Goal: Task Accomplishment & Management: Use online tool/utility

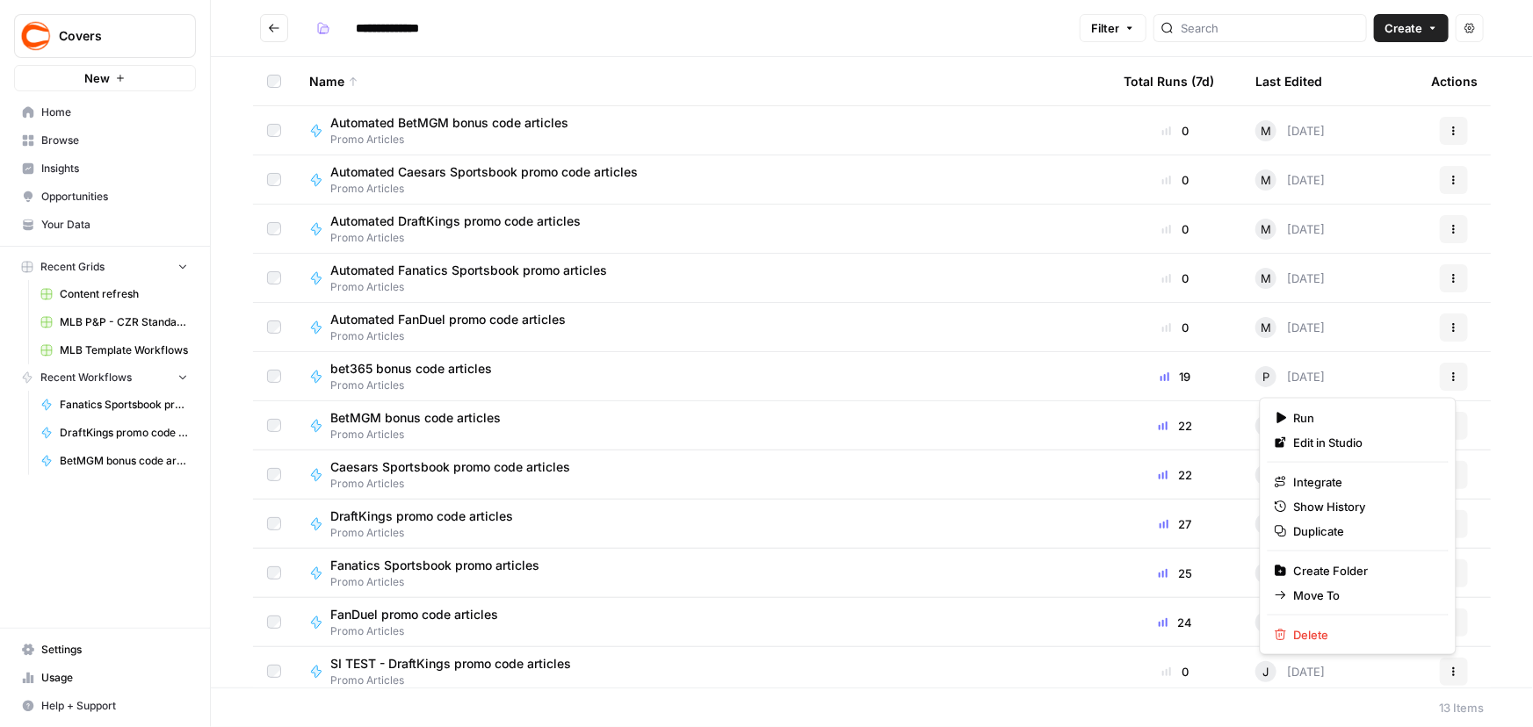
click at [1449, 373] on icon "button" at bounding box center [1454, 377] width 11 height 11
click at [1338, 436] on span "Edit in Studio" at bounding box center [1364, 443] width 141 height 18
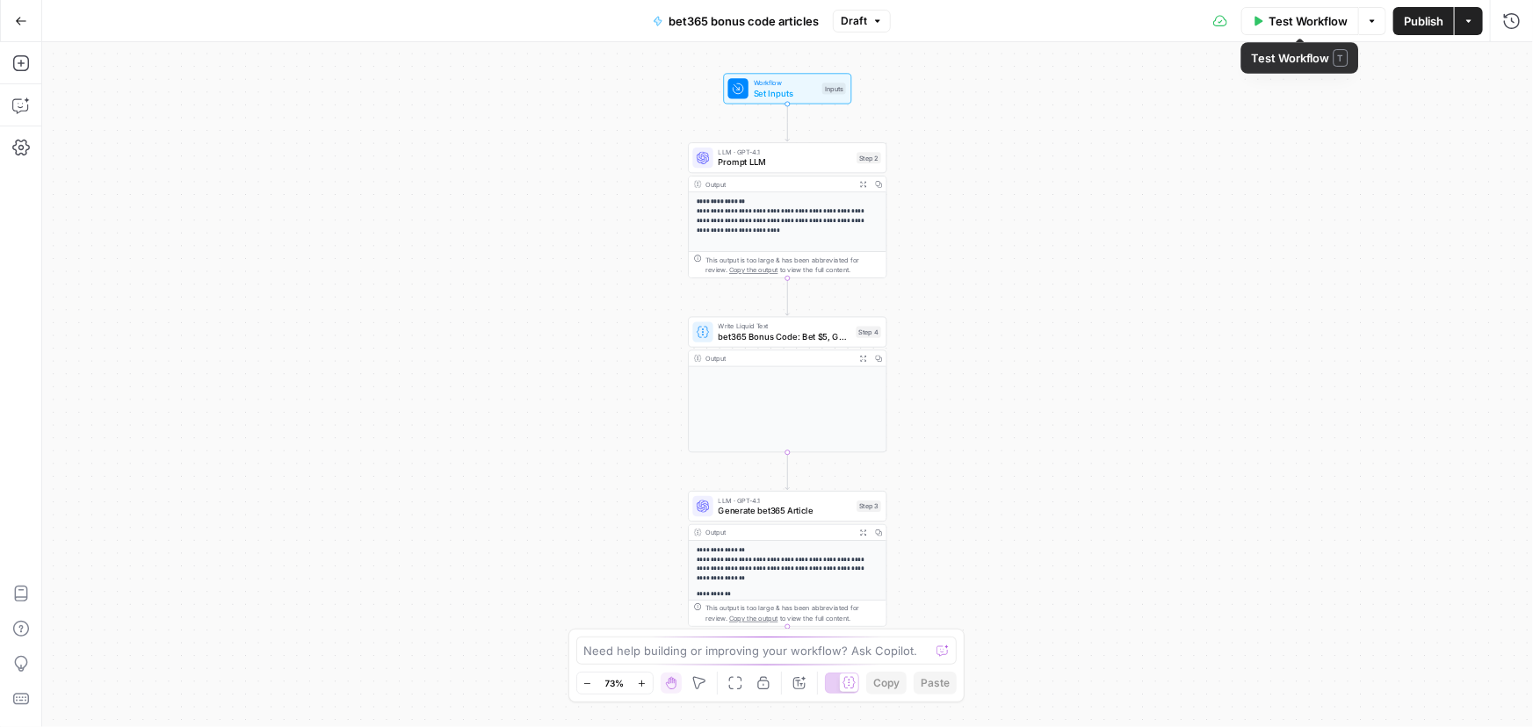
click at [1314, 16] on span "Test Workflow" at bounding box center [1308, 21] width 79 height 18
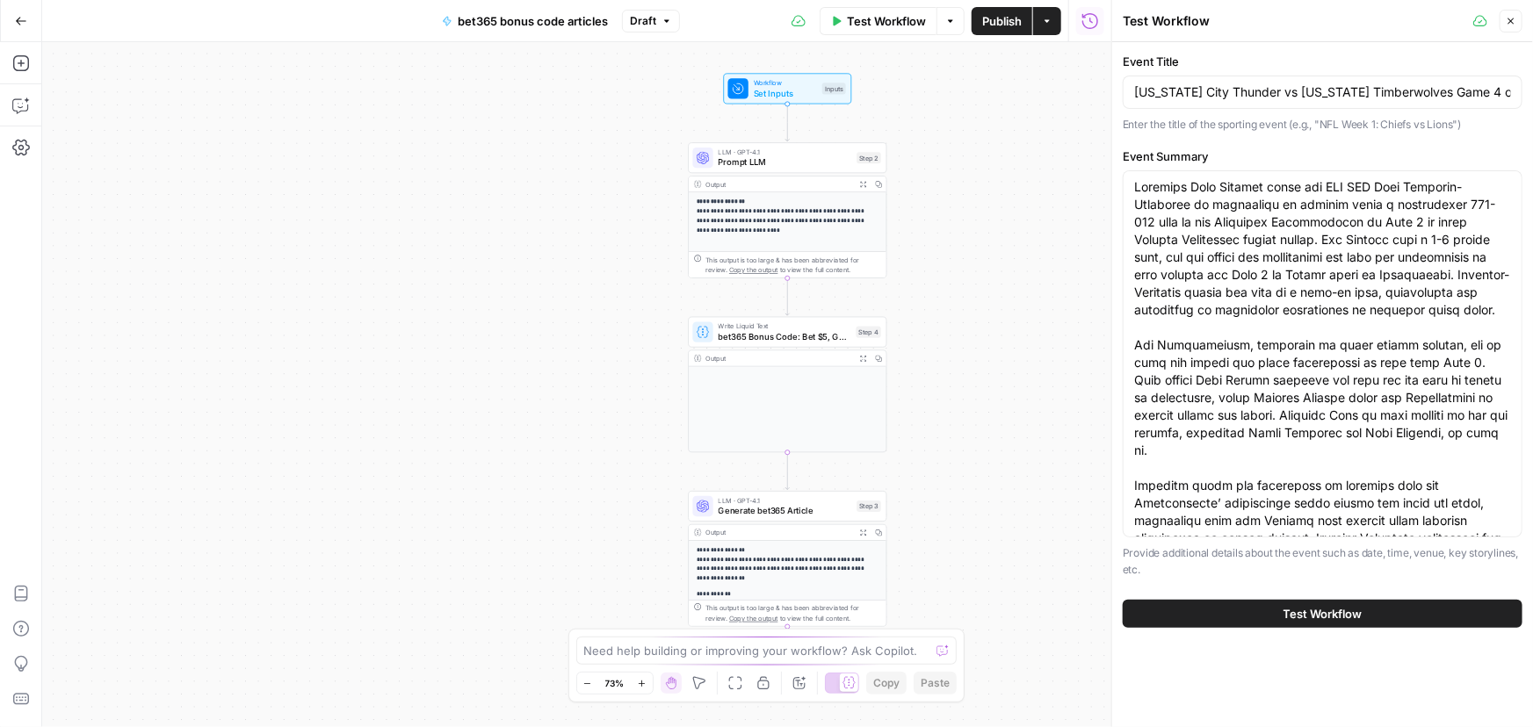
click at [1340, 622] on span "Test Workflow" at bounding box center [1323, 614] width 79 height 18
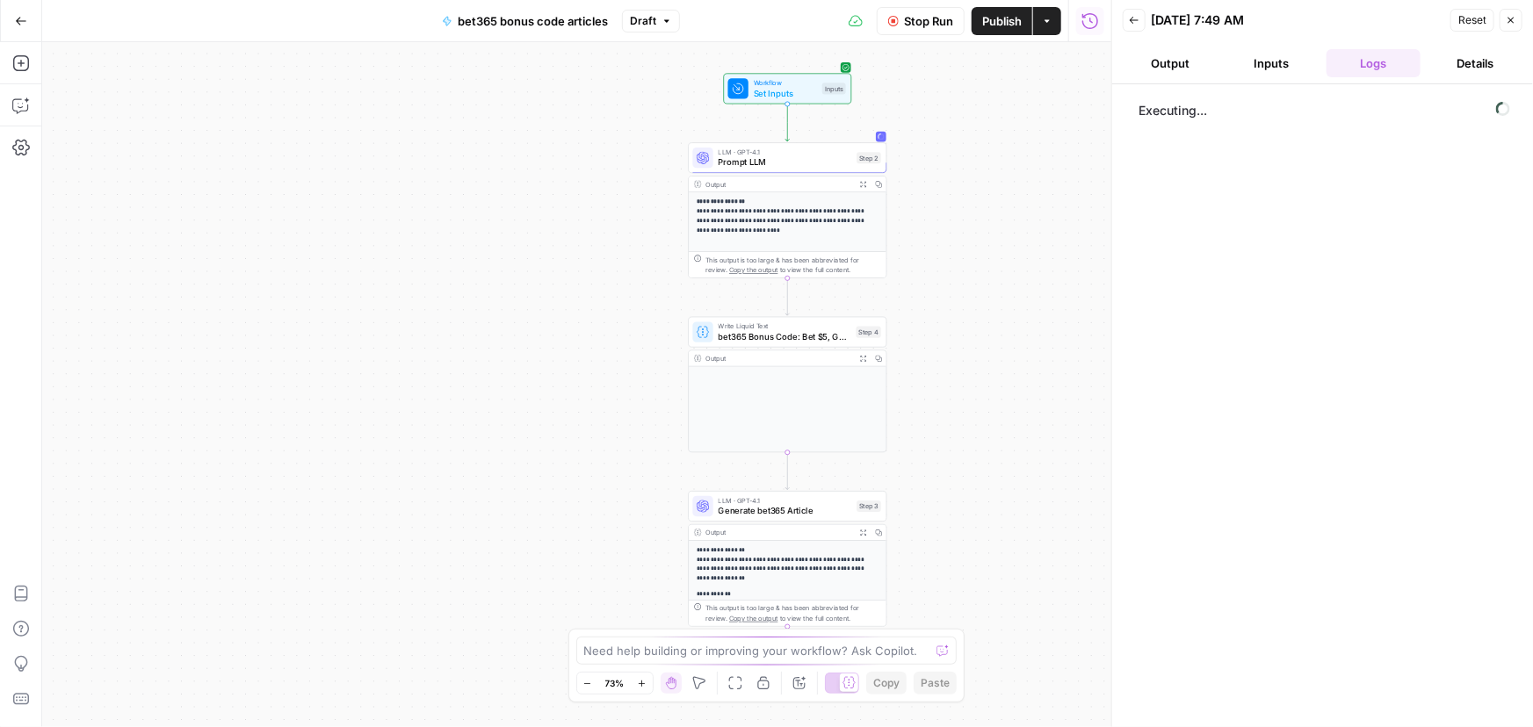
click at [1199, 56] on button "Output" at bounding box center [1170, 63] width 95 height 28
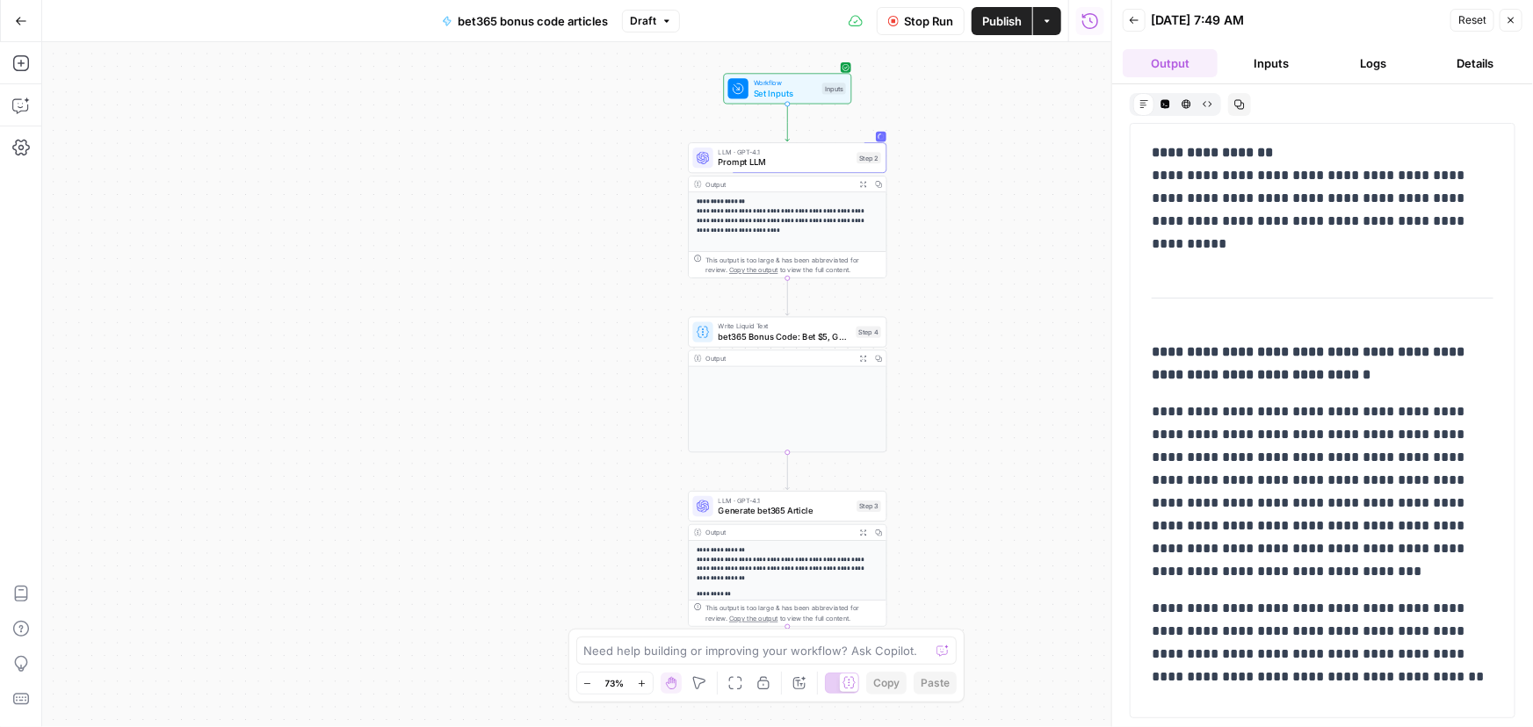
click at [660, 639] on div "Need help building or improving your workflow? Ask Copilot." at bounding box center [766, 651] width 381 height 28
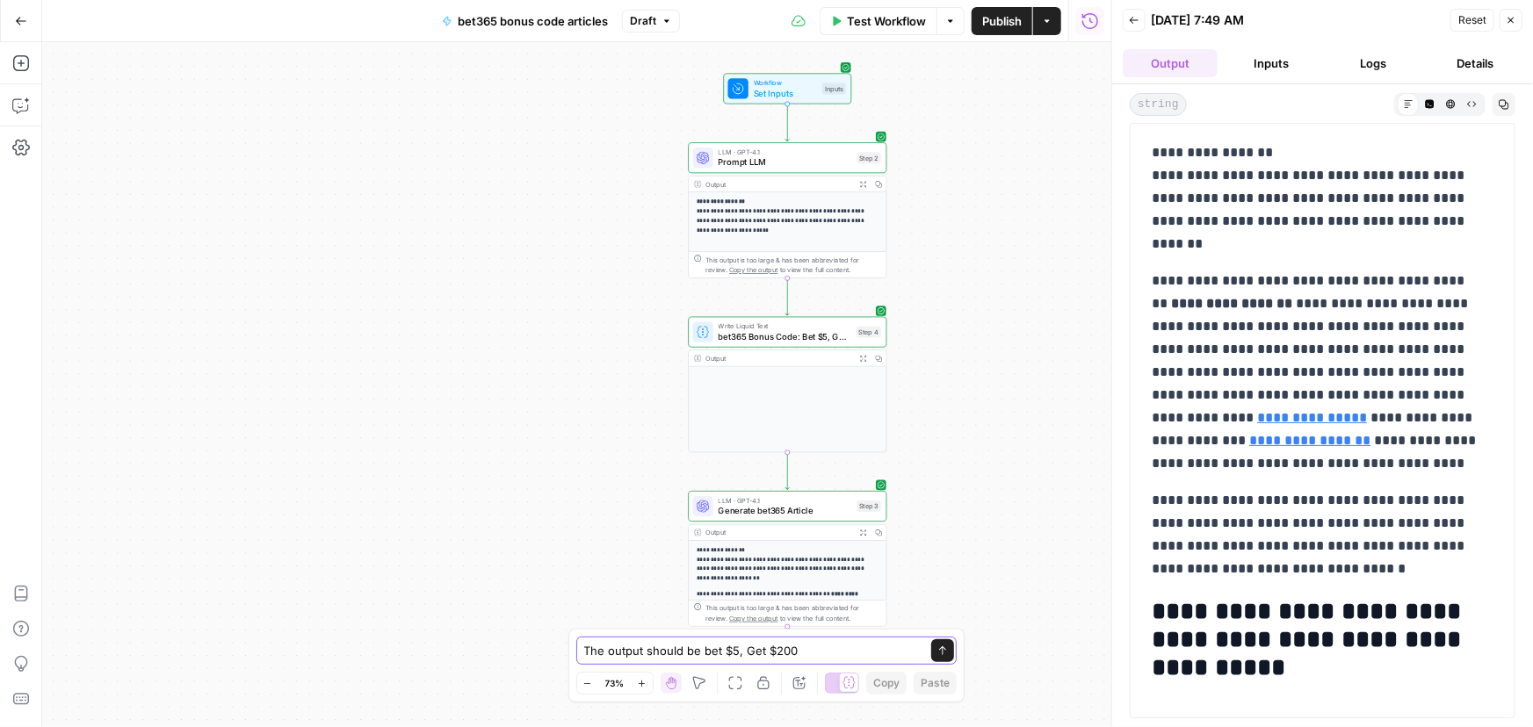
click at [832, 653] on textarea "The output should be bet $5, Get $200" at bounding box center [749, 651] width 330 height 18
click at [832, 653] on textarea "The bet365 offer has changed. ensure" at bounding box center [749, 651] width 330 height 18
paste textarea "Lor ipsum: Dol $8, Sit $907 ametc adip, eli se doei Temp Incidid: utl420 etdol …"
type textarea "Lor ips082 dolor sit ametcon. adipis eli sed doeiu temporincid ut laboreet. Dol…"
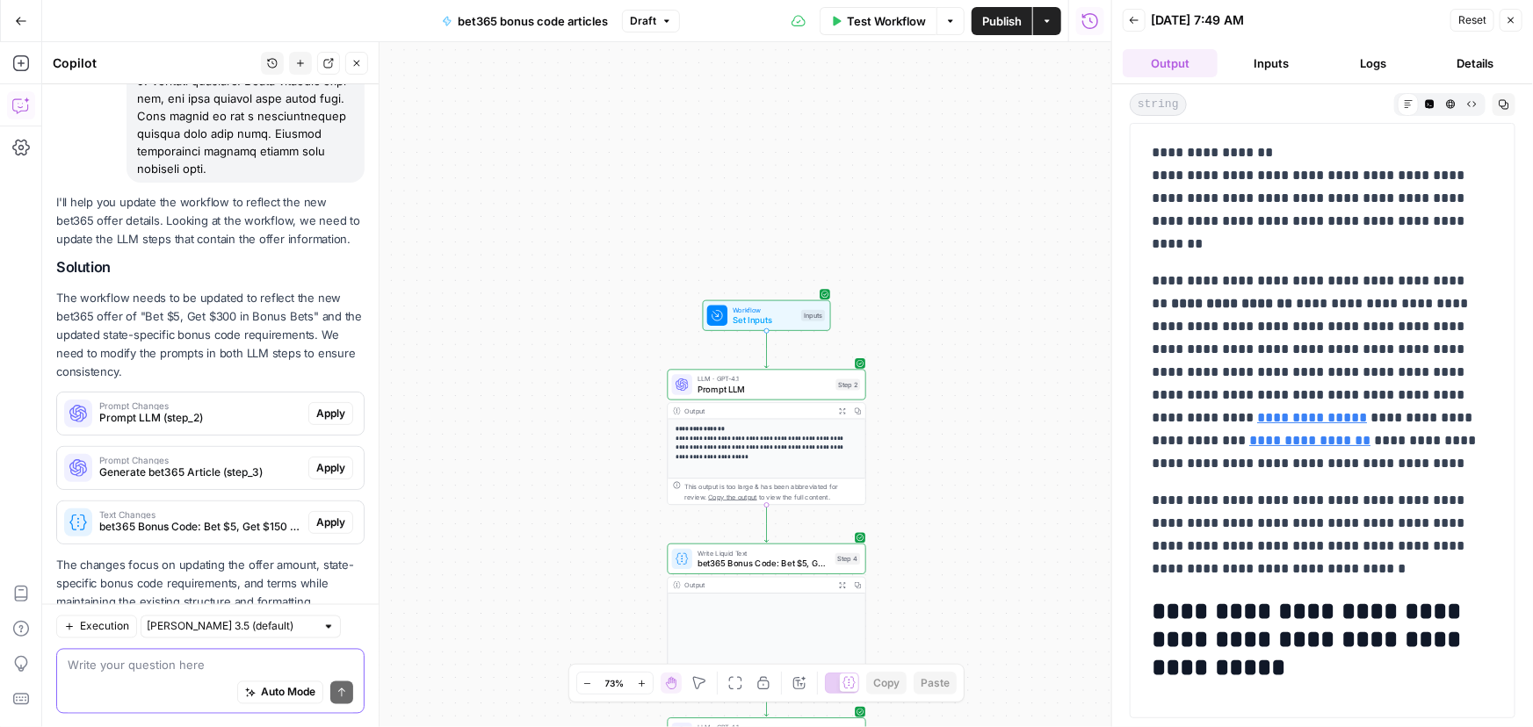
scroll to position [1370, 0]
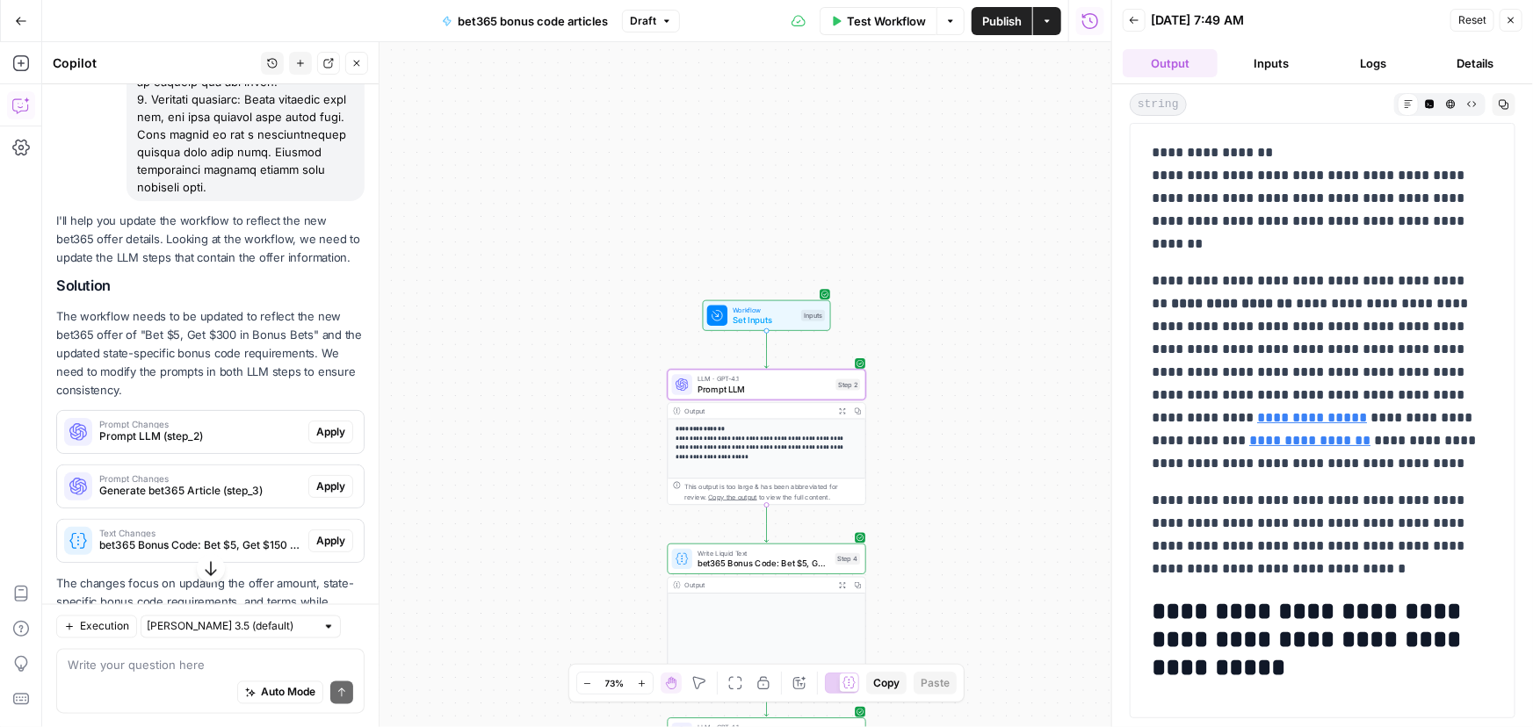
click at [329, 440] on span "Apply" at bounding box center [330, 432] width 29 height 16
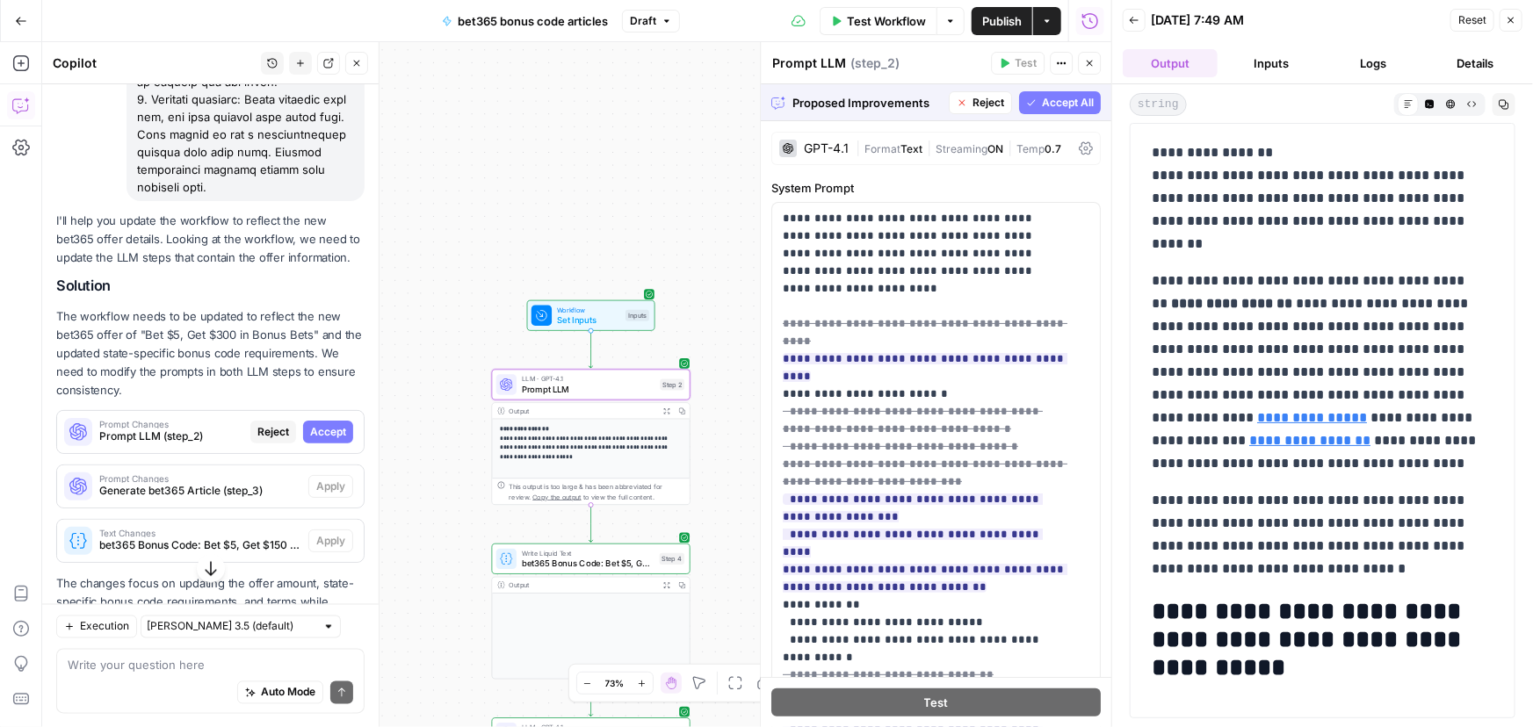
drag, startPoint x: 322, startPoint y: 460, endPoint x: 330, endPoint y: 451, distance: 12.5
click at [322, 440] on span "Accept" at bounding box center [328, 432] width 36 height 16
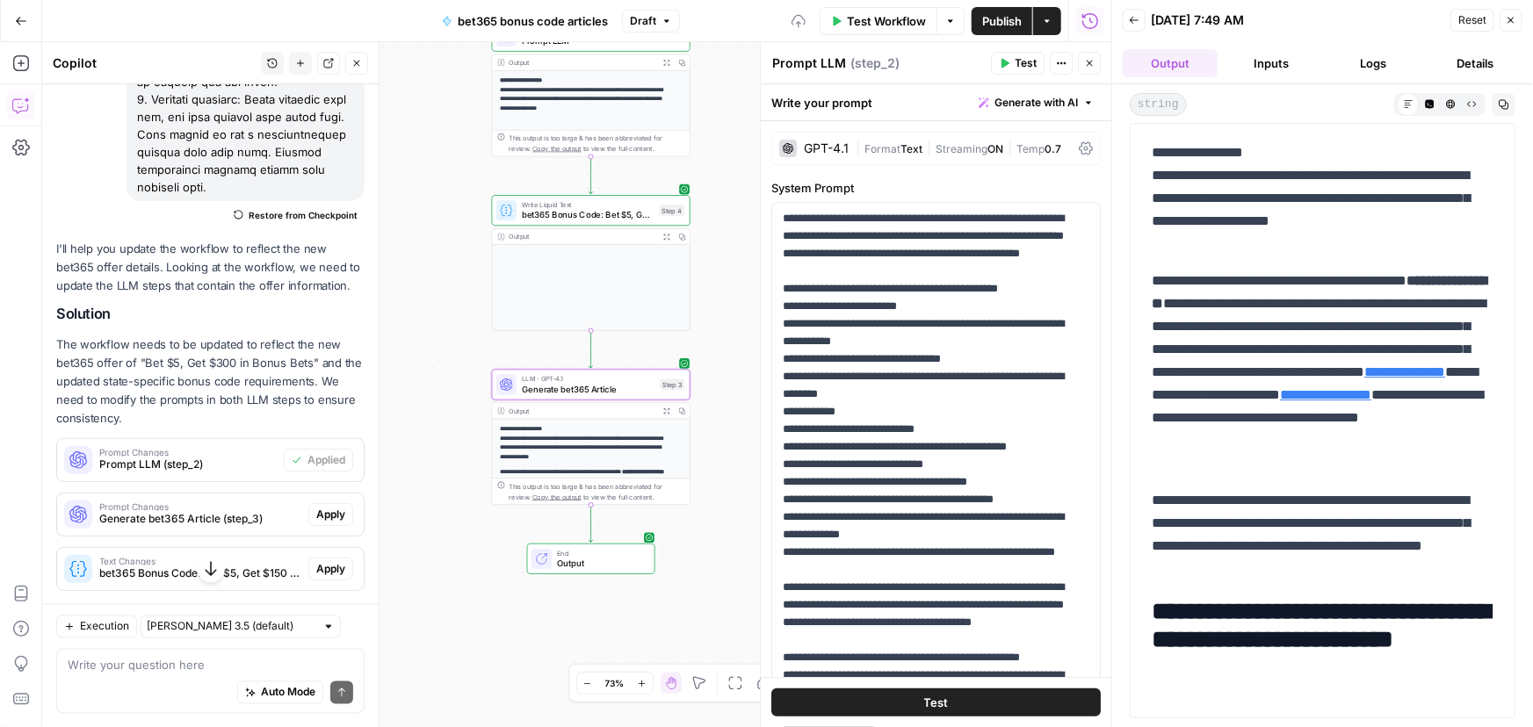
click at [316, 523] on span "Apply" at bounding box center [330, 515] width 29 height 16
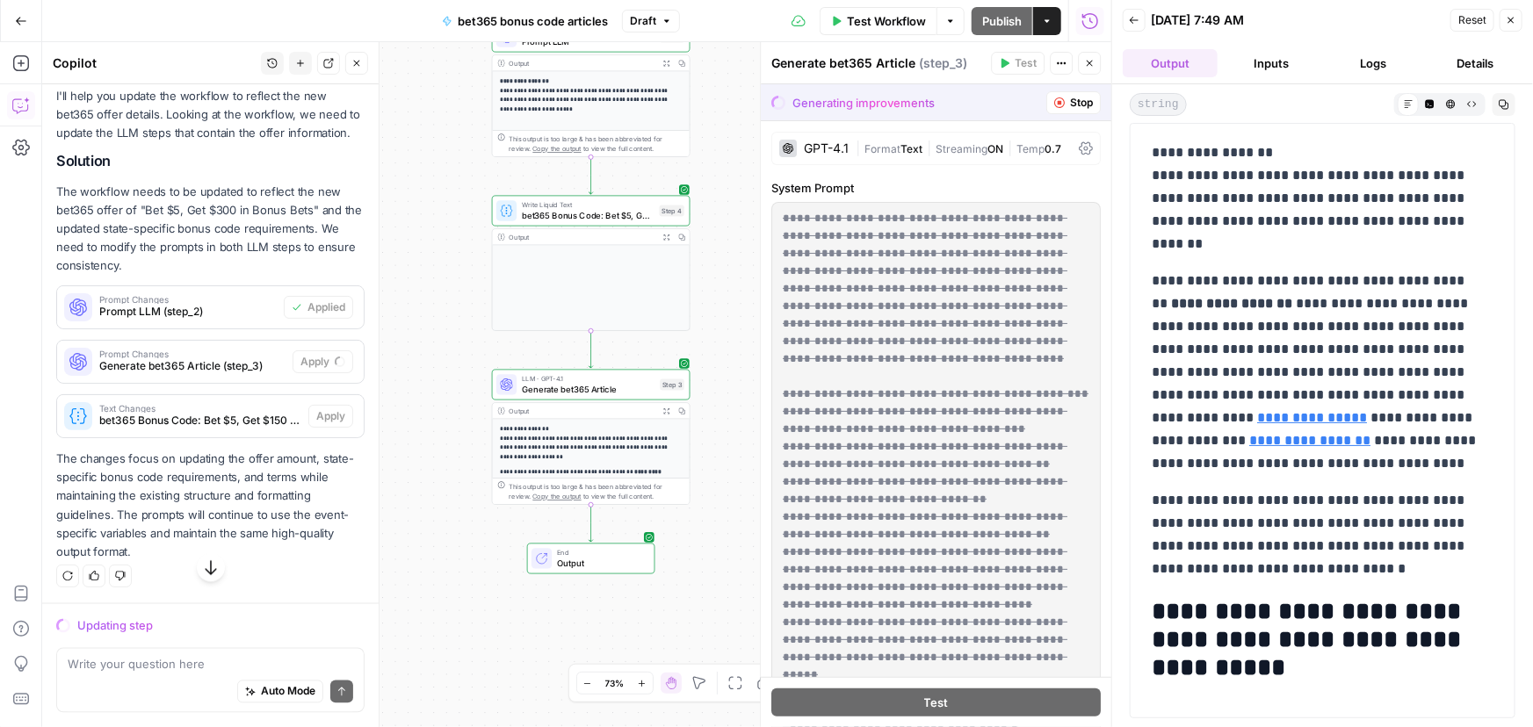
scroll to position [1529, 0]
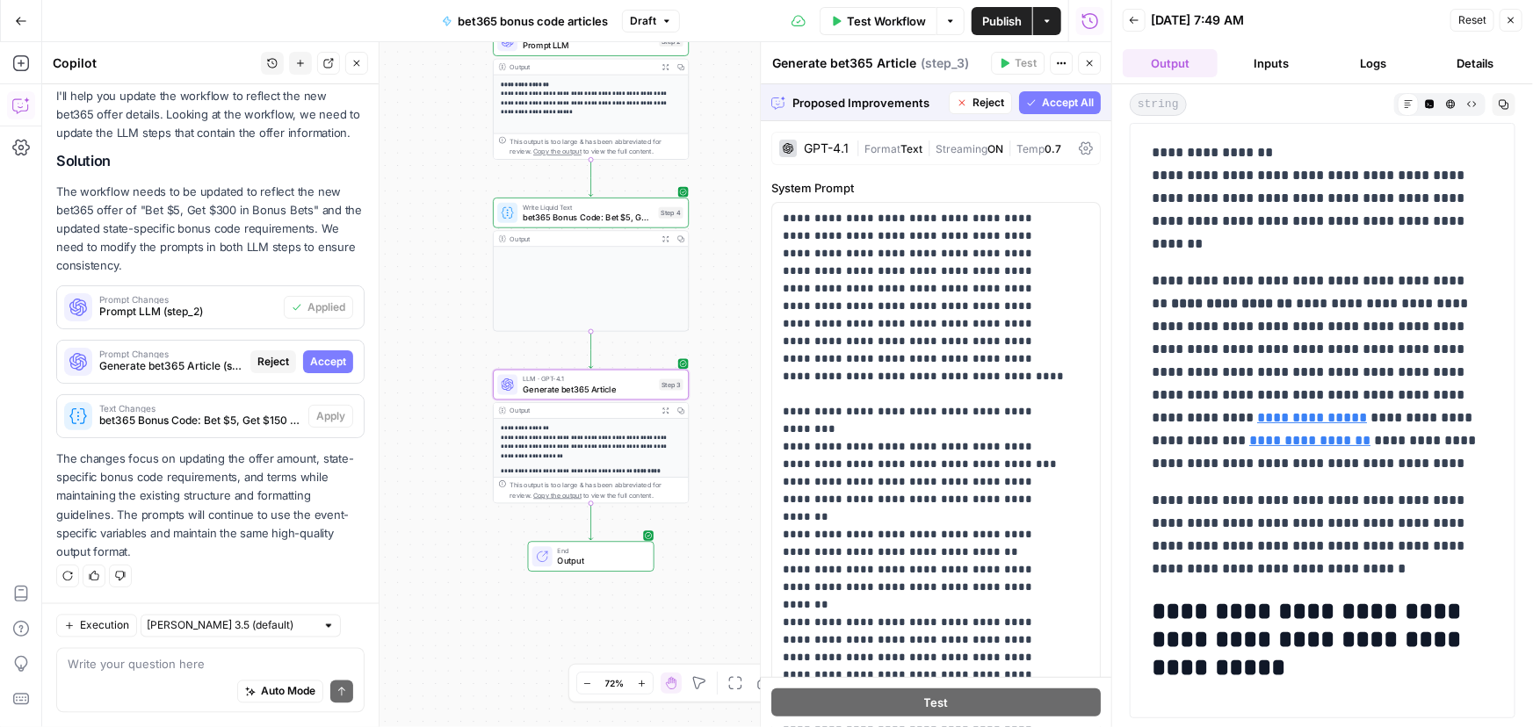
click at [322, 351] on button "Accept" at bounding box center [328, 362] width 50 height 23
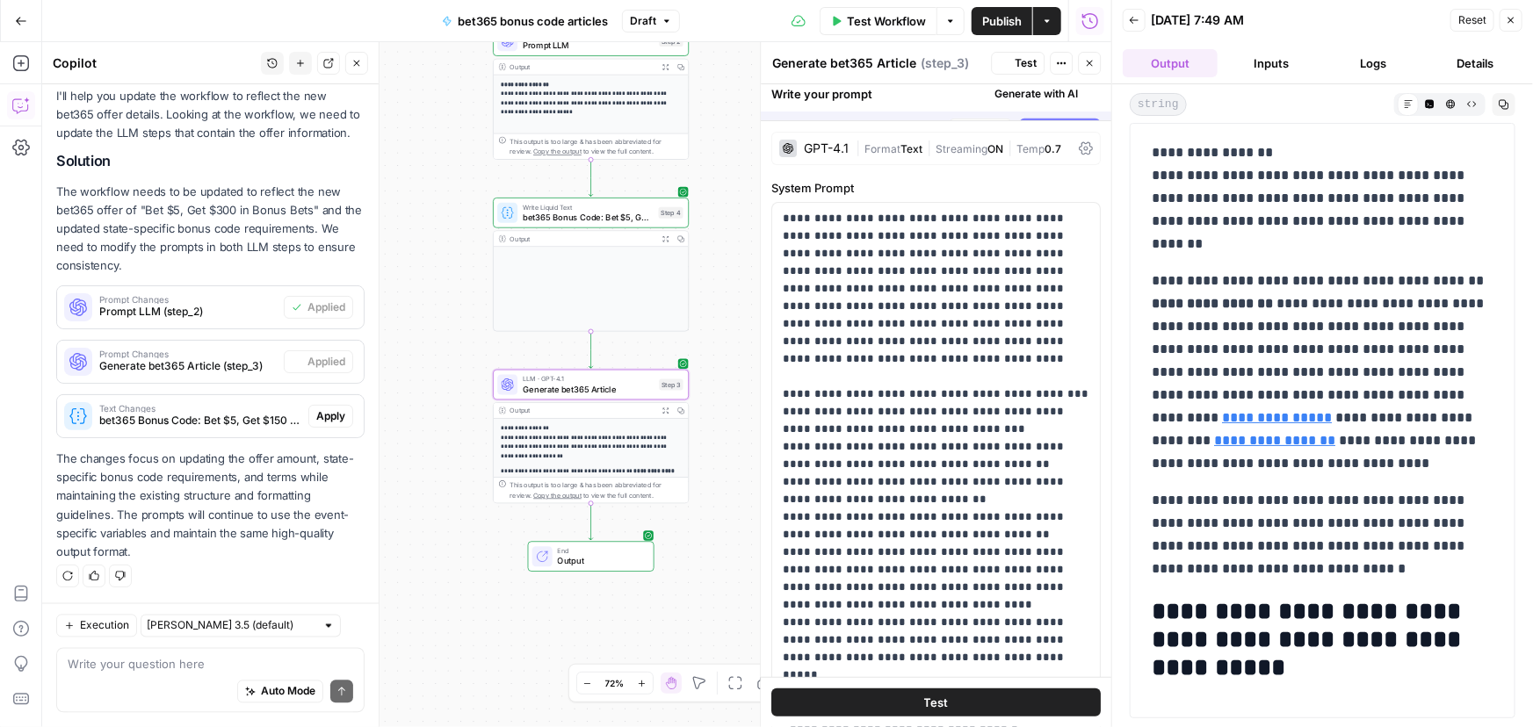
scroll to position [1557, 0]
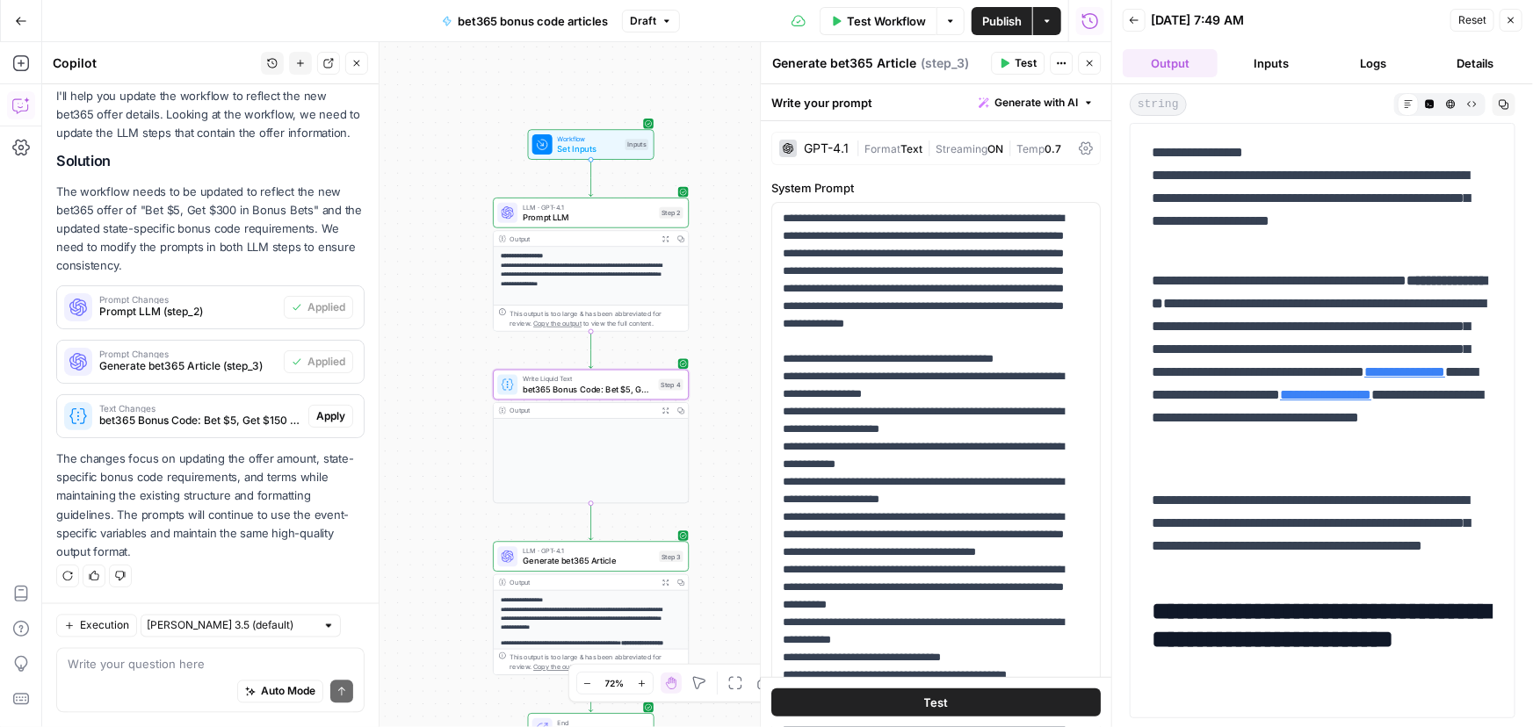
click at [319, 416] on span "Apply" at bounding box center [330, 417] width 29 height 16
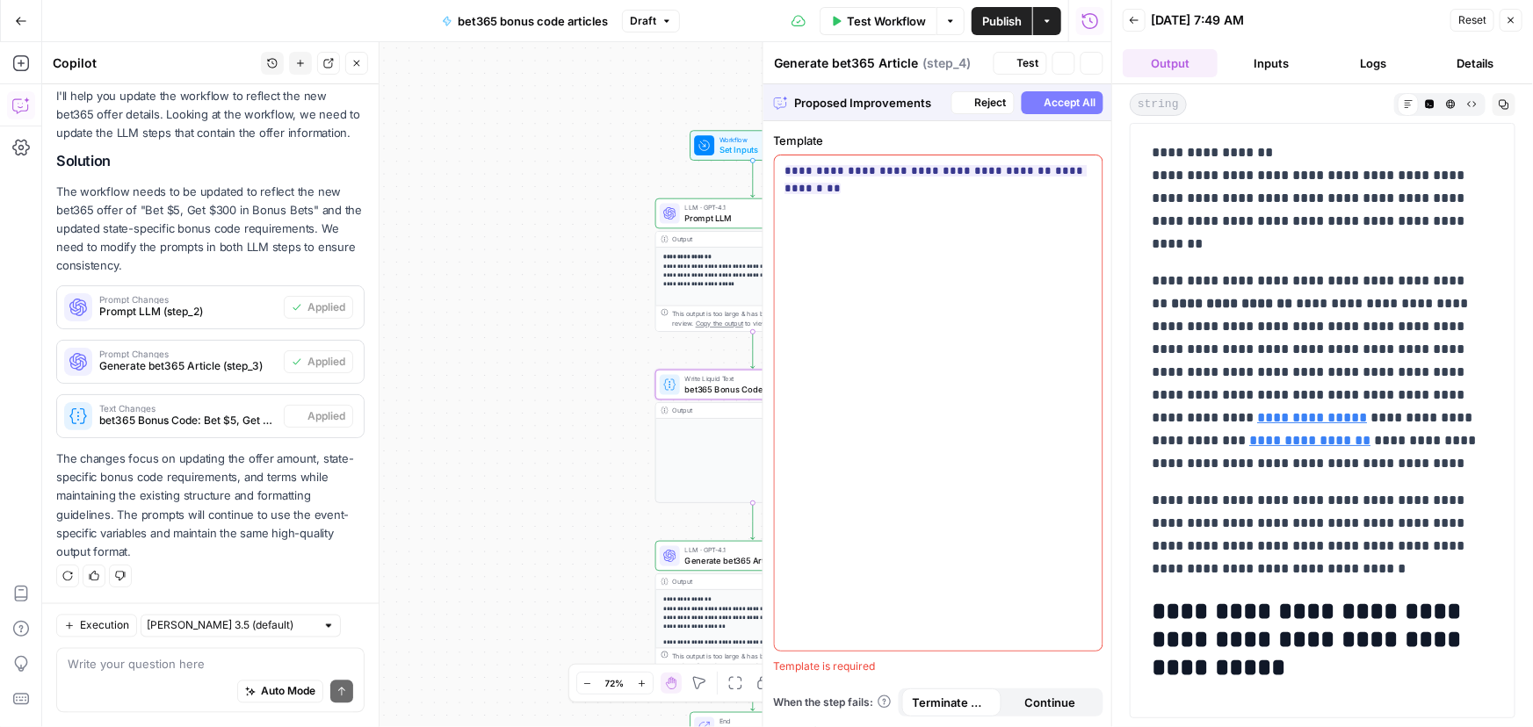
type textarea "bet365 Bonus Code: Bet $5, Get $150 for {{ event_title }}"
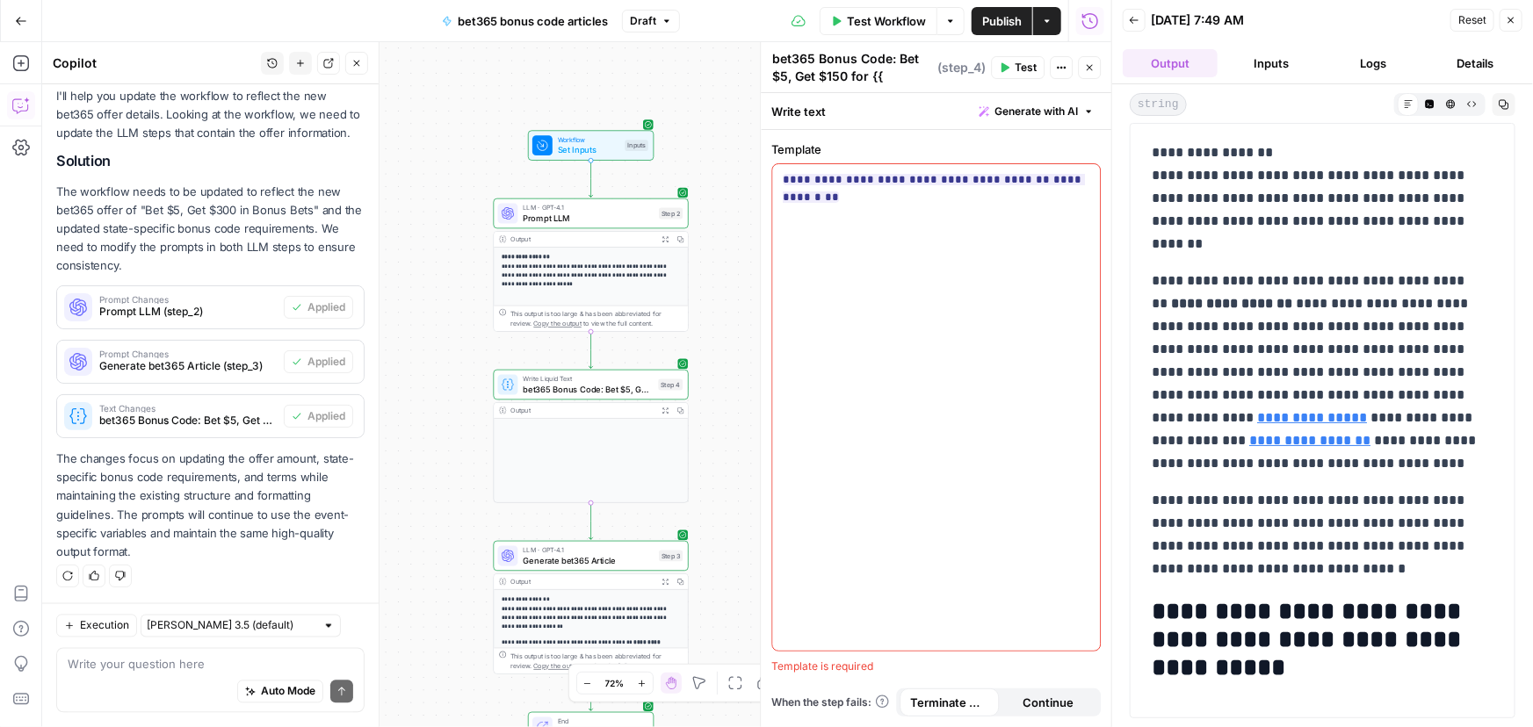
click at [918, 19] on span "Test Workflow" at bounding box center [886, 21] width 79 height 18
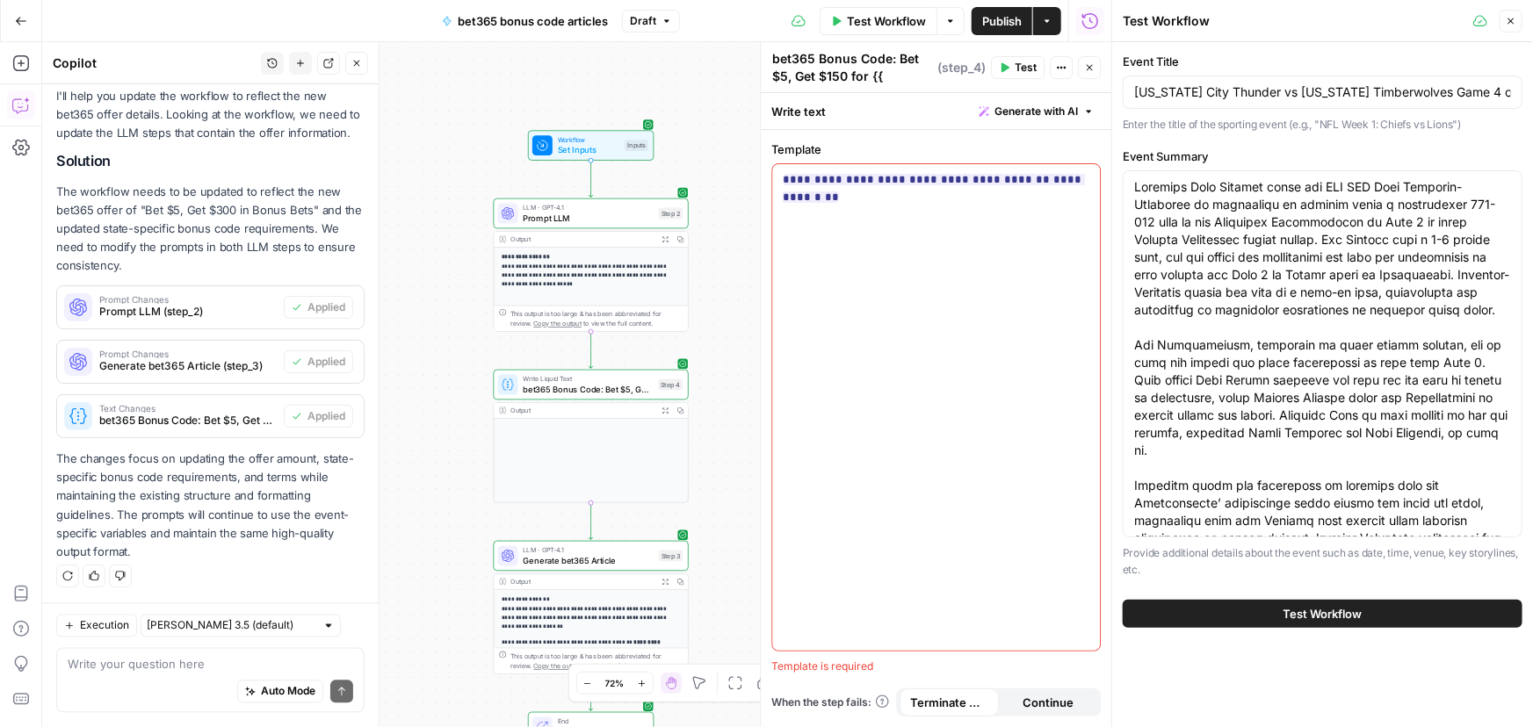
click at [1357, 606] on span "Test Workflow" at bounding box center [1323, 614] width 79 height 18
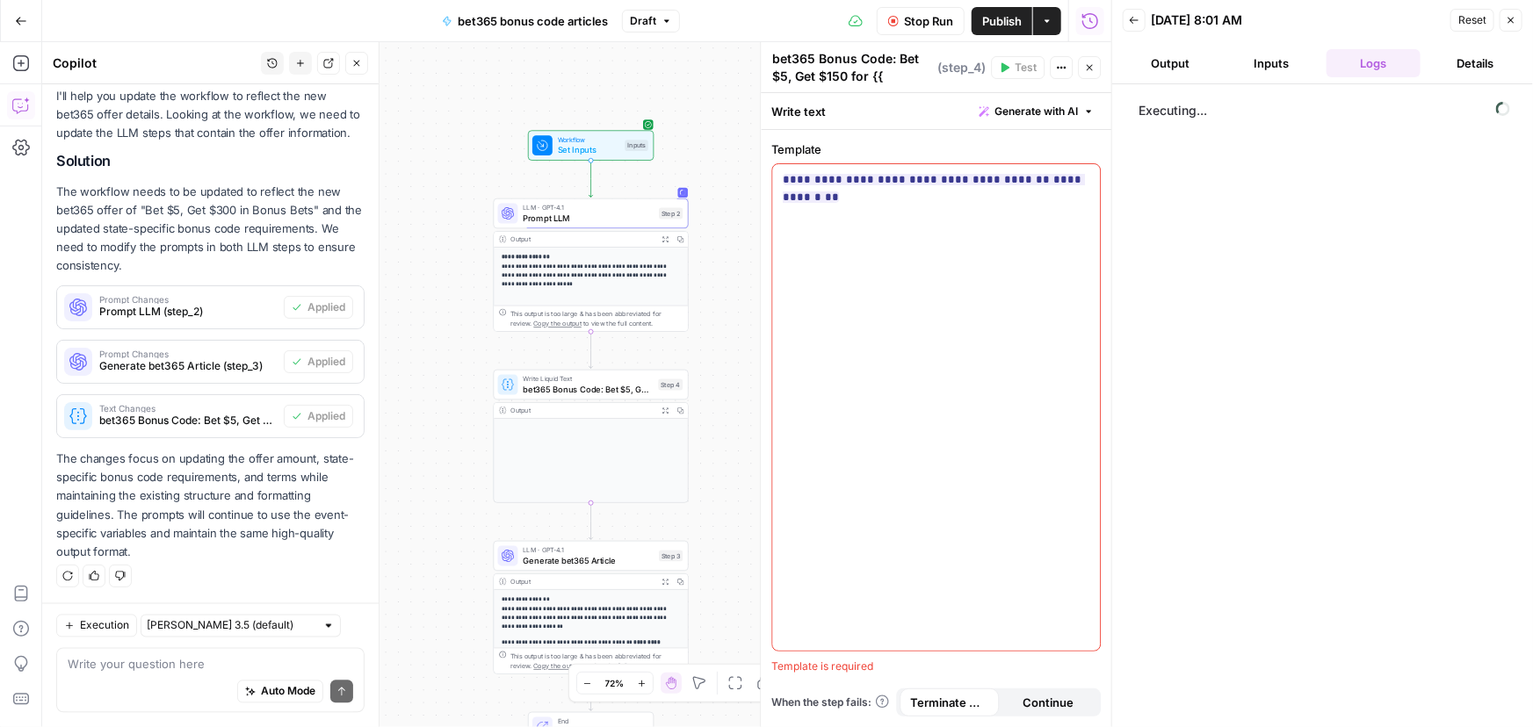
click at [1182, 54] on button "Output" at bounding box center [1170, 63] width 95 height 28
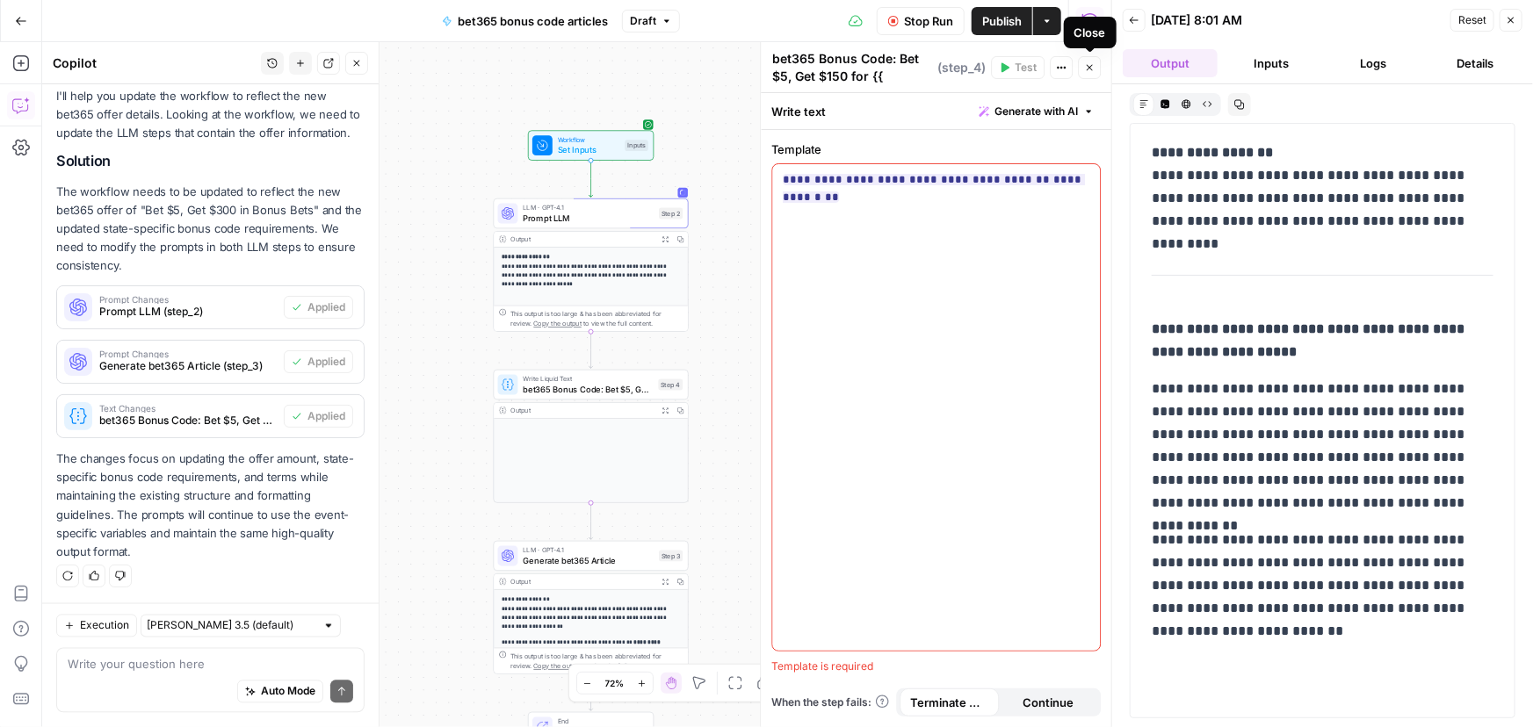
click at [1087, 69] on icon "button" at bounding box center [1089, 67] width 11 height 11
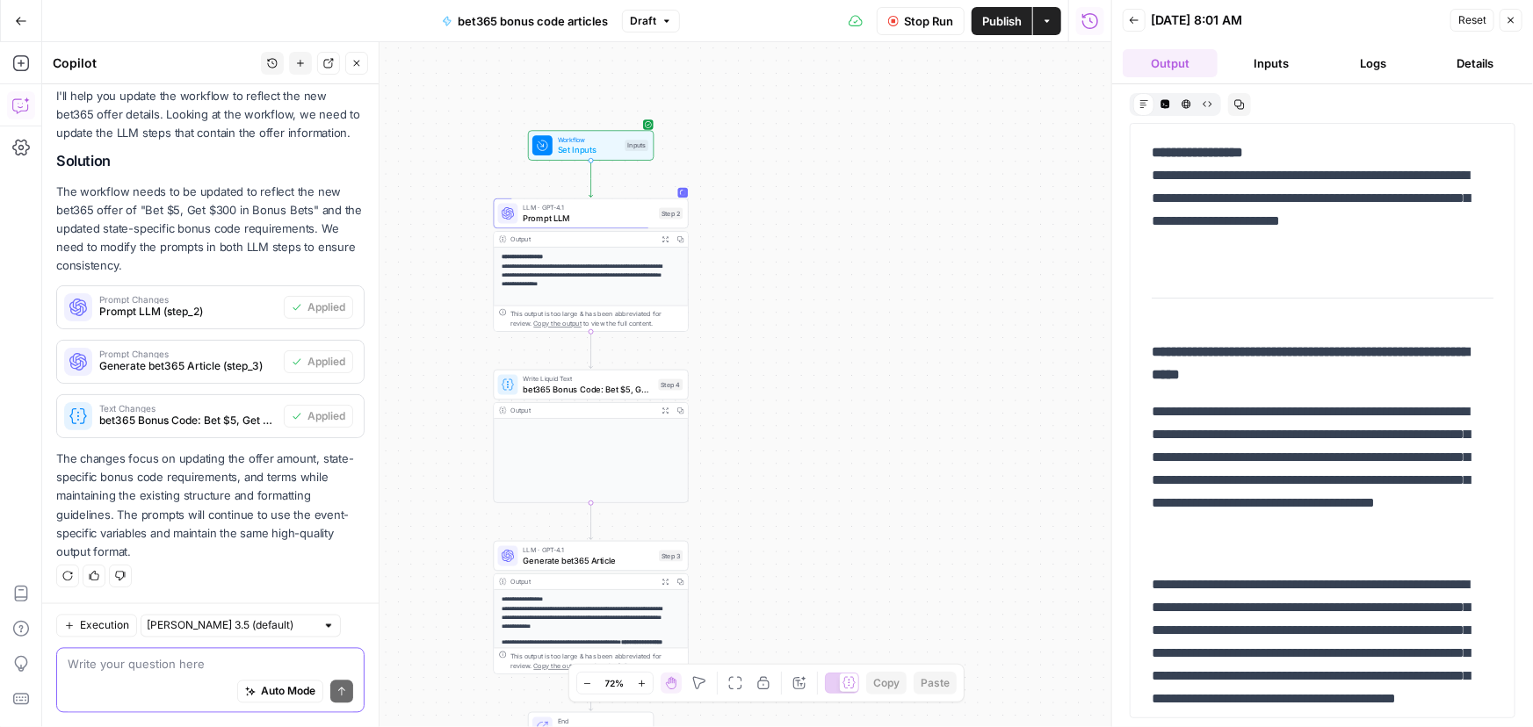
click at [161, 660] on textarea at bounding box center [211, 665] width 286 height 18
type textarea "The output is still incorrect."
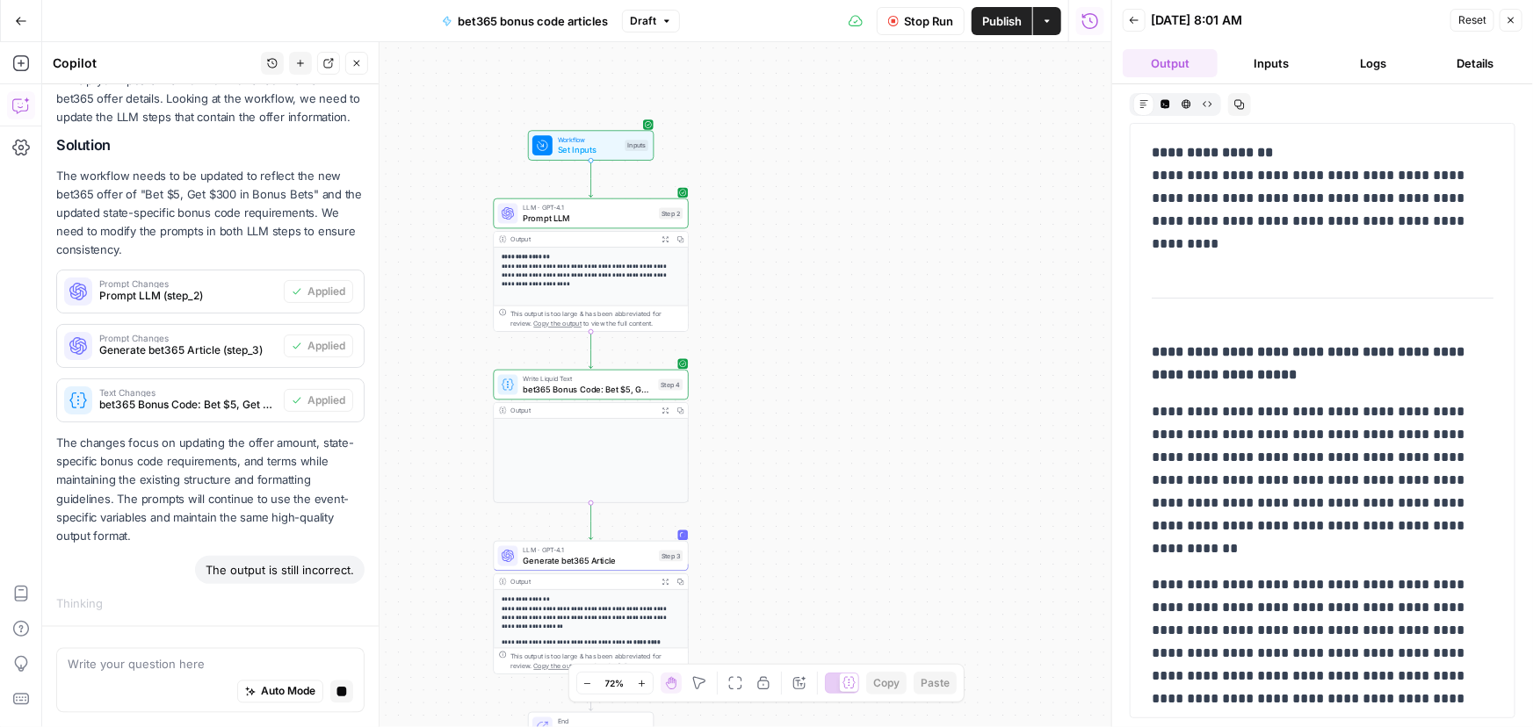
click at [919, 17] on span "Stop Run" at bounding box center [928, 21] width 49 height 18
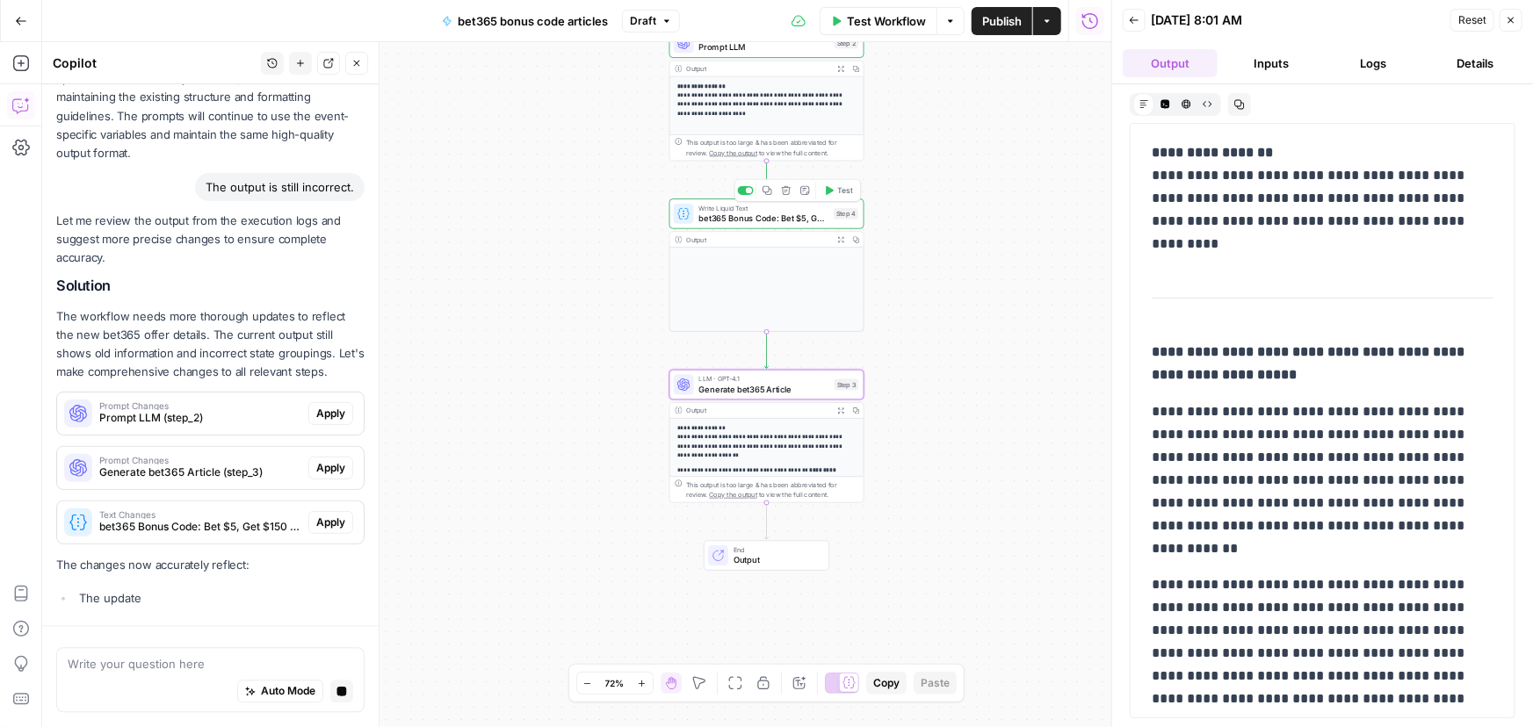
click at [807, 214] on span "bet365 Bonus Code: Bet $5, Get $150 for {{ event_title }}" at bounding box center [763, 218] width 130 height 12
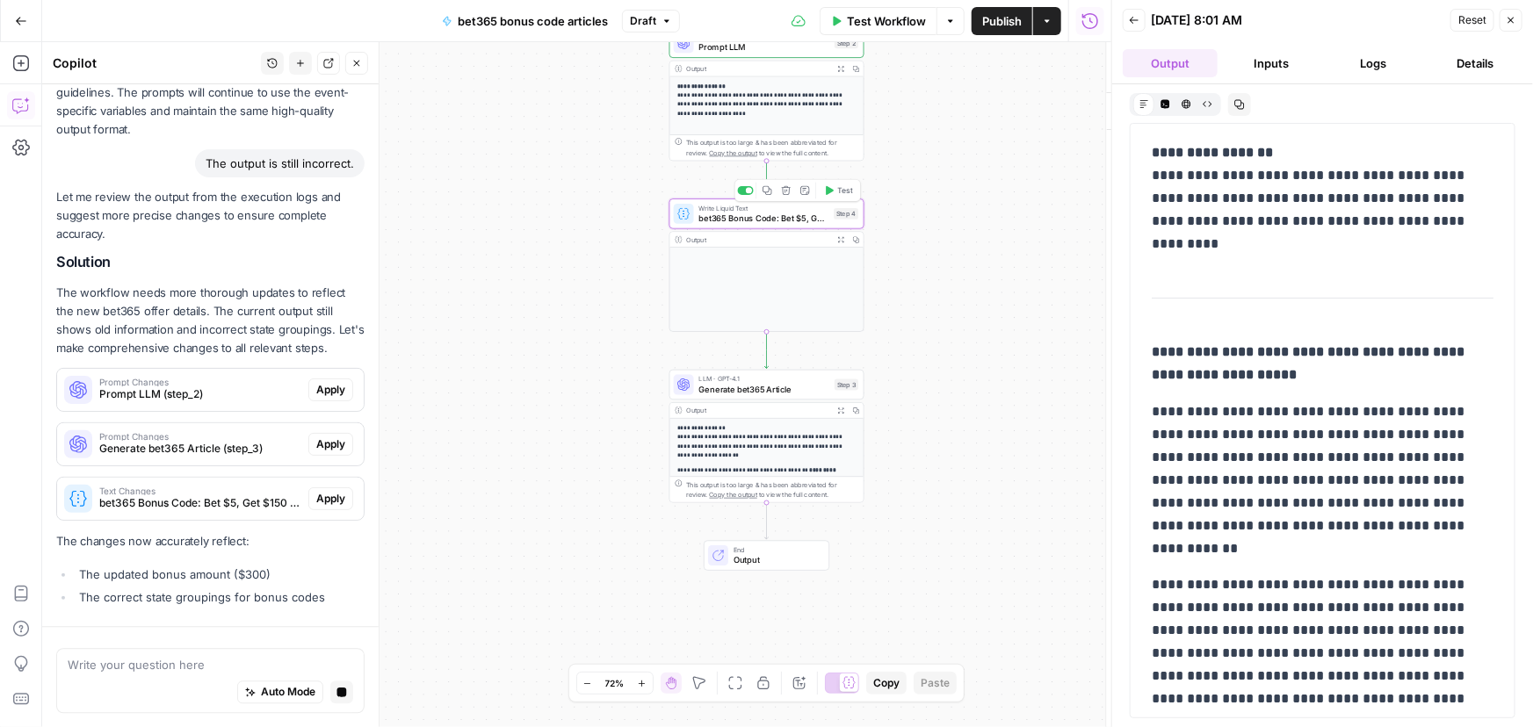
click at [807, 214] on div "bet365 Bonus Code: Bet $5, Get $150 for {{ event_title }} bet365 Bonus Code: Be…" at bounding box center [935, 384] width 351 height 685
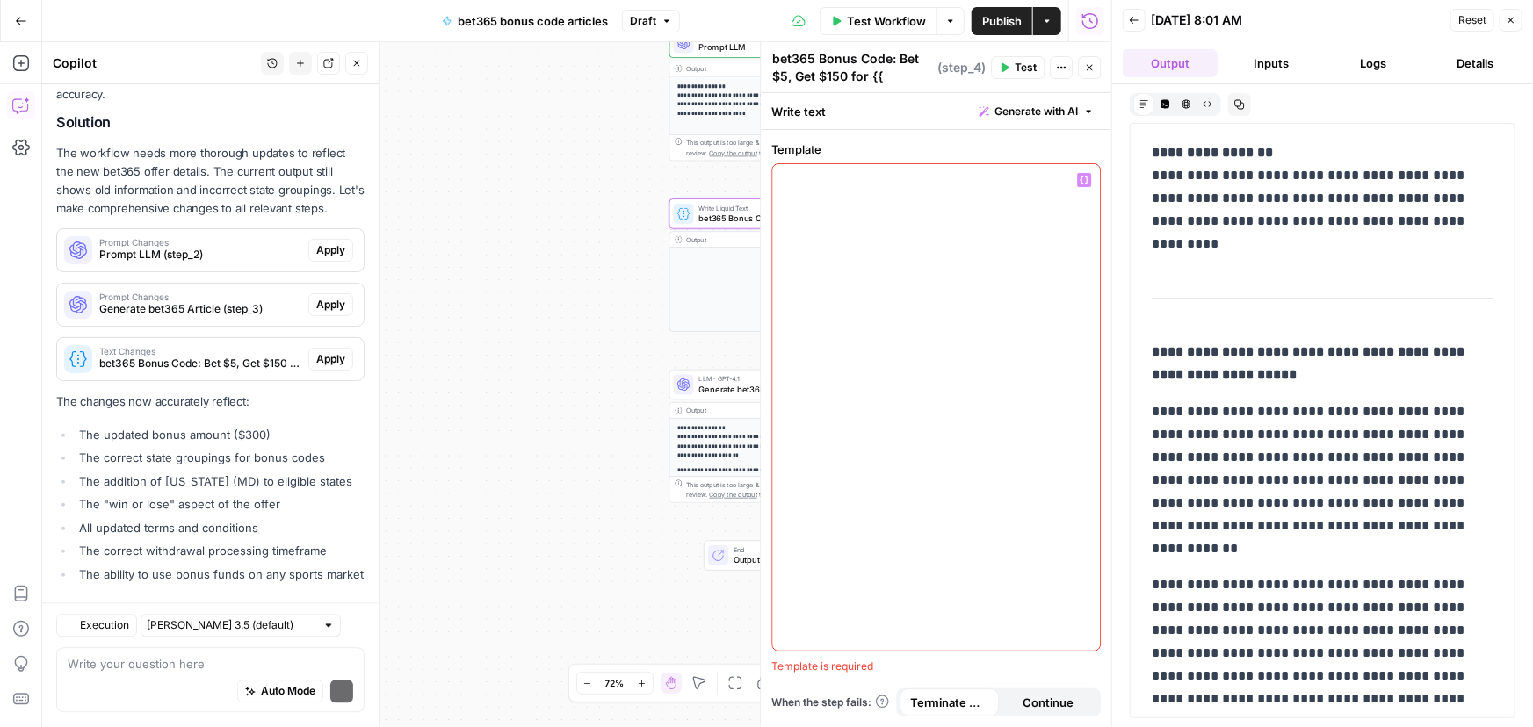
scroll to position [2164, 0]
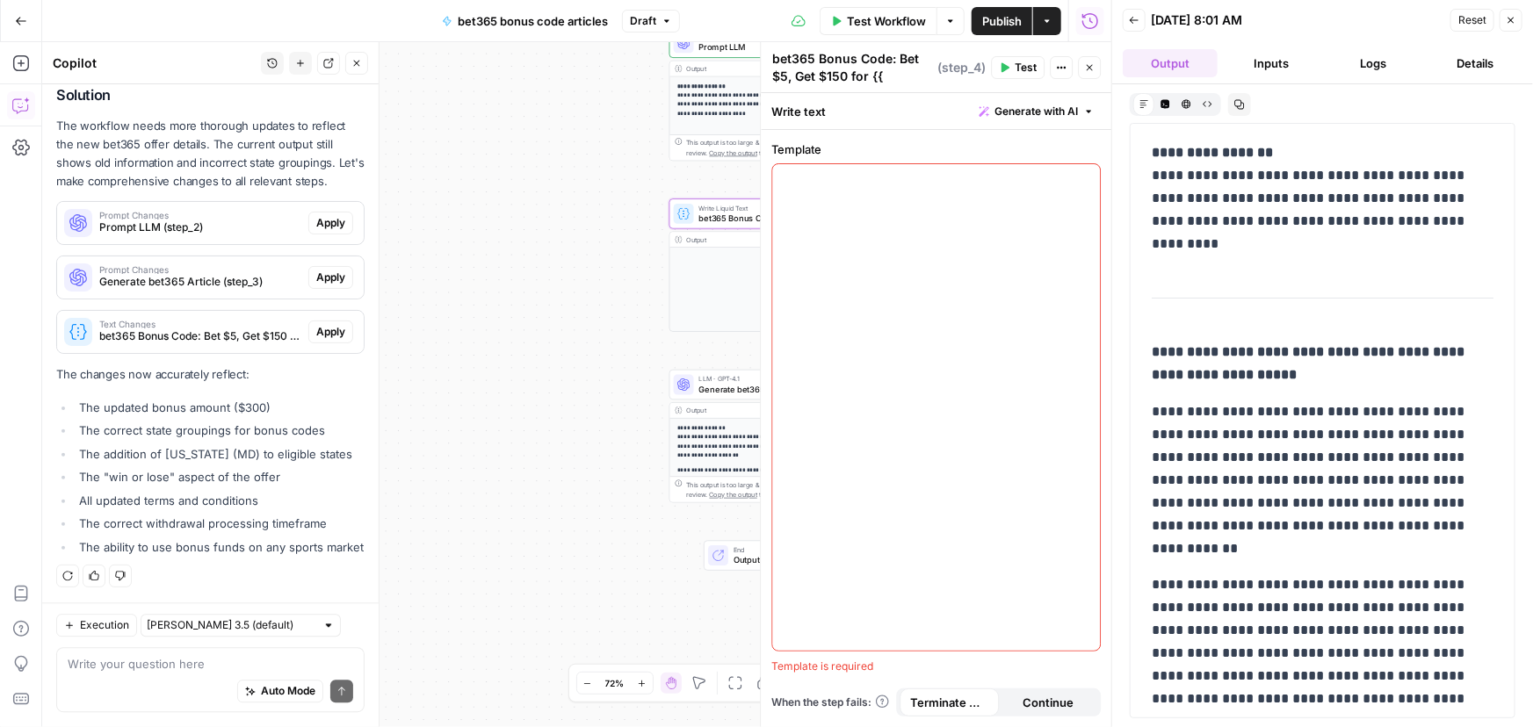
click at [837, 75] on textarea "bet365 Bonus Code: Bet $5, Get $150 for {{ event_title }}" at bounding box center [852, 76] width 161 height 53
drag, startPoint x: 827, startPoint y: 74, endPoint x: 843, endPoint y: 70, distance: 16.2
click at [843, 70] on textarea "bet365 Bonus Code: Bet $5, Get $150 for {{ event_title }}" at bounding box center [852, 76] width 161 height 53
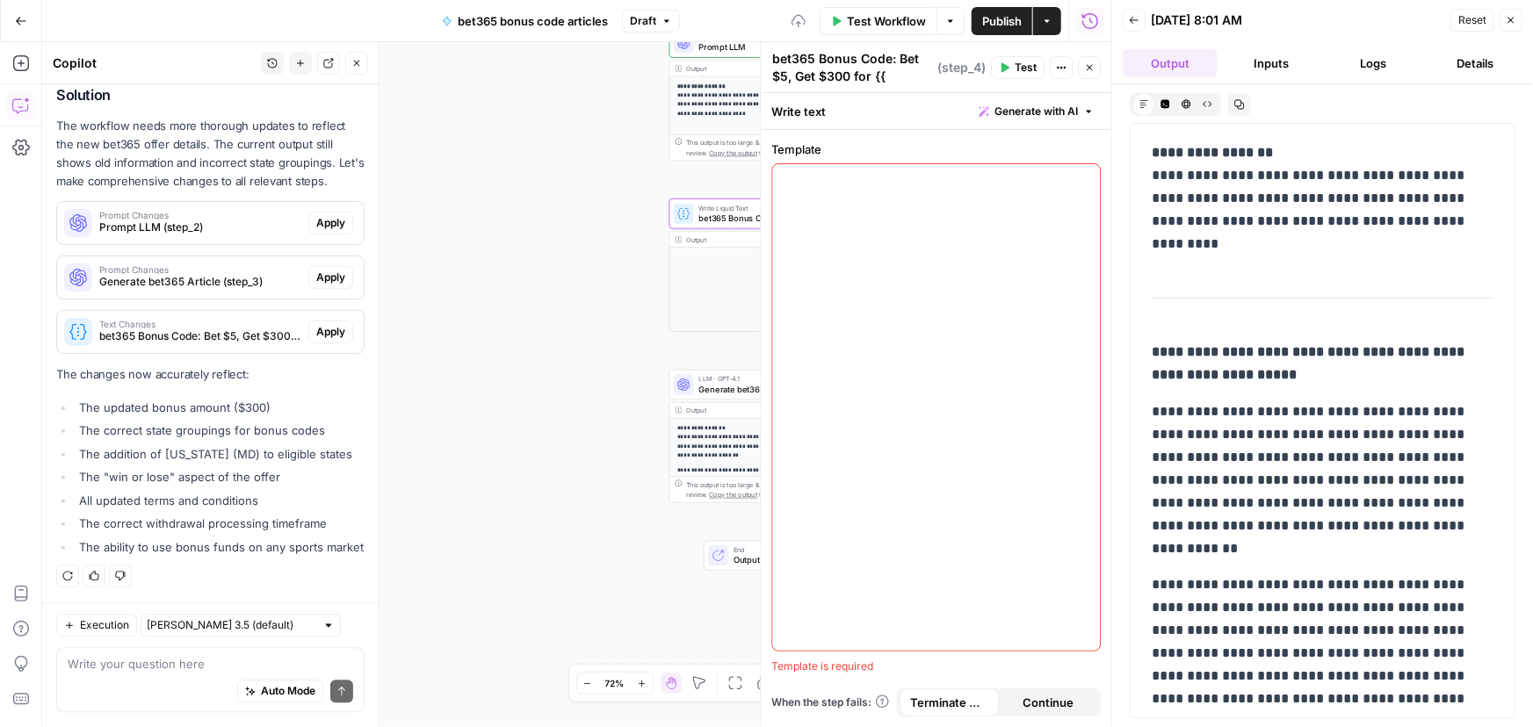
type textarea "bet365 Bonus Code: Bet $5, Get $300 for {{ event_title }}"
click at [546, 328] on div "**********" at bounding box center [576, 384] width 1069 height 685
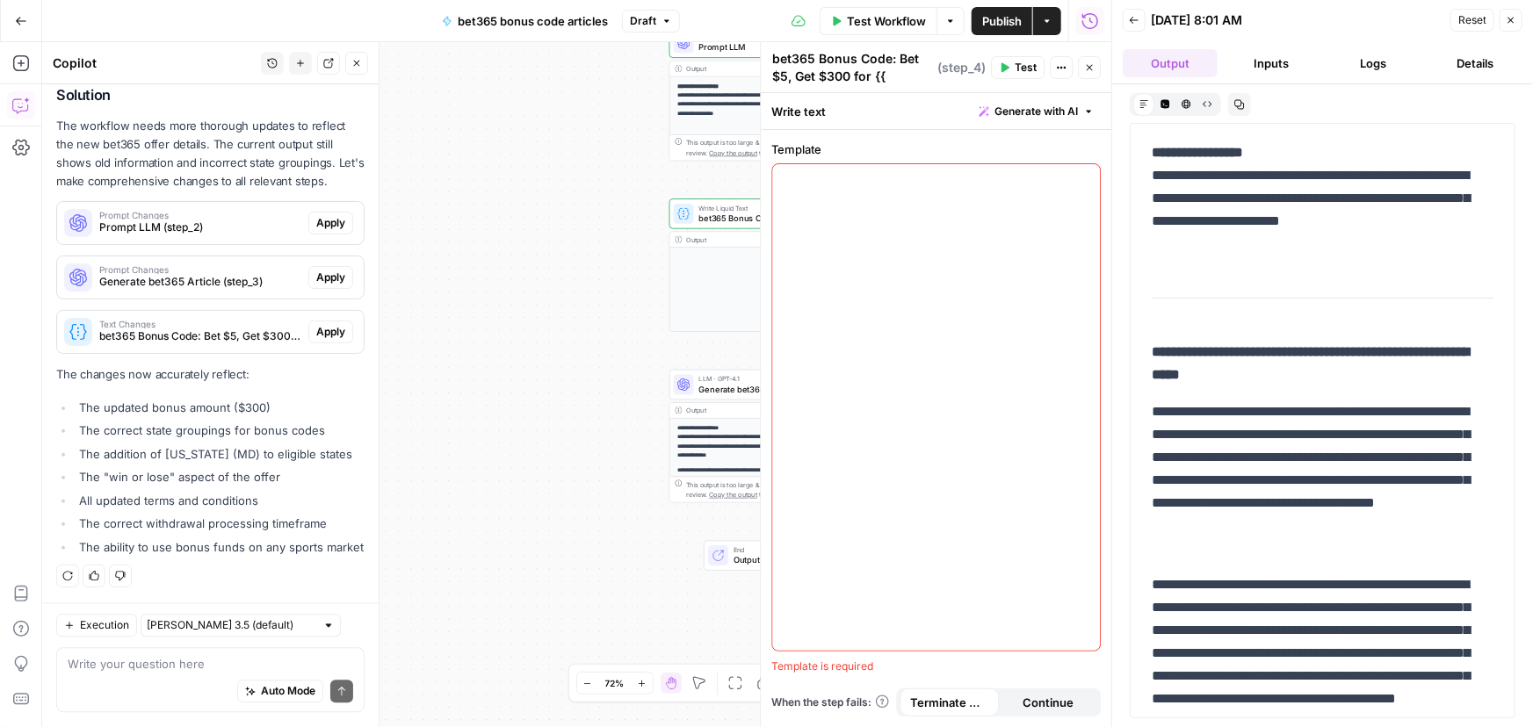
click at [711, 439] on p "**********" at bounding box center [762, 441] width 170 height 37
click at [873, 202] on div "To enrich screen reader interactions, please activate Accessibility in Grammarl…" at bounding box center [936, 407] width 328 height 487
click at [857, 109] on div "Write text Generate with AI" at bounding box center [936, 111] width 351 height 36
click at [1089, 62] on icon "button" at bounding box center [1089, 67] width 11 height 11
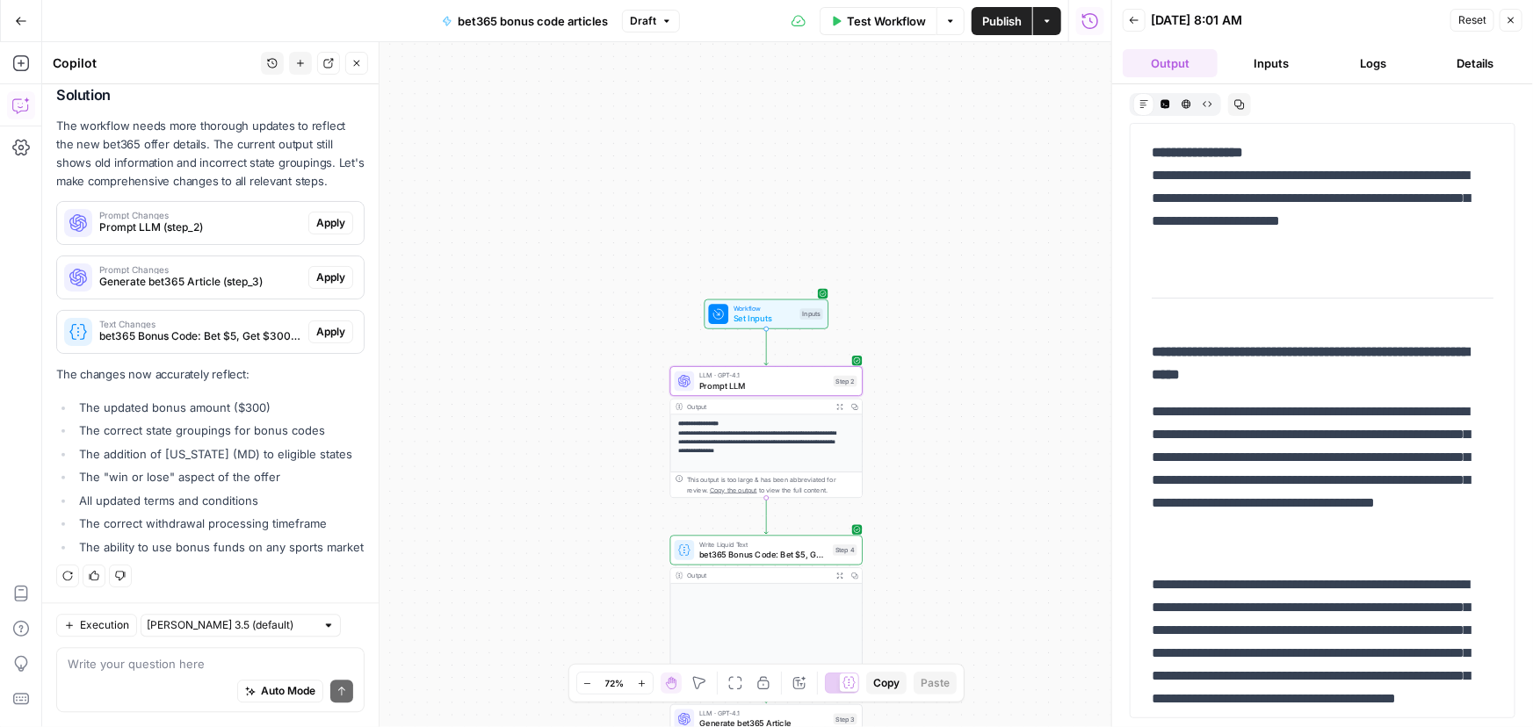
click at [331, 215] on span "Apply" at bounding box center [330, 223] width 29 height 16
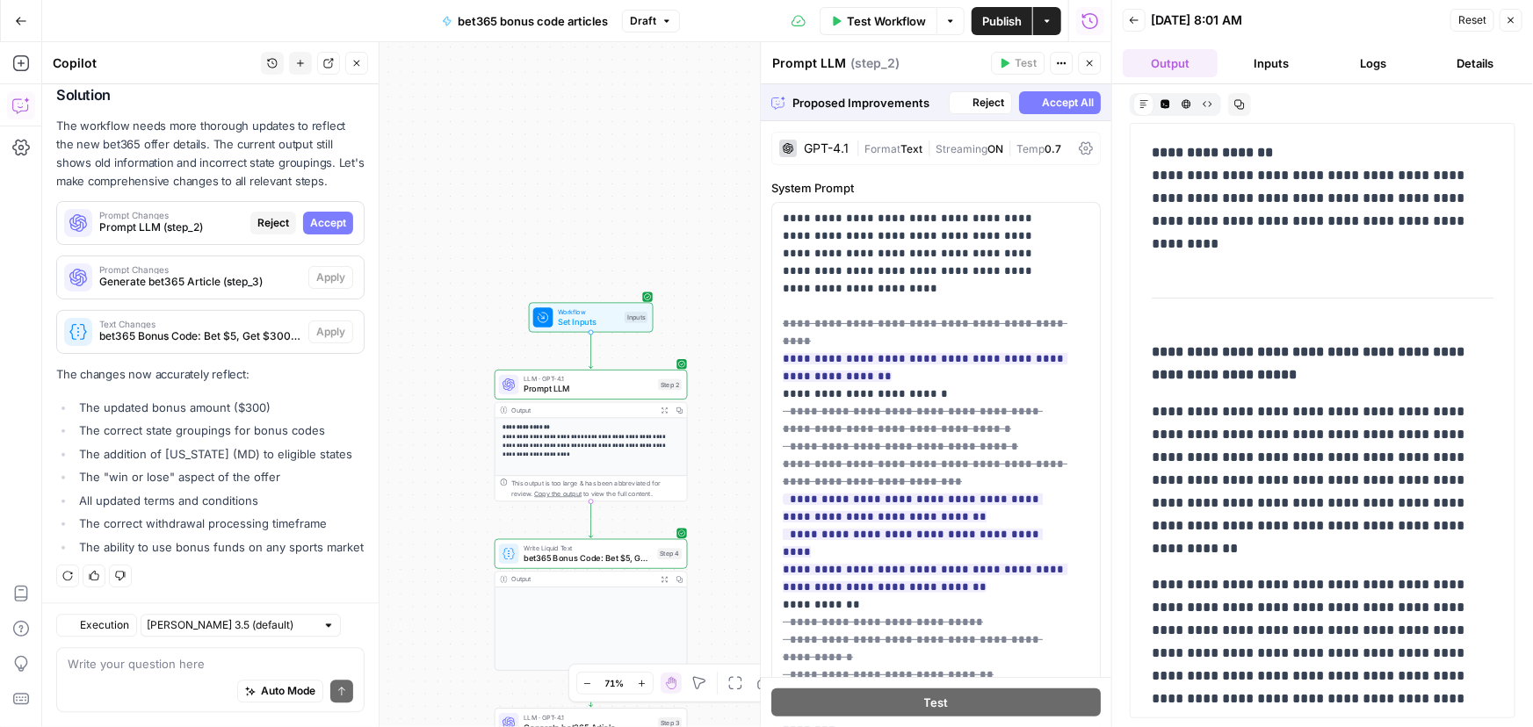
scroll to position [2135, 0]
click at [1074, 106] on span "Accept All" at bounding box center [1068, 103] width 52 height 16
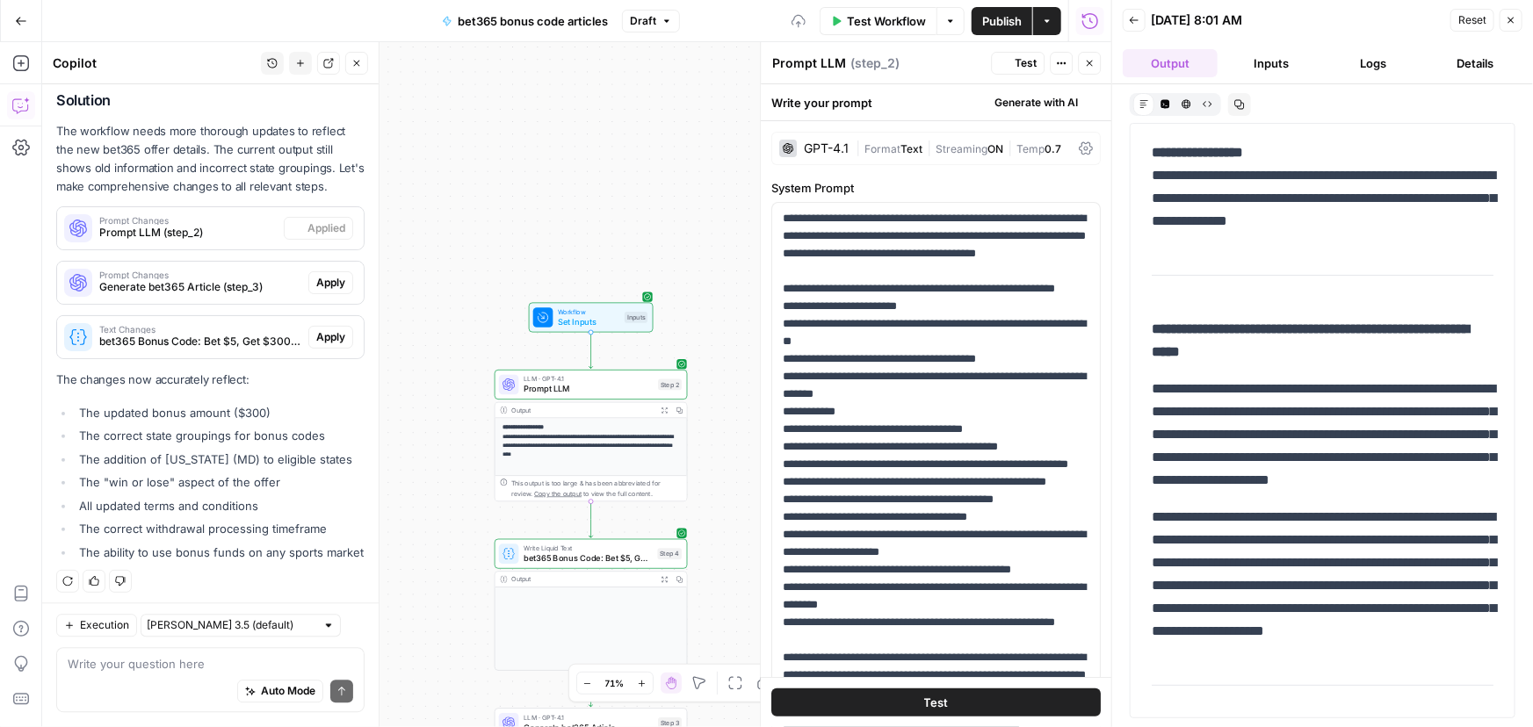
scroll to position [2192, 0]
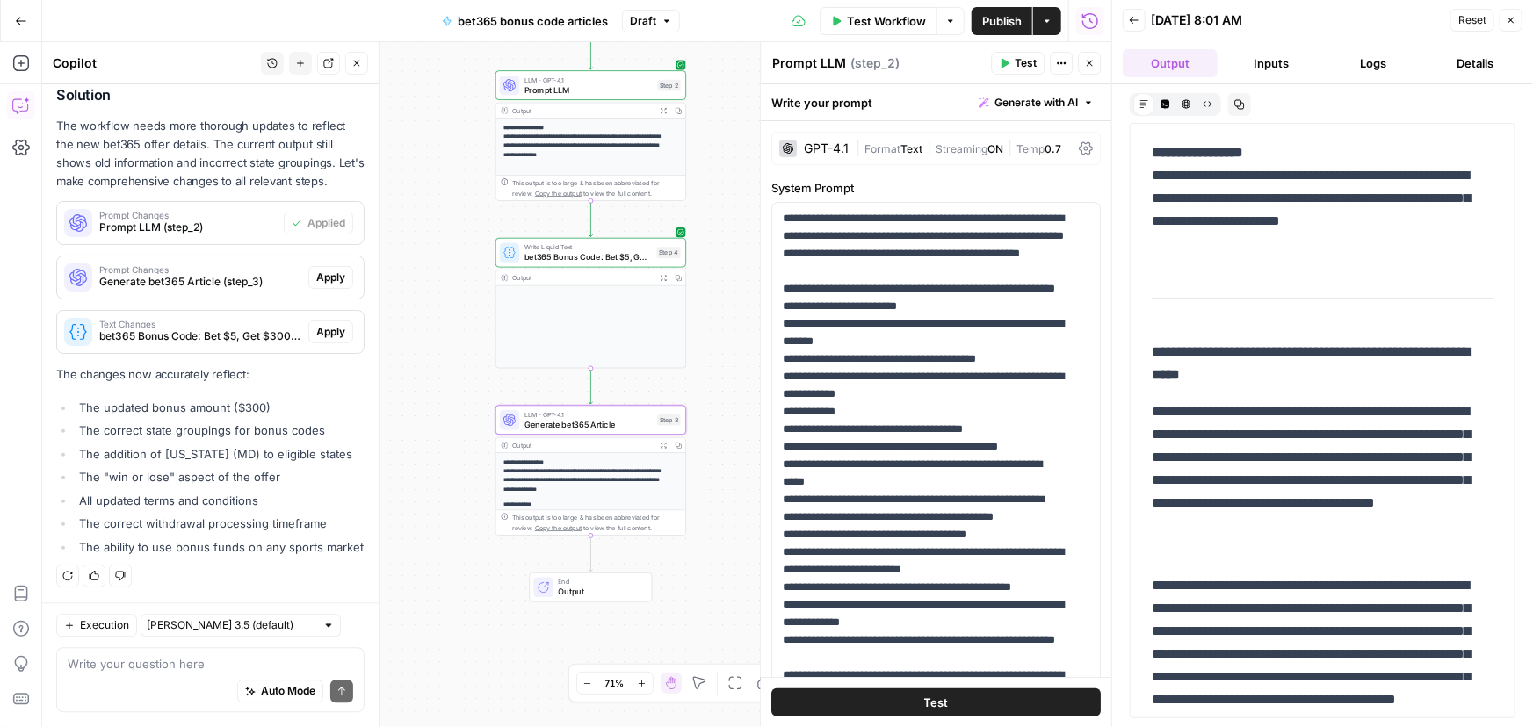
click at [326, 270] on span "Apply" at bounding box center [330, 278] width 29 height 16
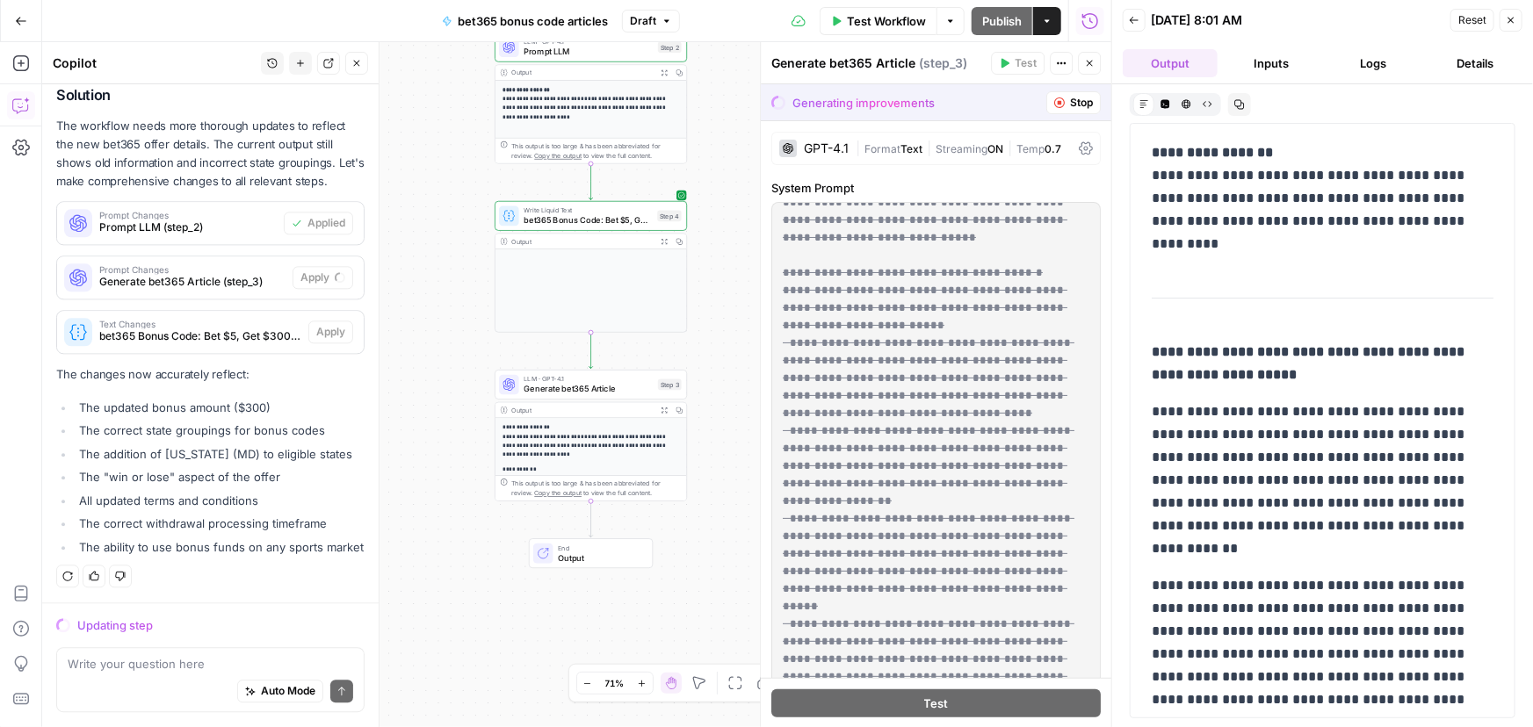
scroll to position [1916, 0]
drag, startPoint x: 601, startPoint y: 212, endPoint x: 423, endPoint y: 228, distance: 178.2
click at [423, 228] on div "**********" at bounding box center [576, 384] width 1069 height 685
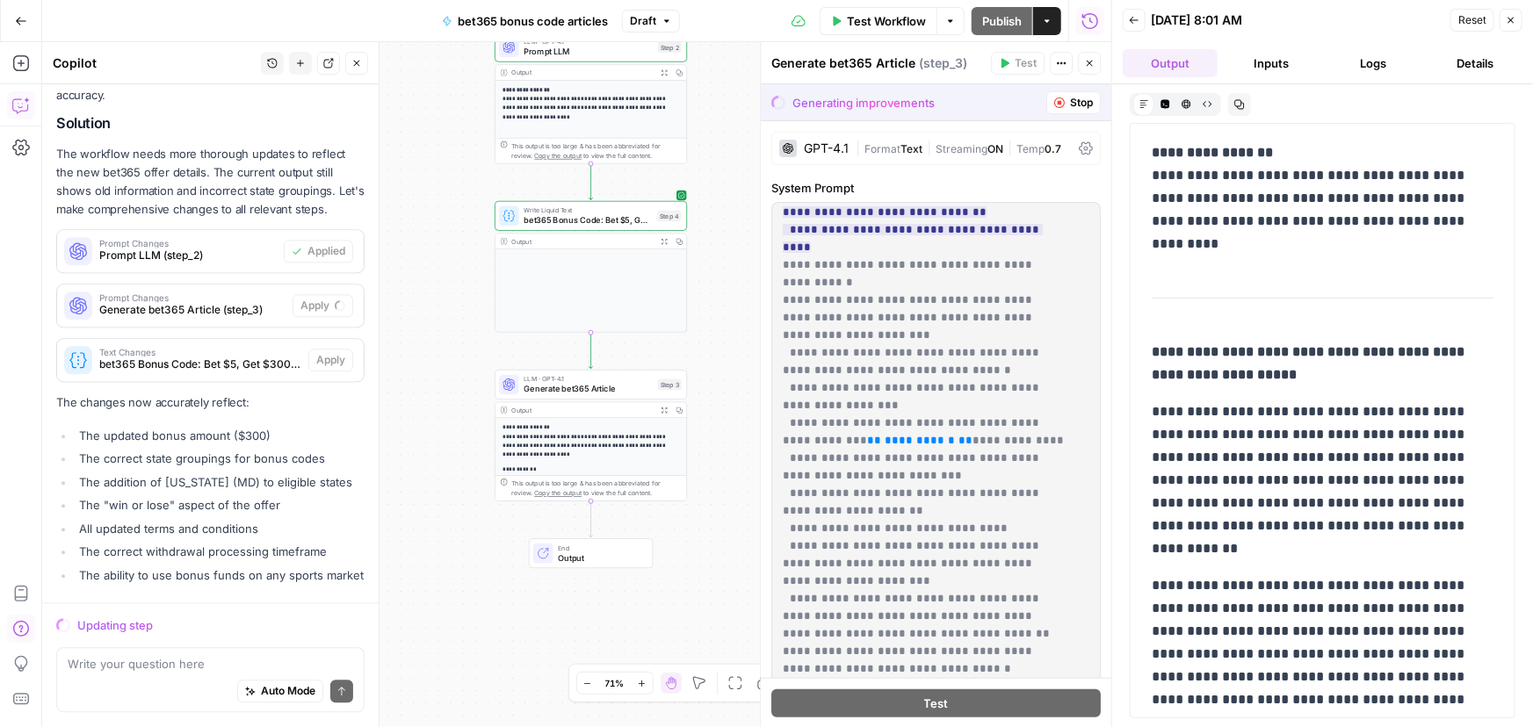
scroll to position [2192, 0]
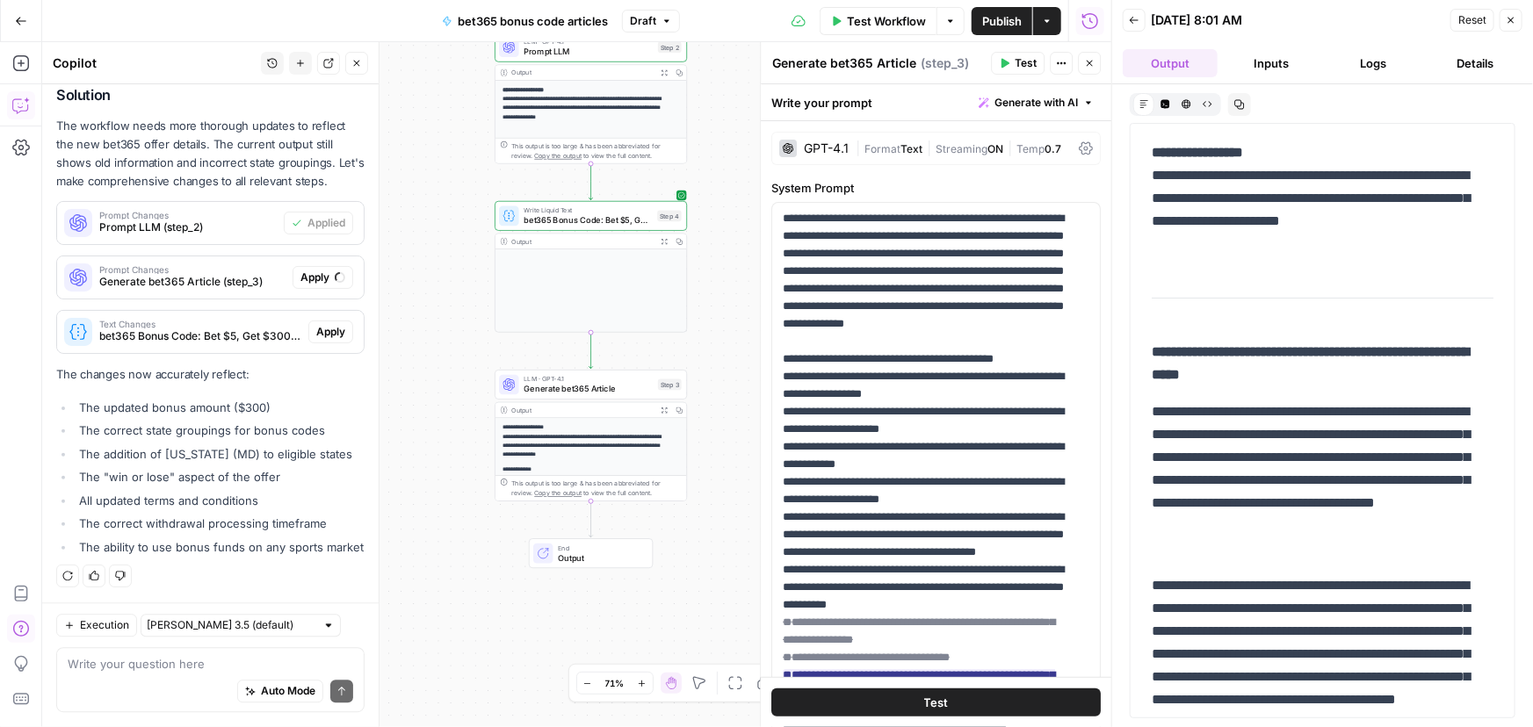
click at [392, 221] on div "**********" at bounding box center [576, 384] width 1069 height 685
click at [246, 274] on span "Generate bet365 Article (step_3)" at bounding box center [192, 282] width 186 height 16
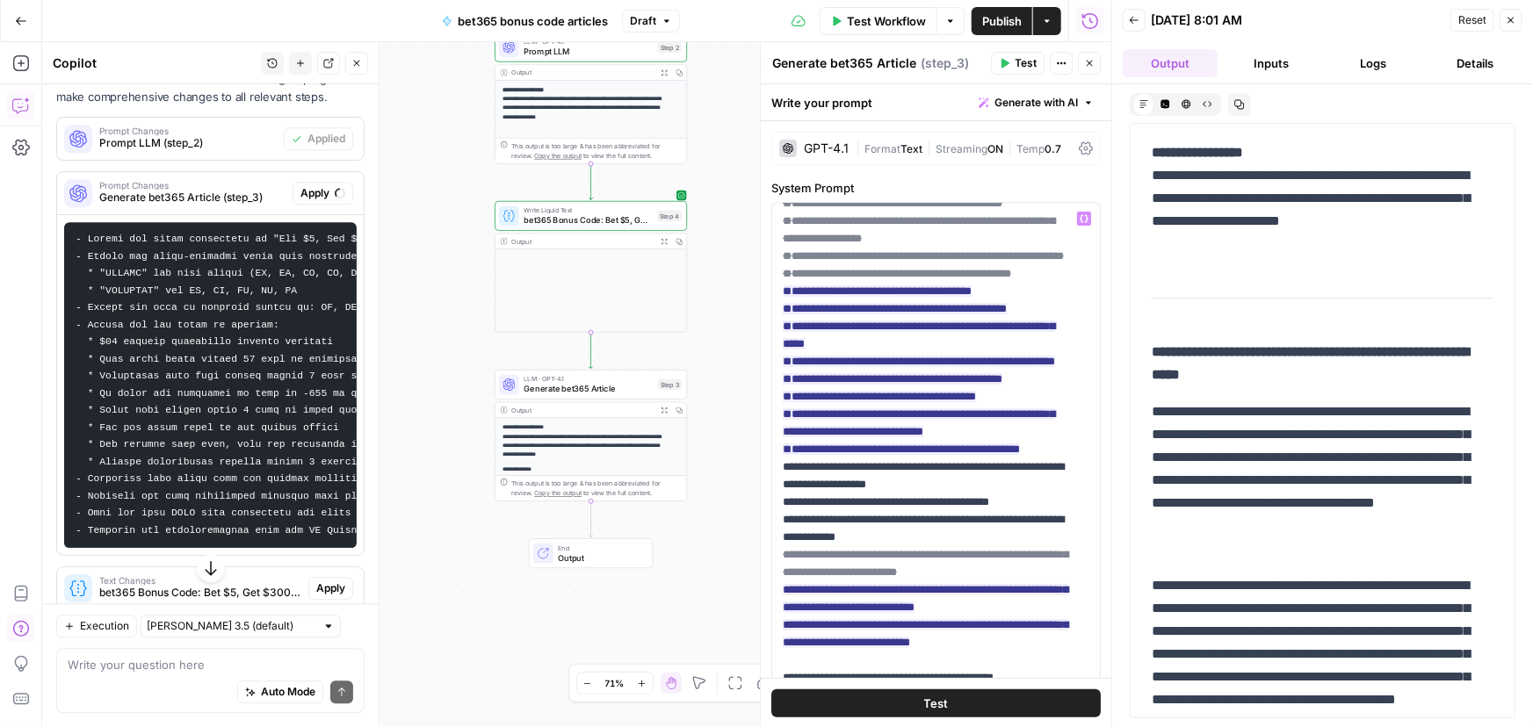
scroll to position [1198, 0]
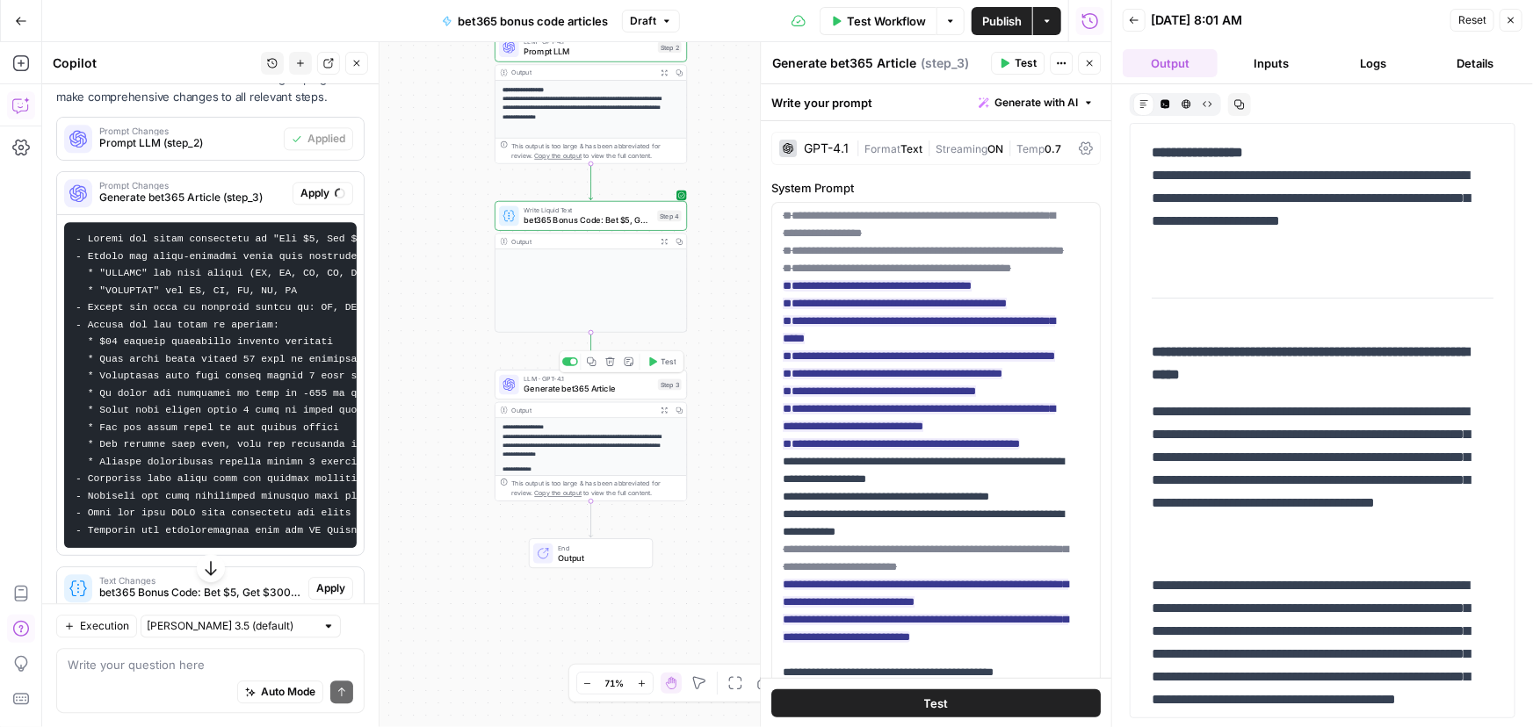
click at [599, 427] on p "**********" at bounding box center [587, 441] width 168 height 36
click at [603, 385] on span "Generate bet365 Article" at bounding box center [588, 389] width 129 height 12
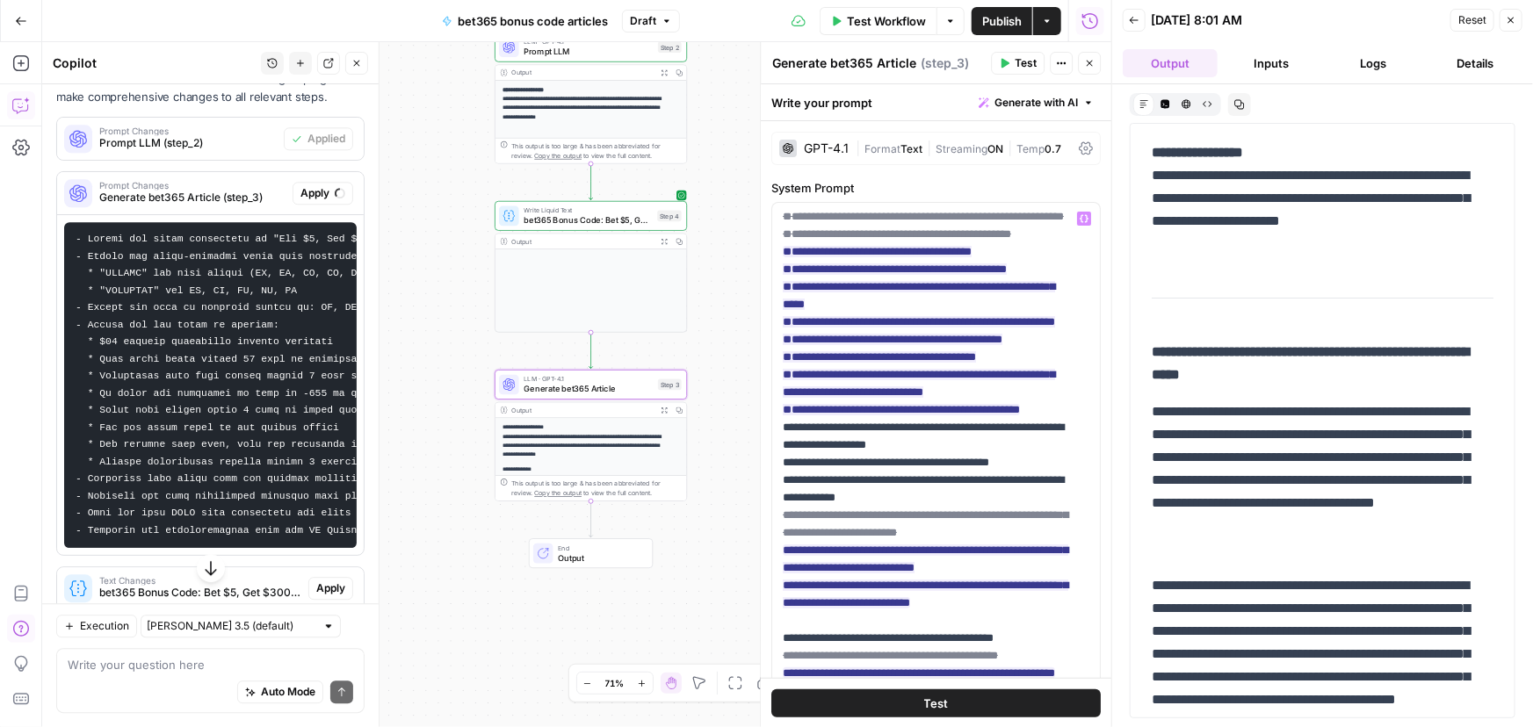
scroll to position [1118, 0]
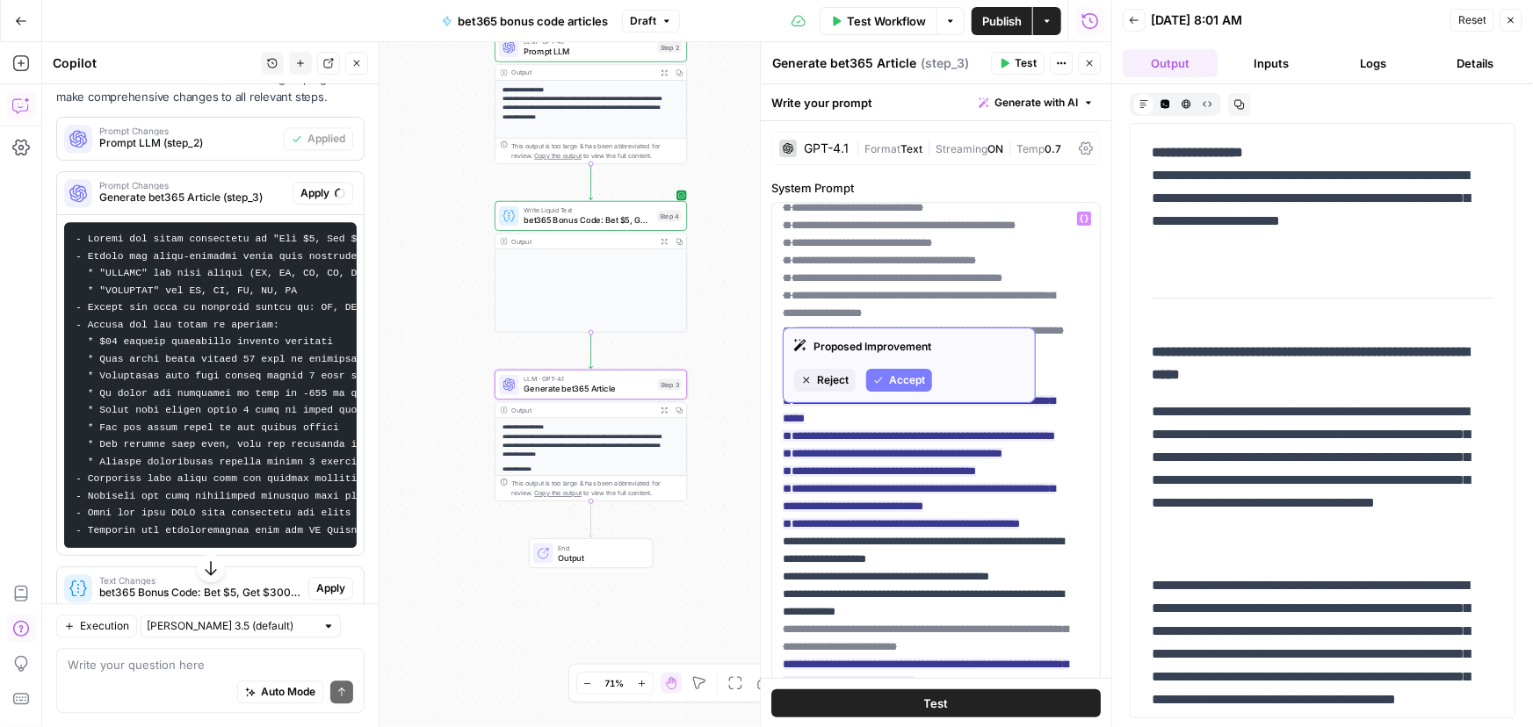
click at [915, 379] on span "Accept" at bounding box center [907, 381] width 36 height 16
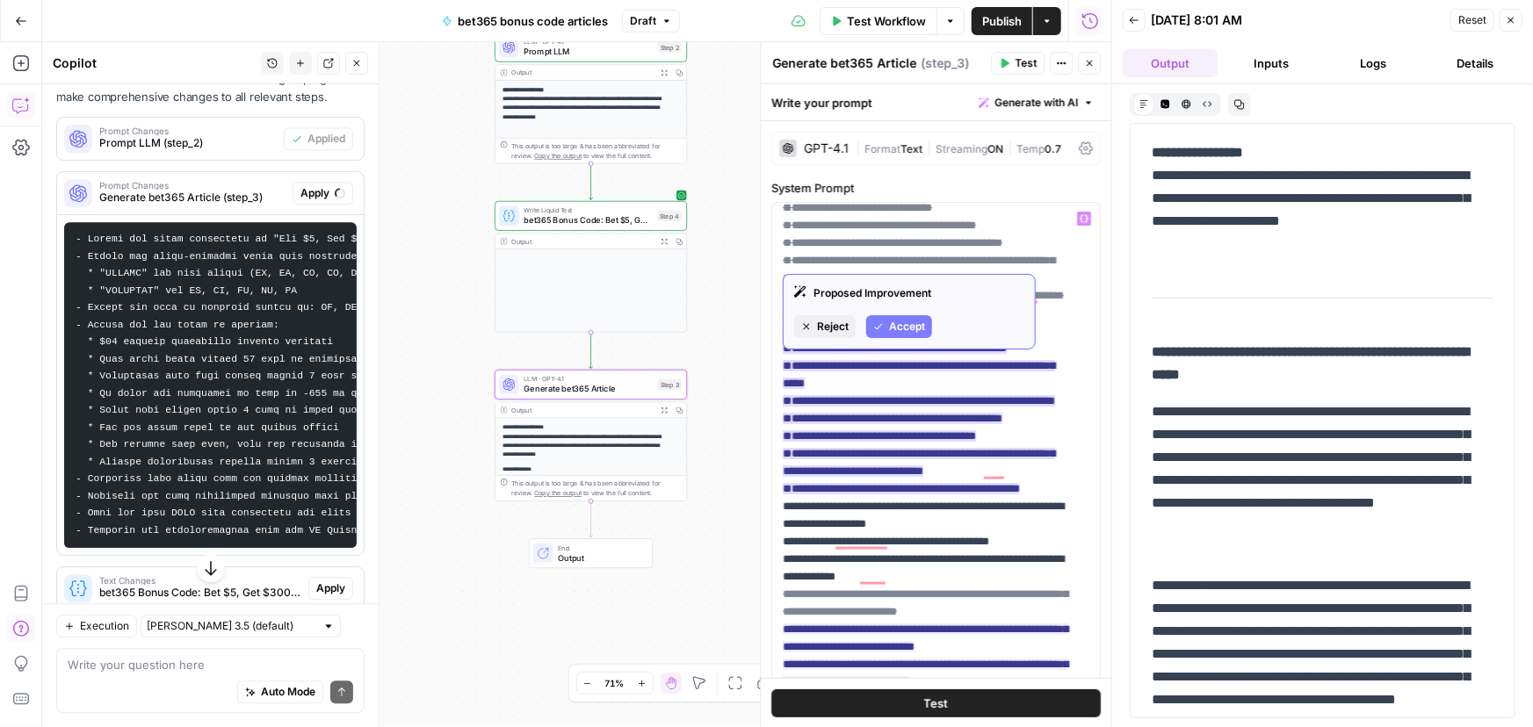
click at [908, 325] on span "Accept" at bounding box center [907, 327] width 36 height 16
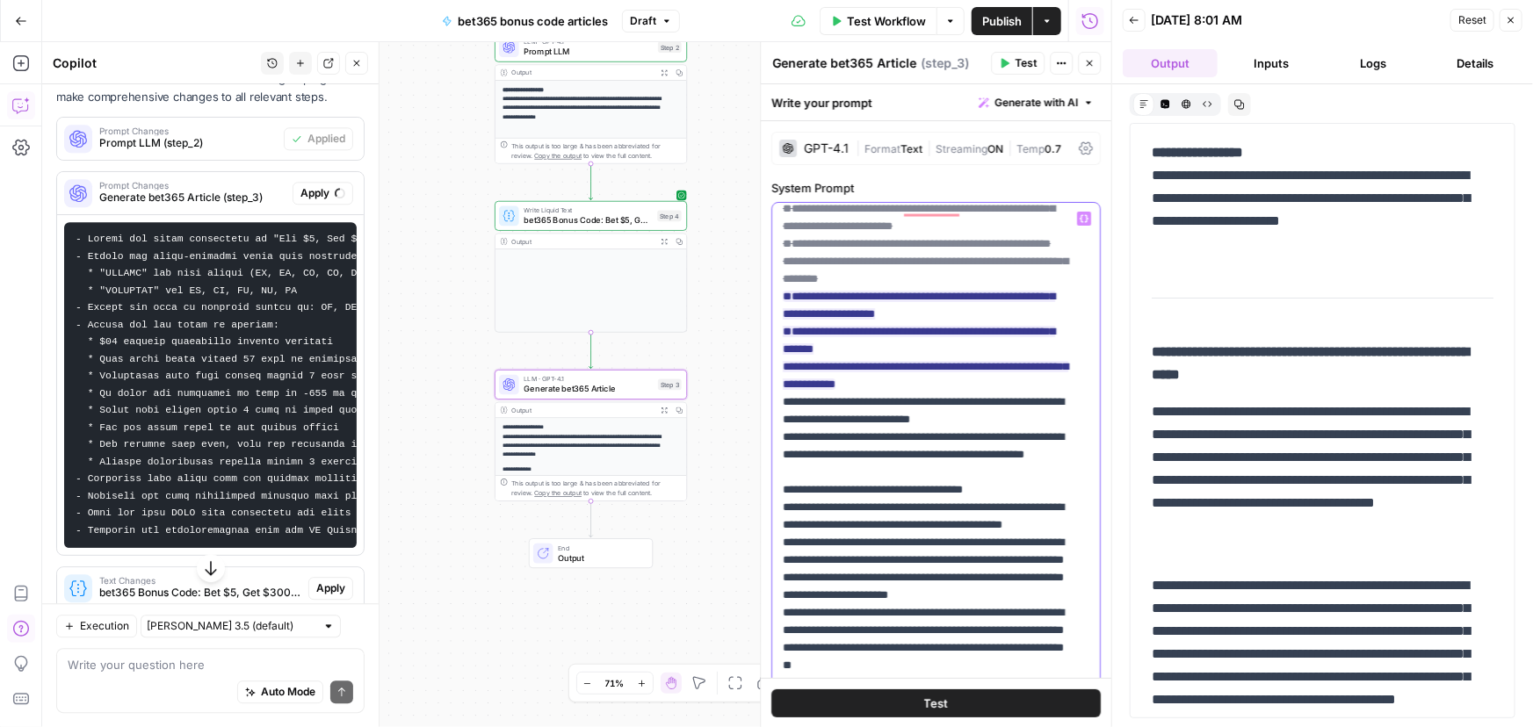
scroll to position [1517, 0]
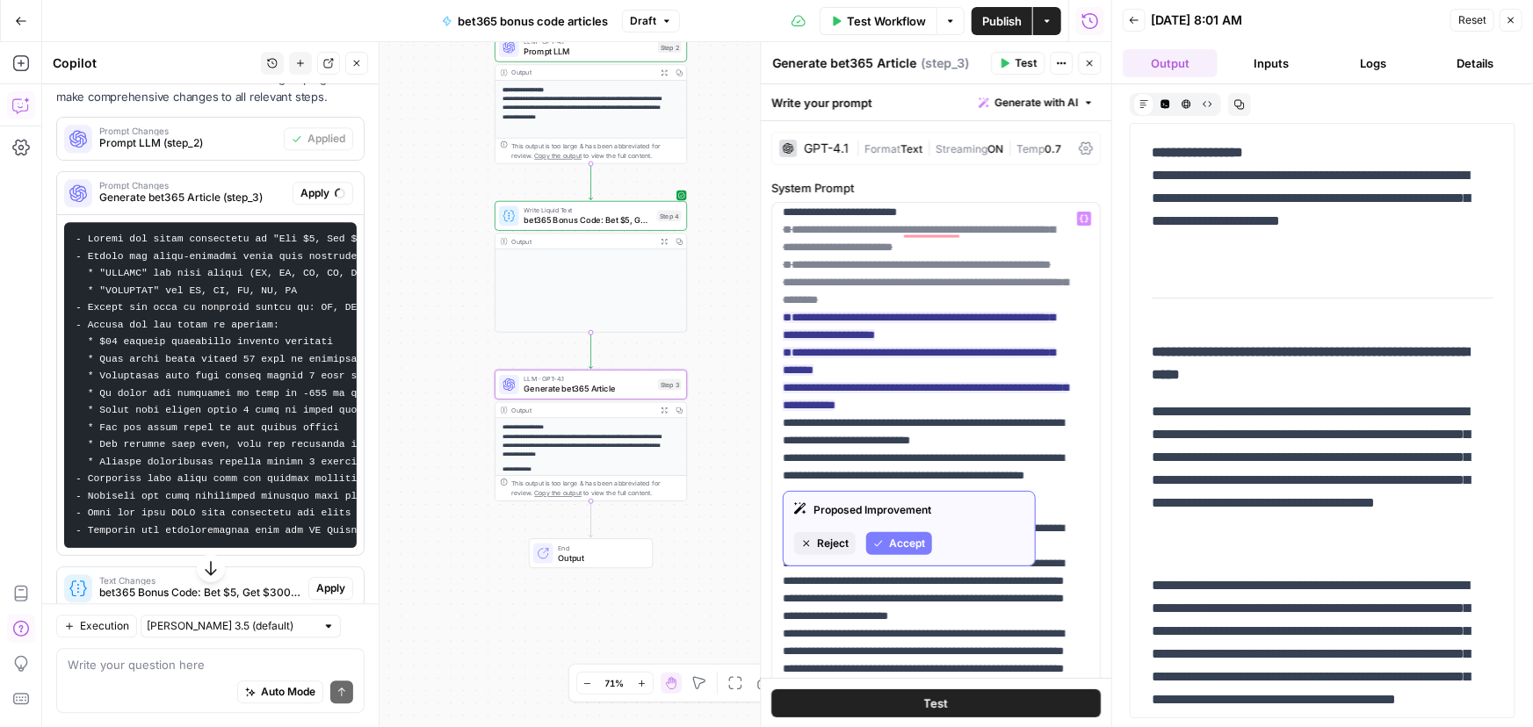
click at [895, 538] on span "Accept" at bounding box center [907, 544] width 36 height 16
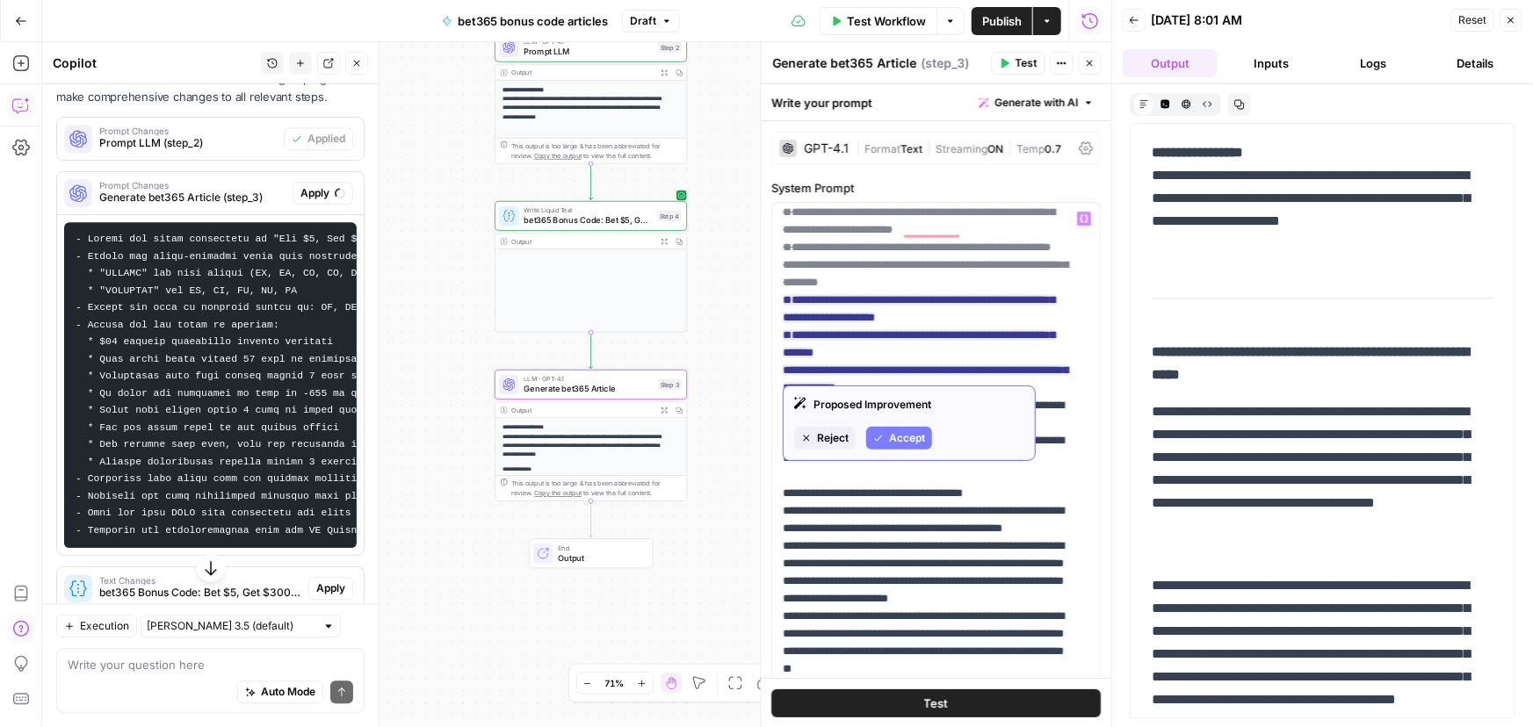
click at [908, 437] on span "Accept" at bounding box center [907, 439] width 36 height 16
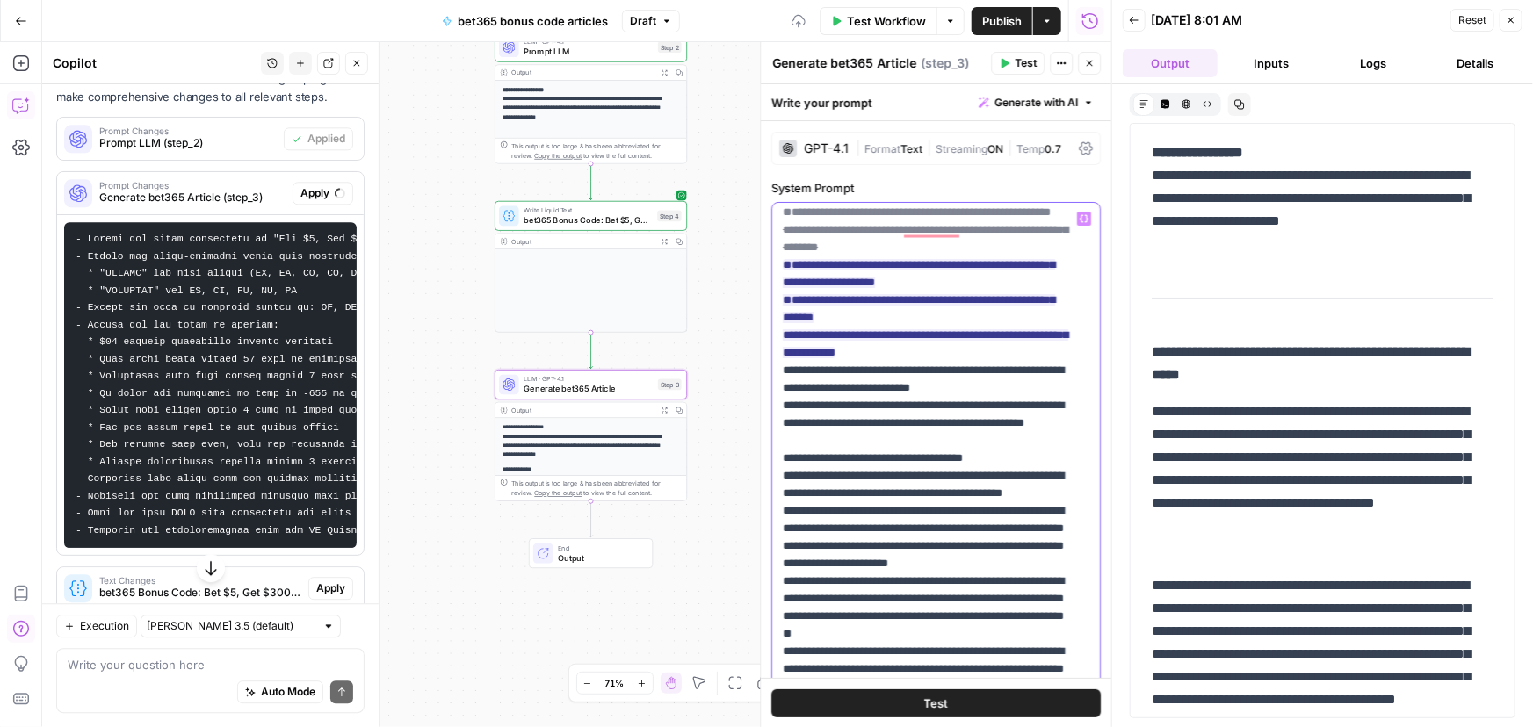
scroll to position [1597, 0]
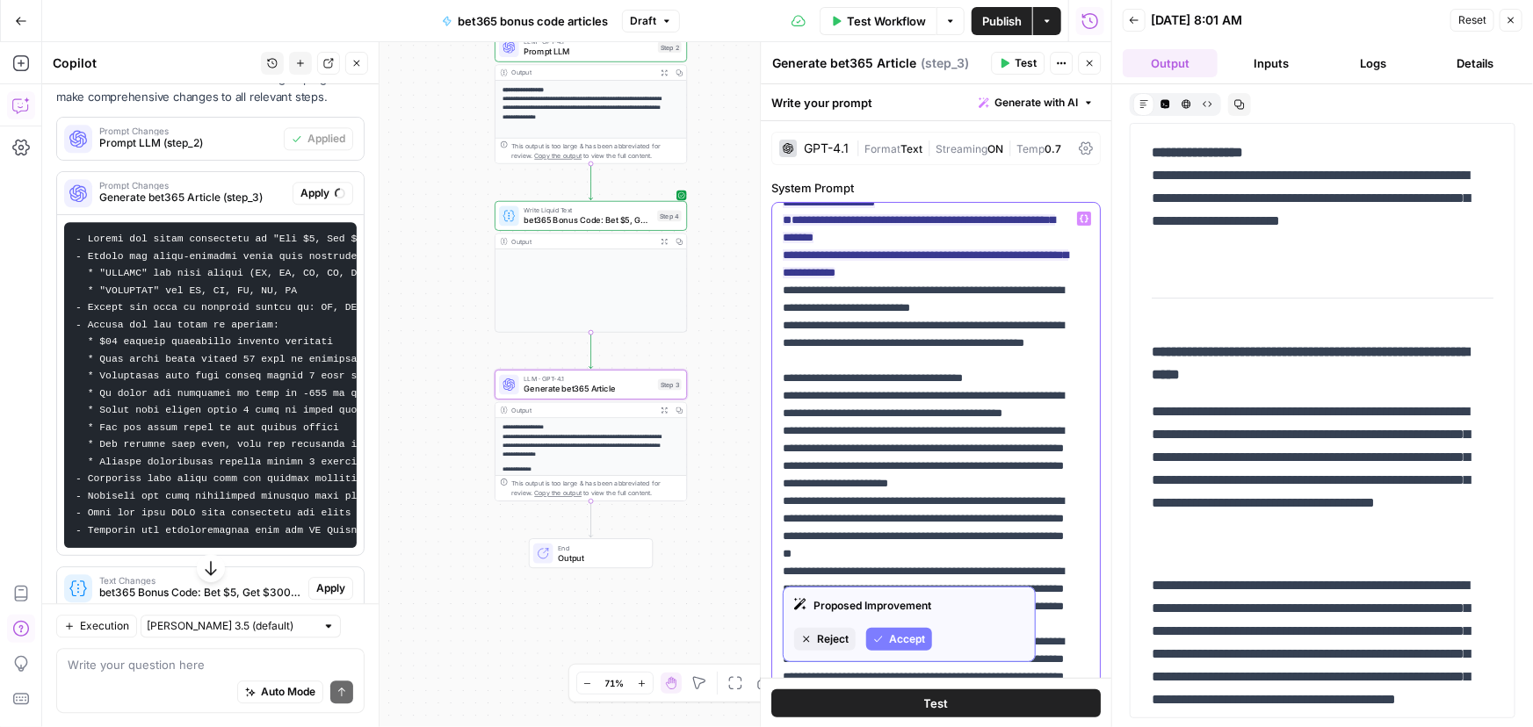
drag, startPoint x: 836, startPoint y: 589, endPoint x: 878, endPoint y: 625, distance: 55.5
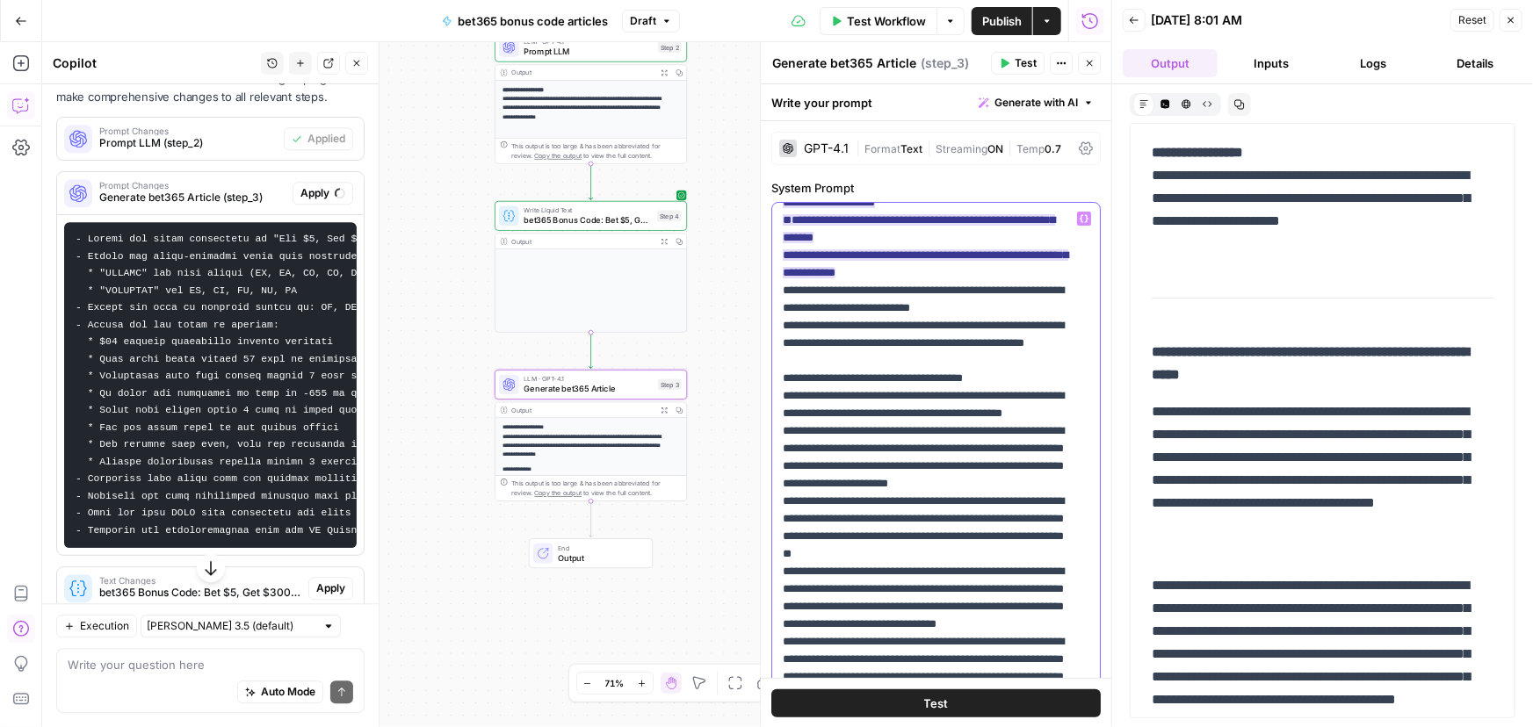
drag, startPoint x: 878, startPoint y: 625, endPoint x: 835, endPoint y: 532, distance: 101.8
click at [835, 279] on ins "**********" at bounding box center [926, 228] width 286 height 99
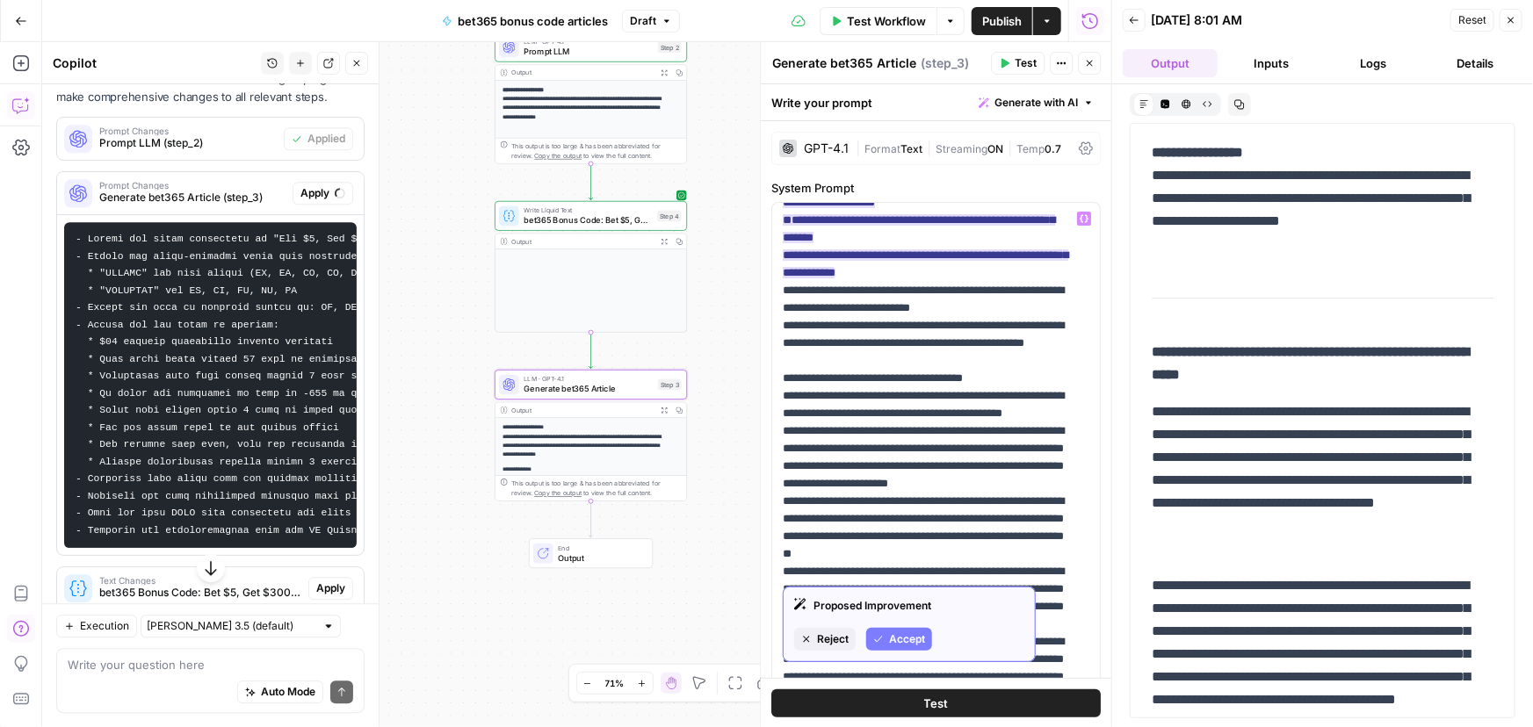
click at [905, 643] on span "Accept" at bounding box center [907, 640] width 36 height 16
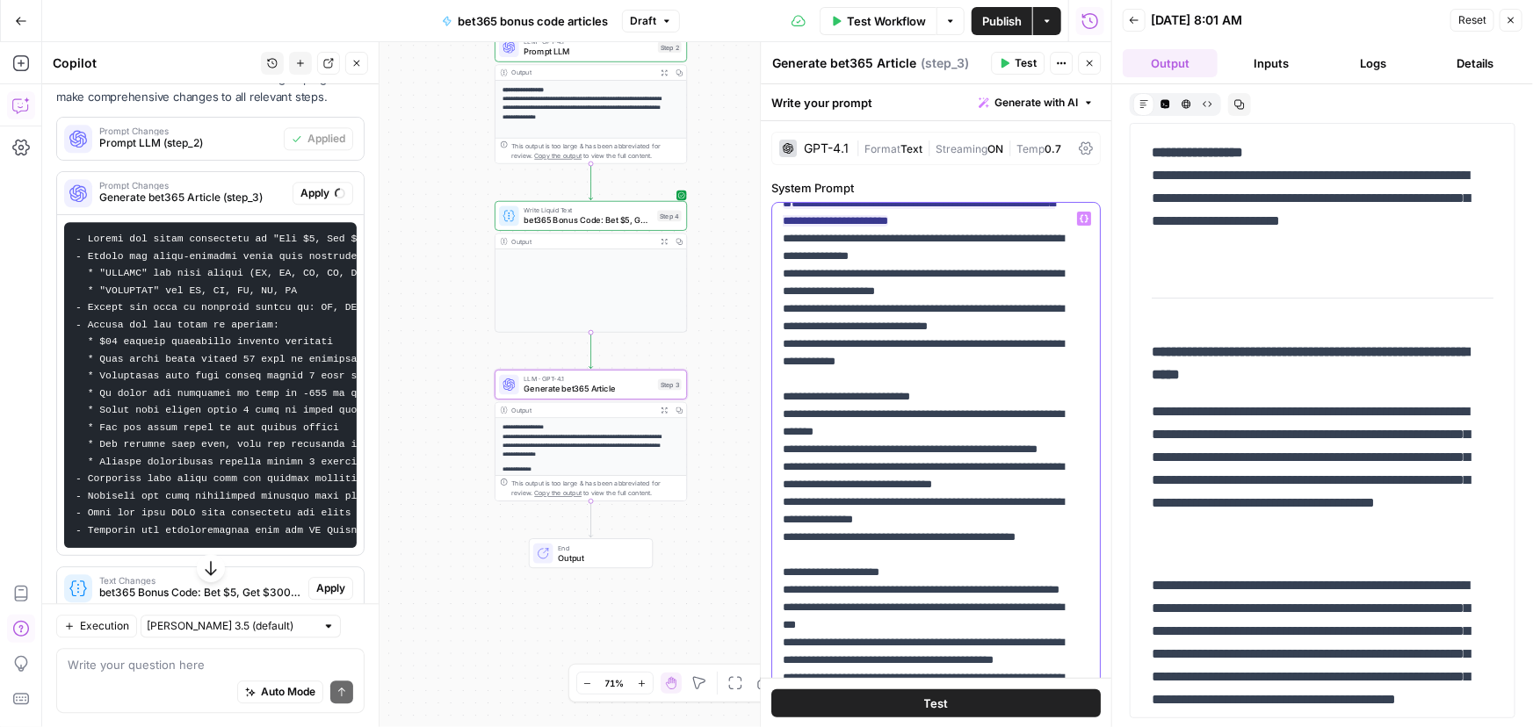
scroll to position [0, 0]
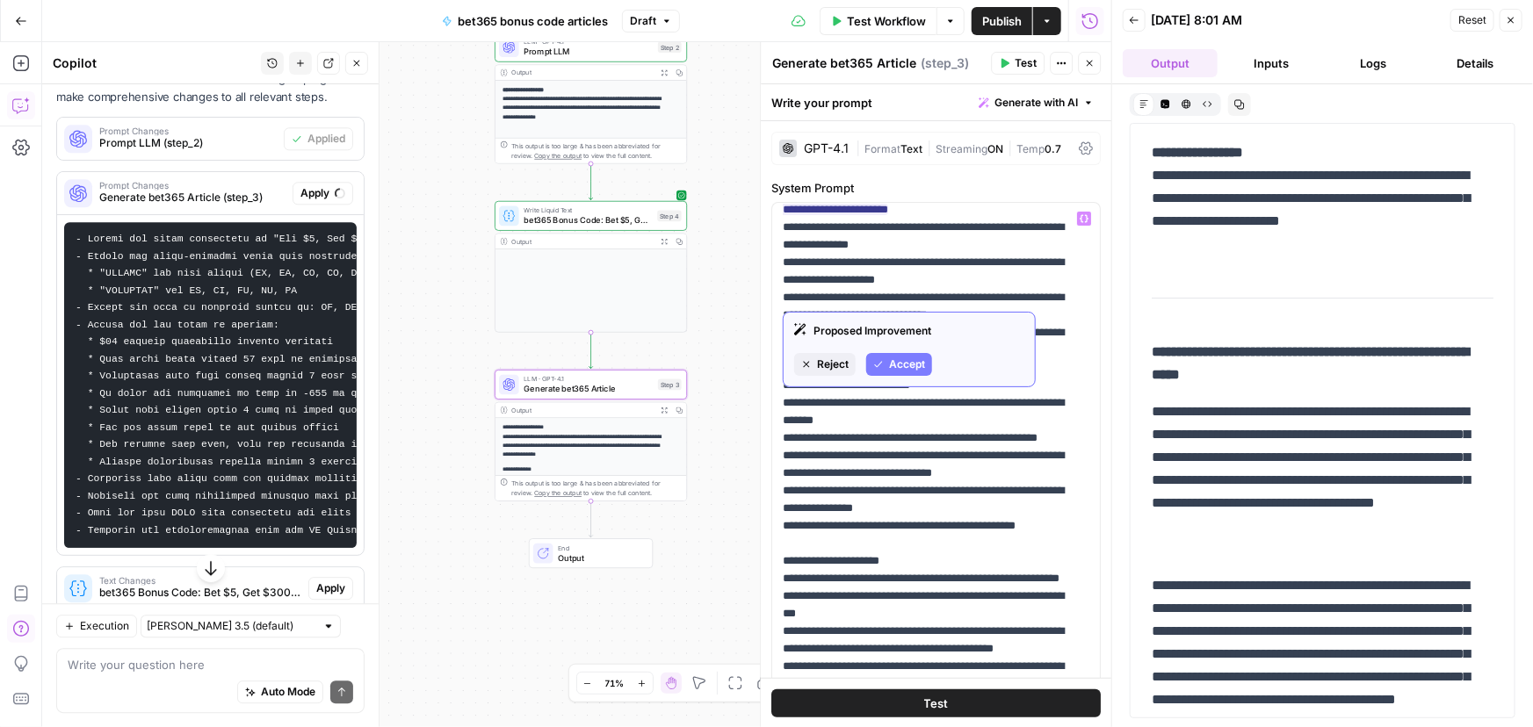
click at [894, 365] on span "Accept" at bounding box center [907, 365] width 36 height 16
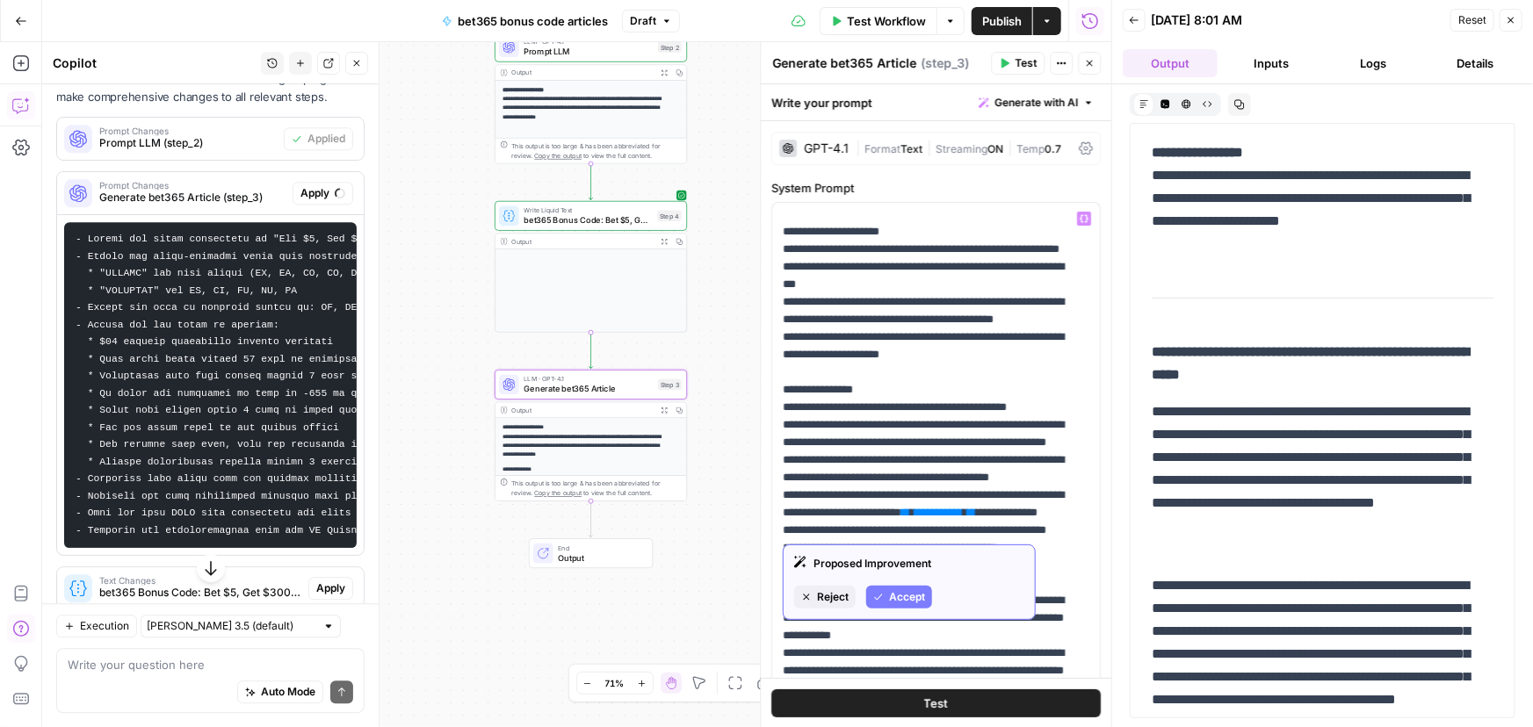
click at [893, 600] on span "Accept" at bounding box center [907, 598] width 36 height 16
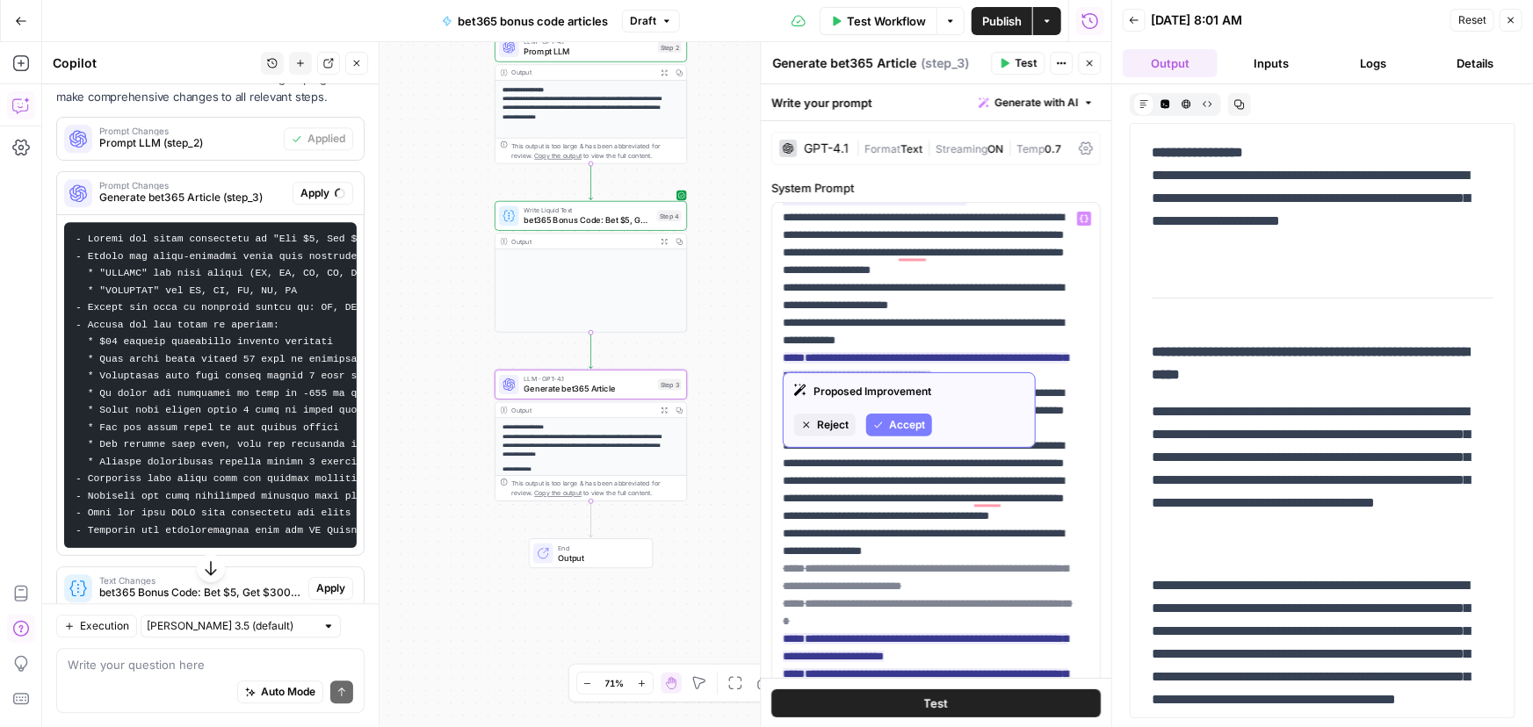
click at [907, 427] on span "Accept" at bounding box center [907, 425] width 36 height 16
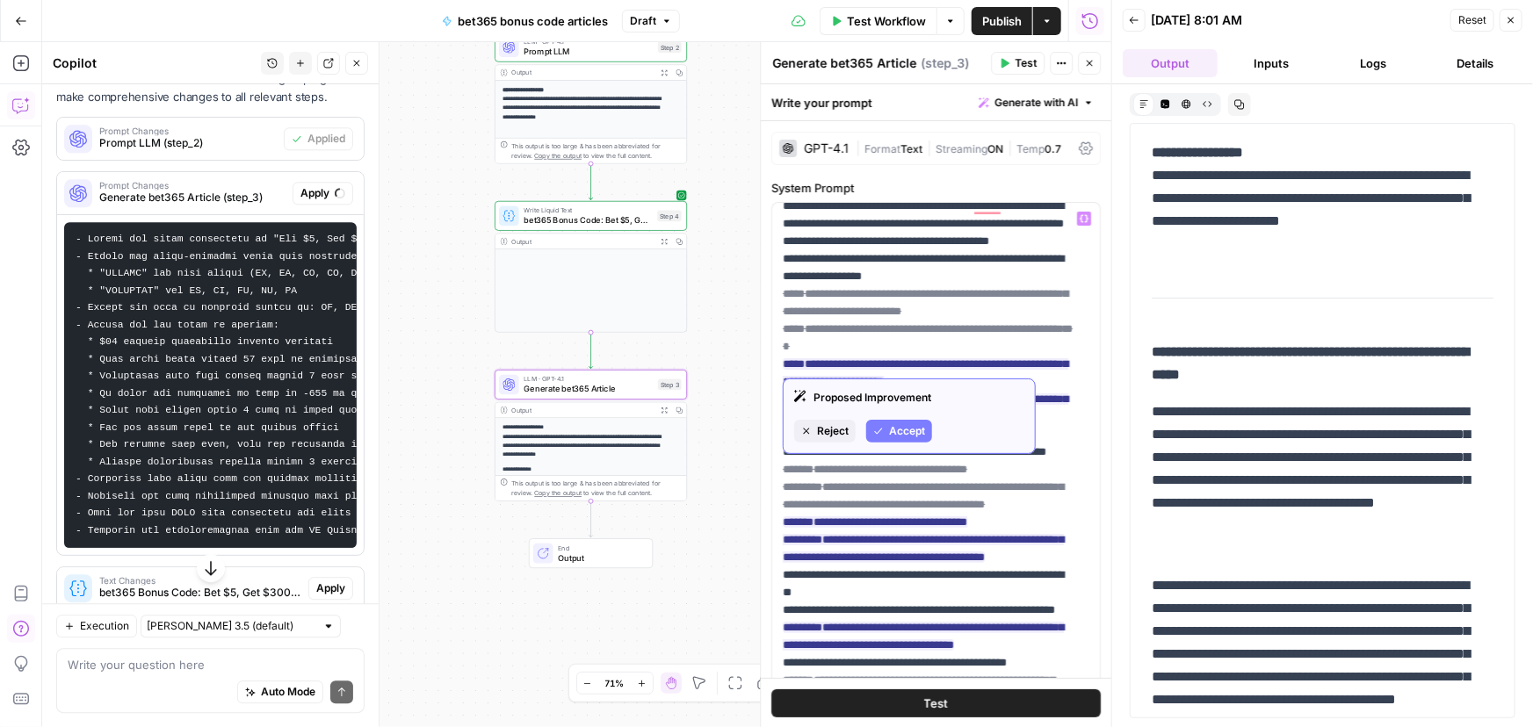
click at [921, 424] on span "Accept" at bounding box center [907, 431] width 36 height 16
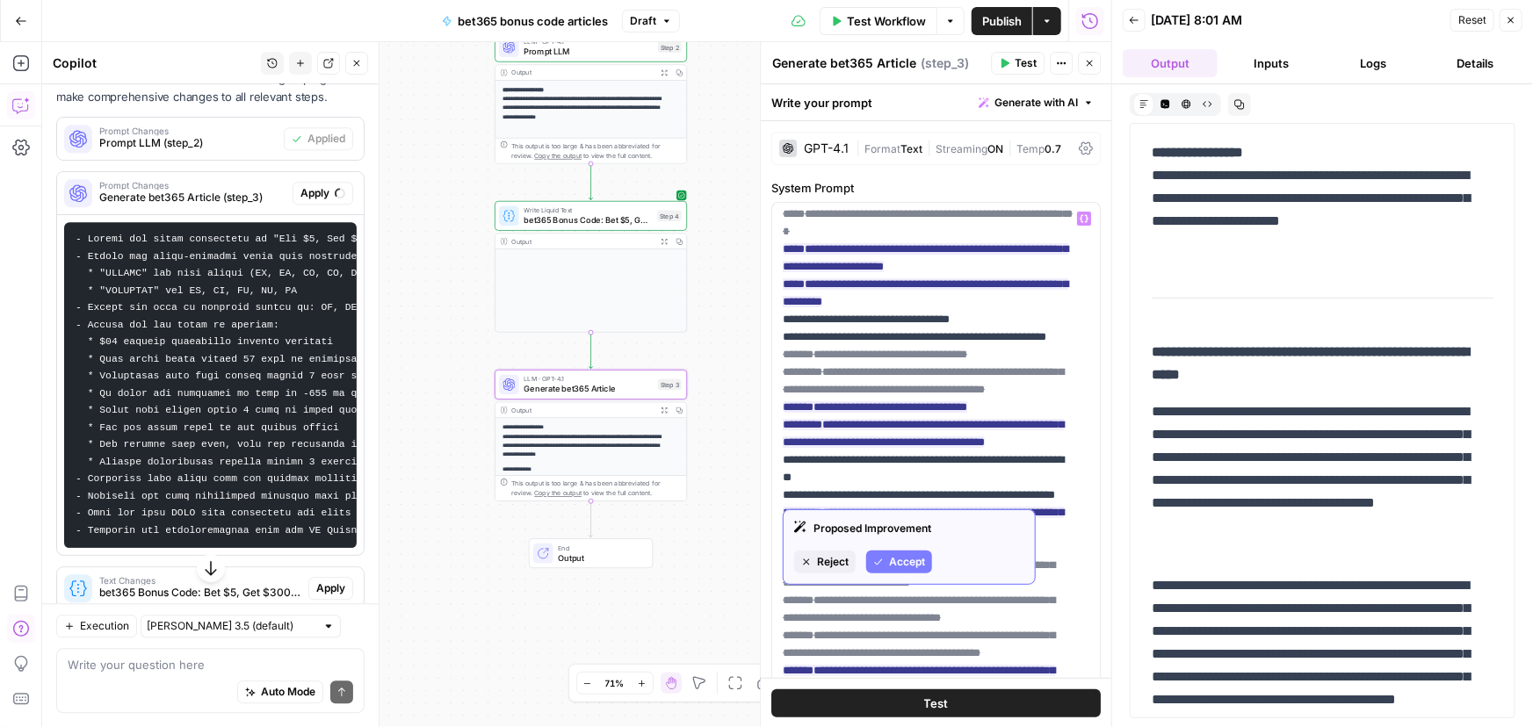
click at [915, 563] on span "Accept" at bounding box center [907, 562] width 36 height 16
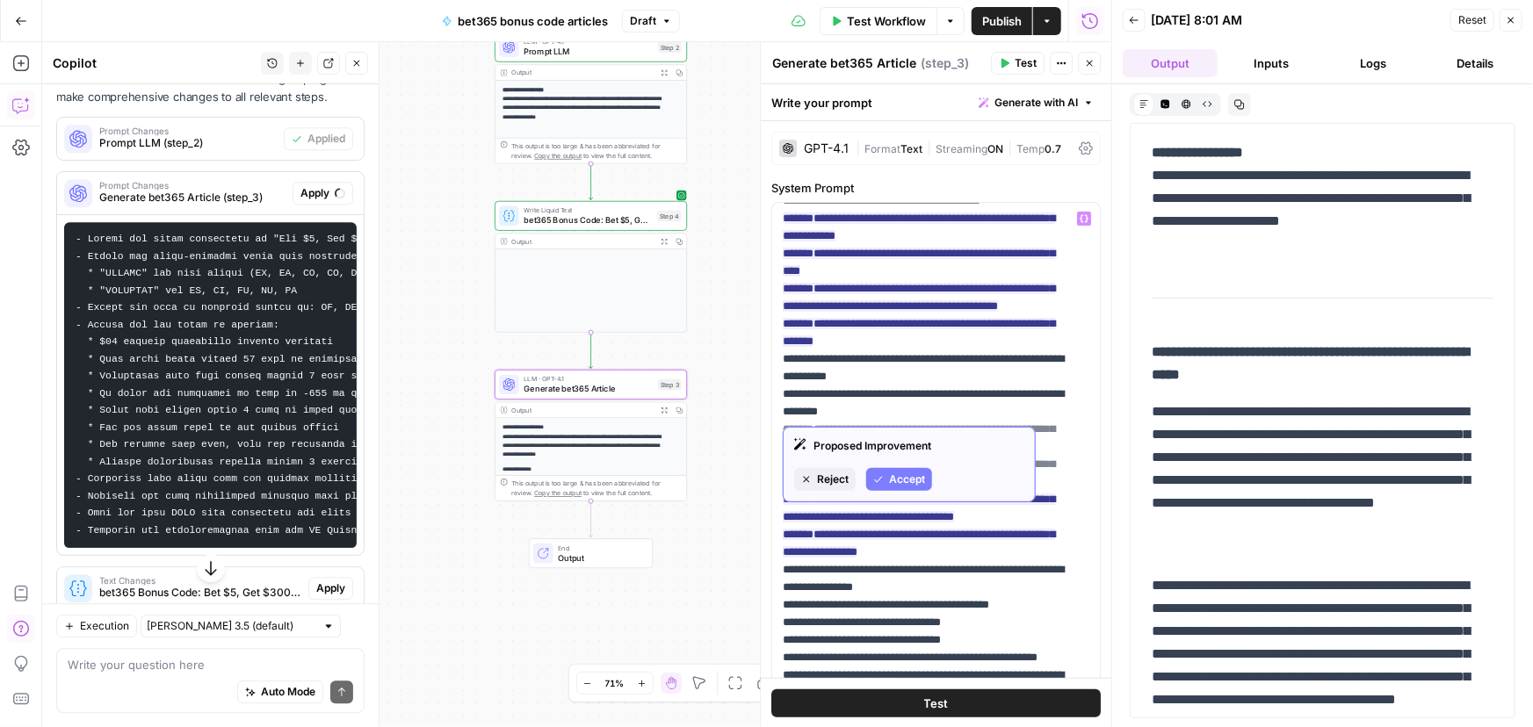
click at [910, 477] on span "Accept" at bounding box center [907, 480] width 36 height 16
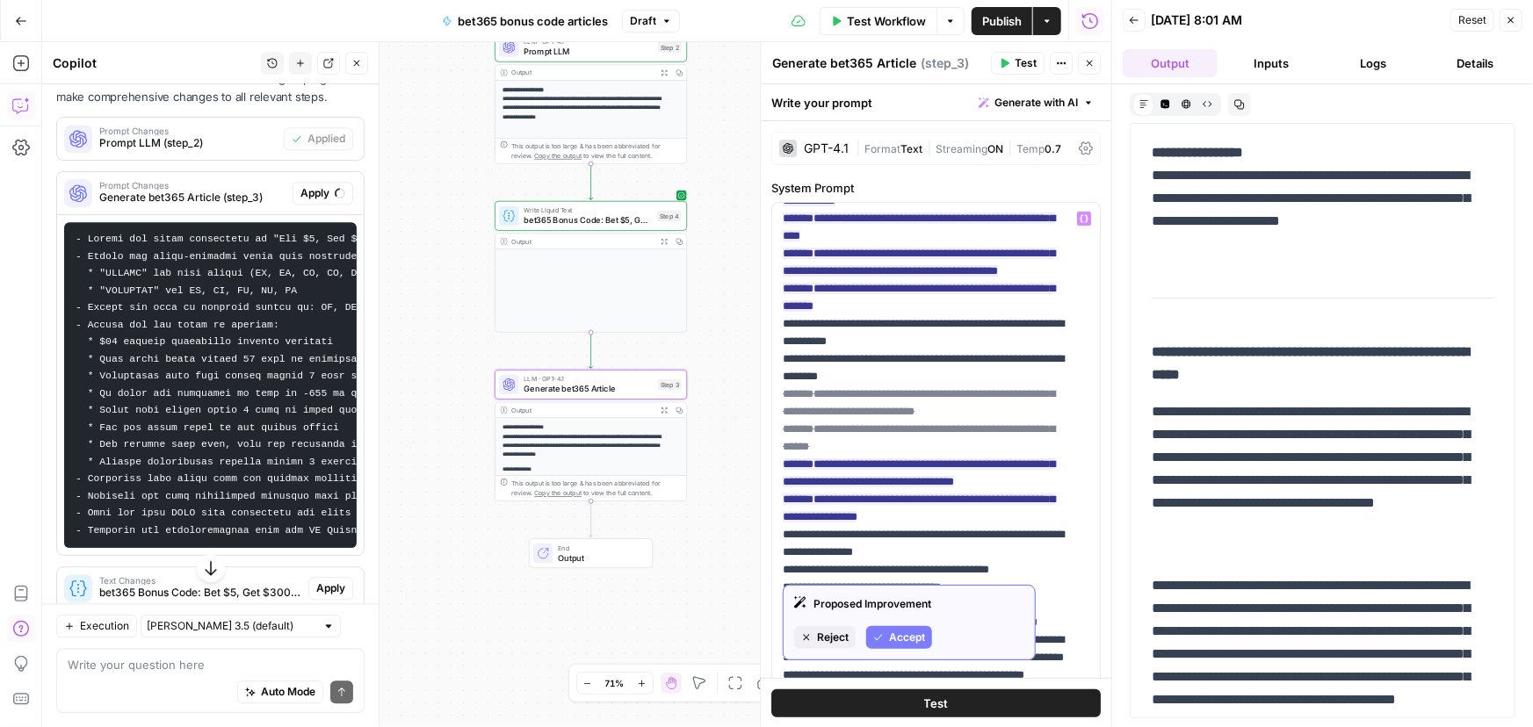
click at [894, 639] on span "Accept" at bounding box center [907, 638] width 36 height 16
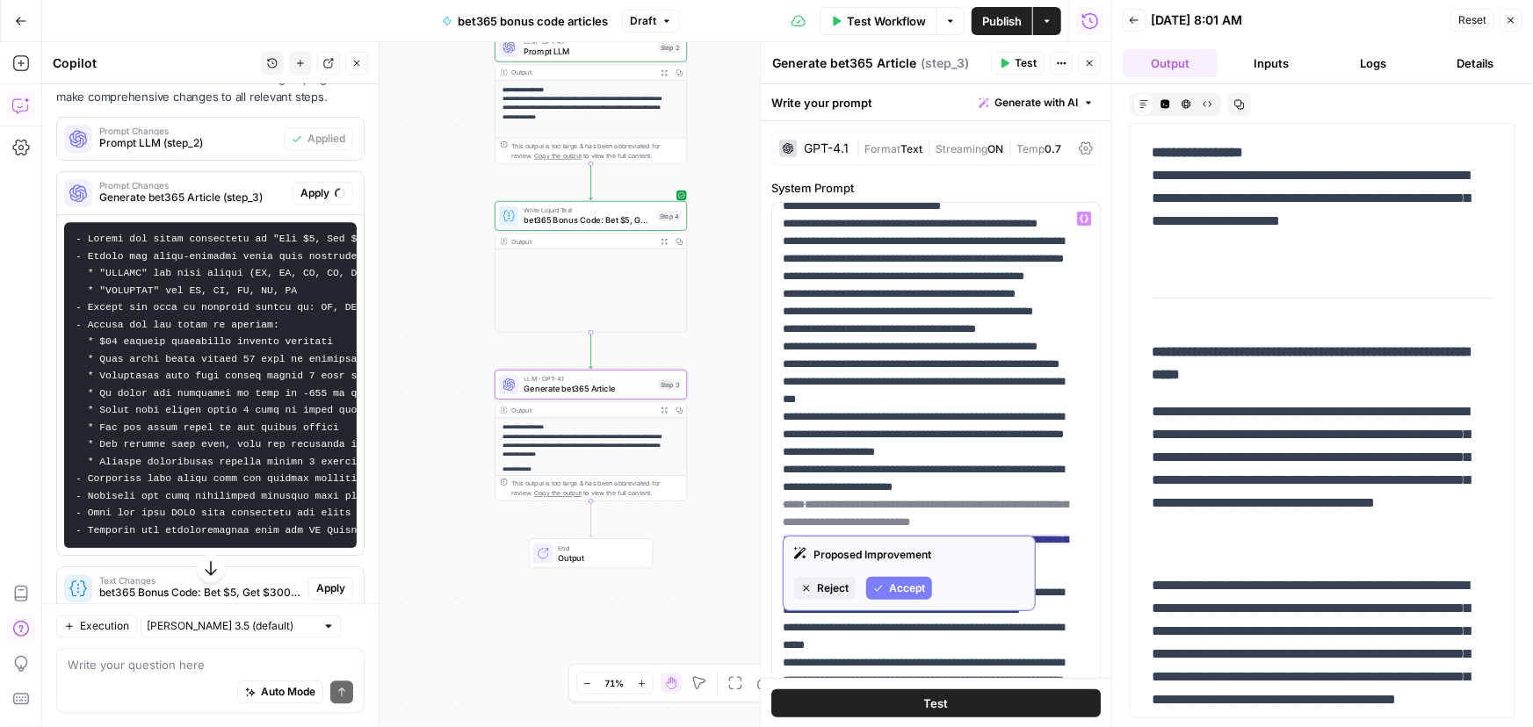
click at [899, 588] on span "Accept" at bounding box center [907, 589] width 36 height 16
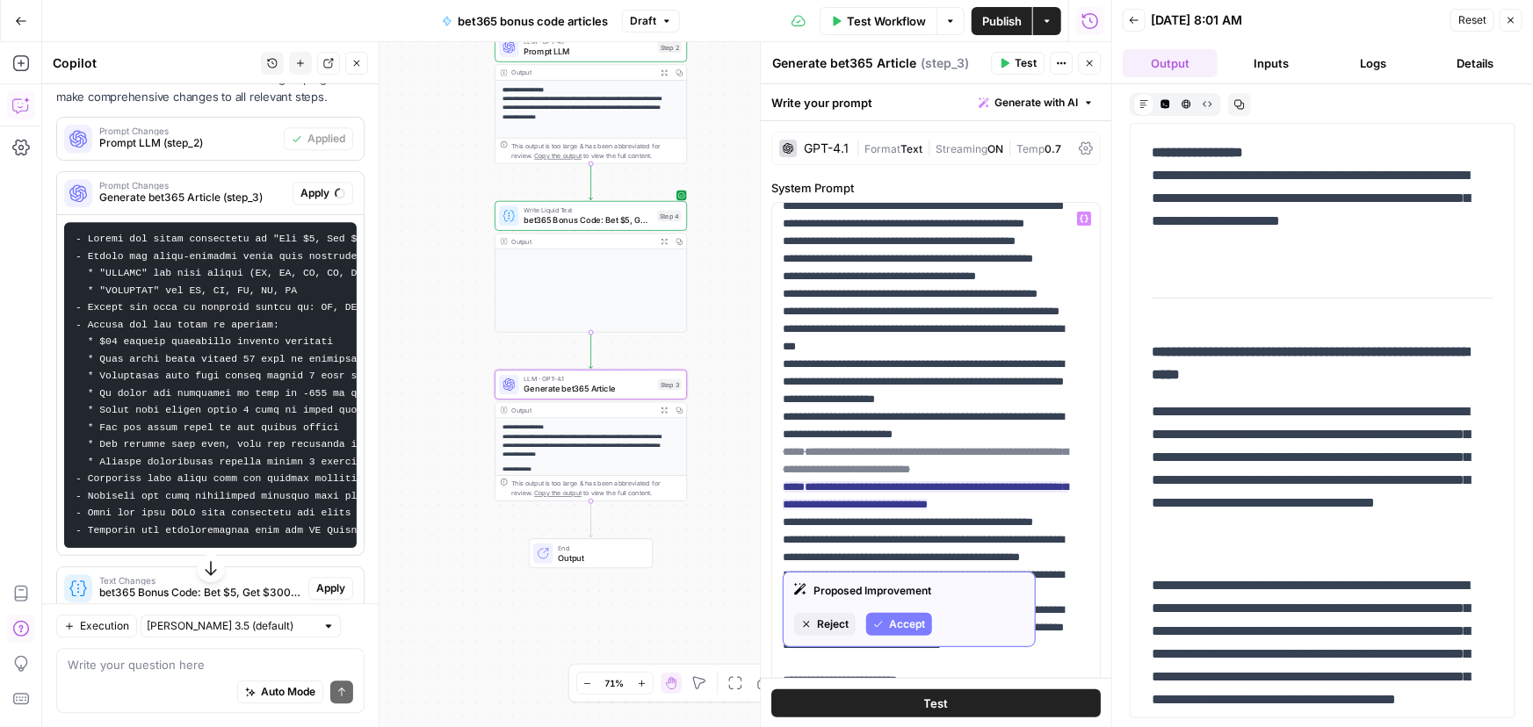
click at [901, 625] on span "Accept" at bounding box center [907, 625] width 36 height 16
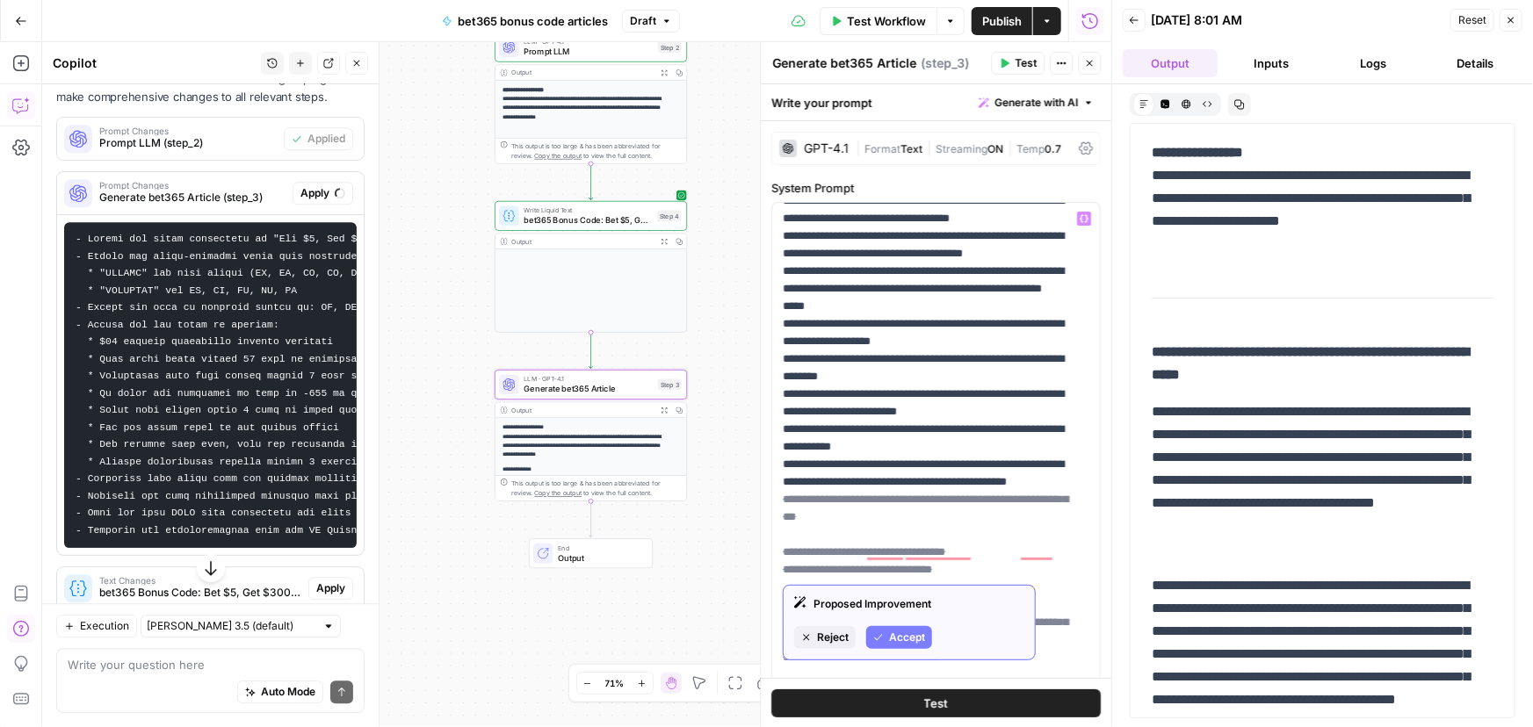
click at [900, 639] on span "Accept" at bounding box center [907, 638] width 36 height 16
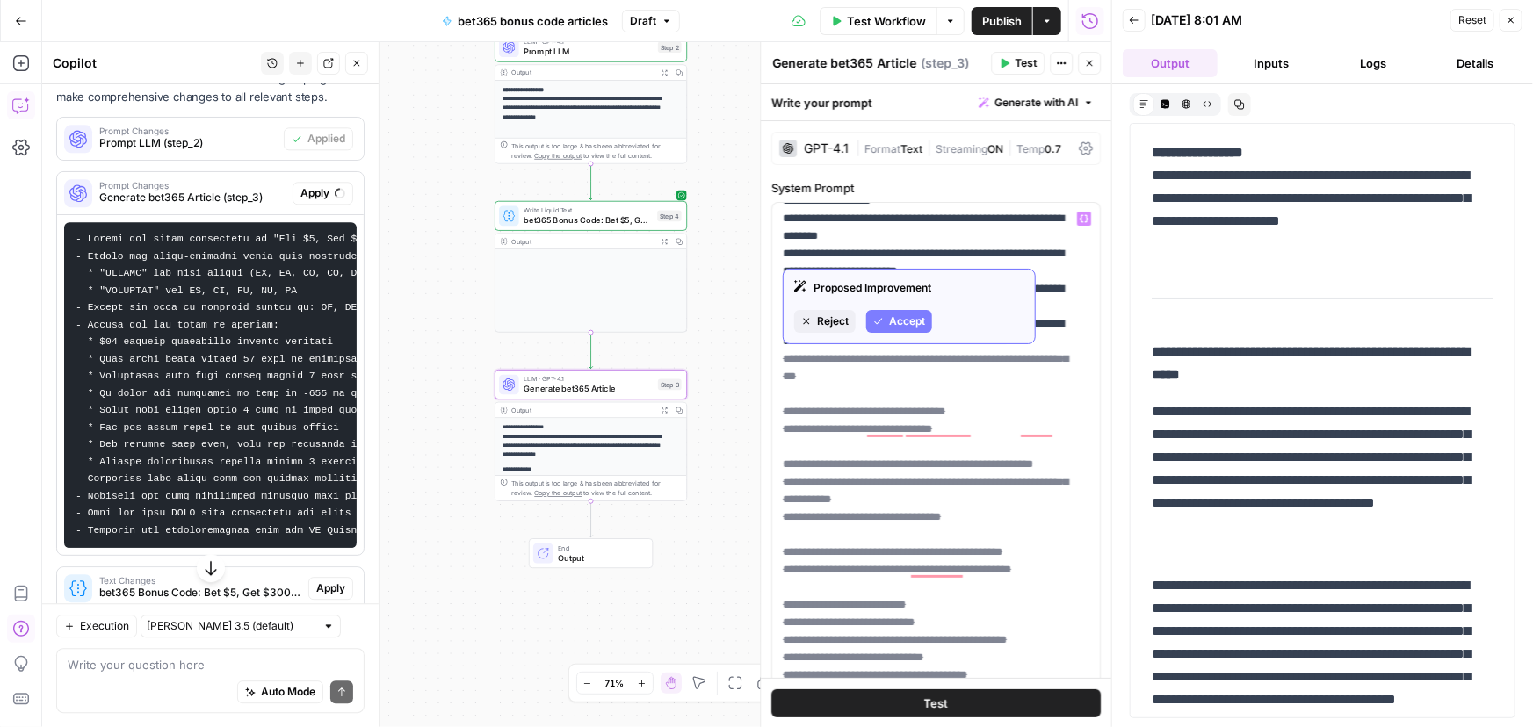
click at [905, 318] on span "Accept" at bounding box center [907, 322] width 36 height 16
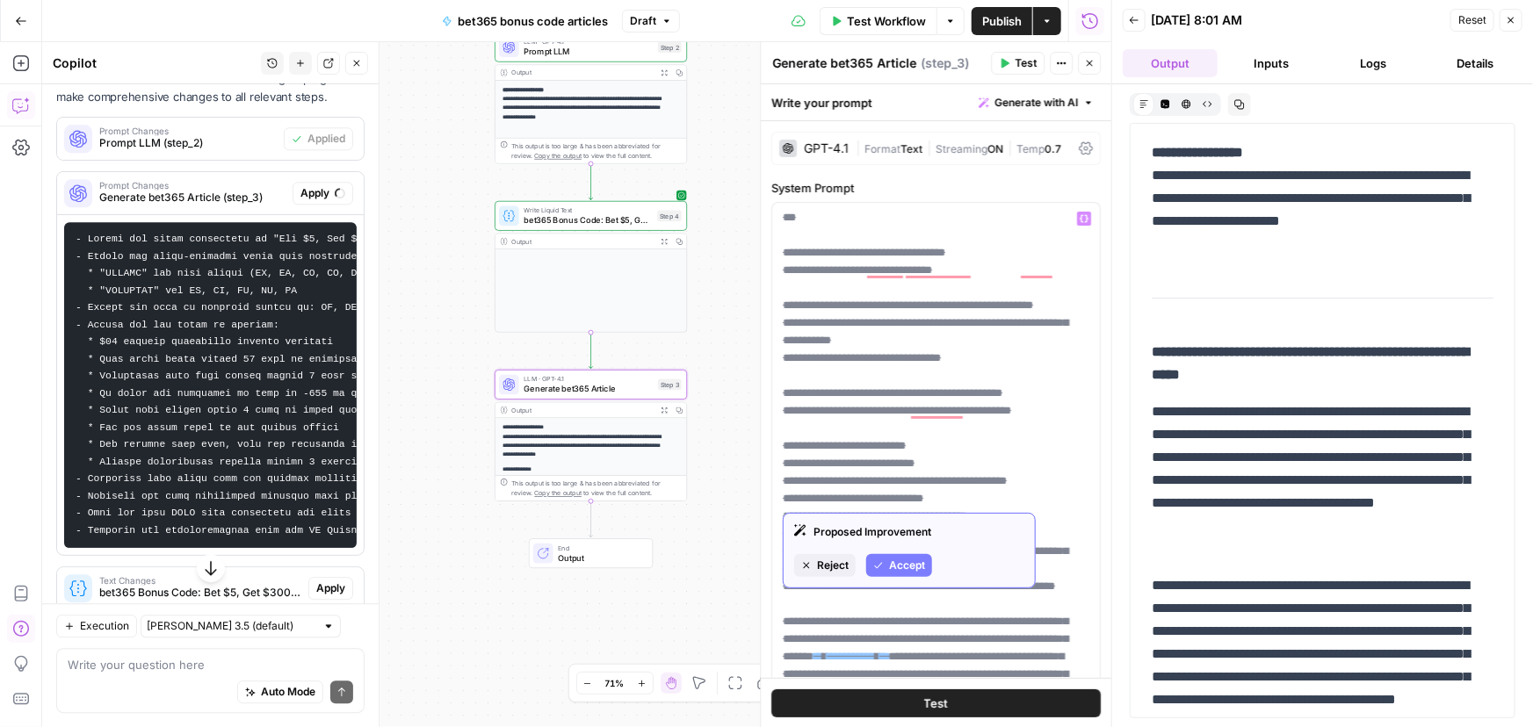
click at [909, 566] on span "Accept" at bounding box center [907, 566] width 36 height 16
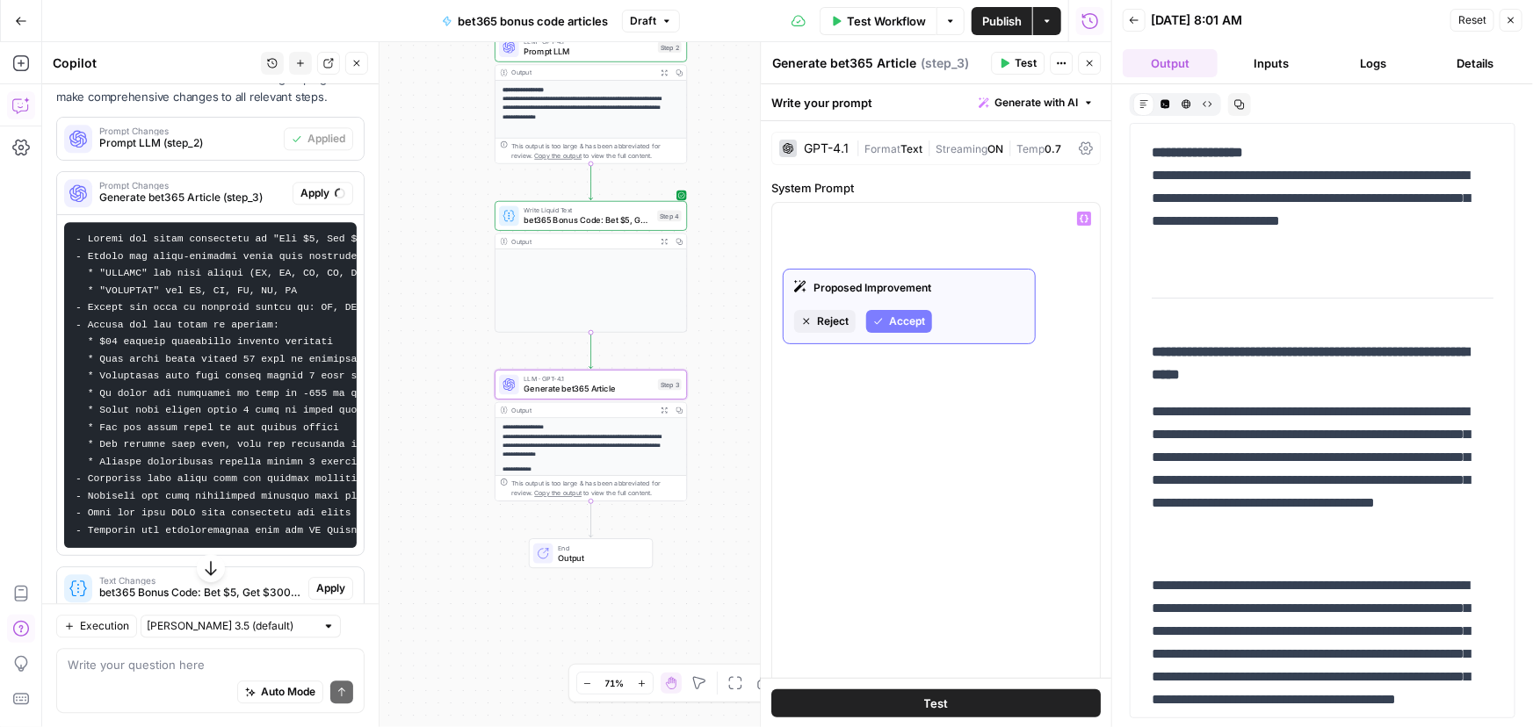
click at [914, 319] on span "Accept" at bounding box center [907, 322] width 36 height 16
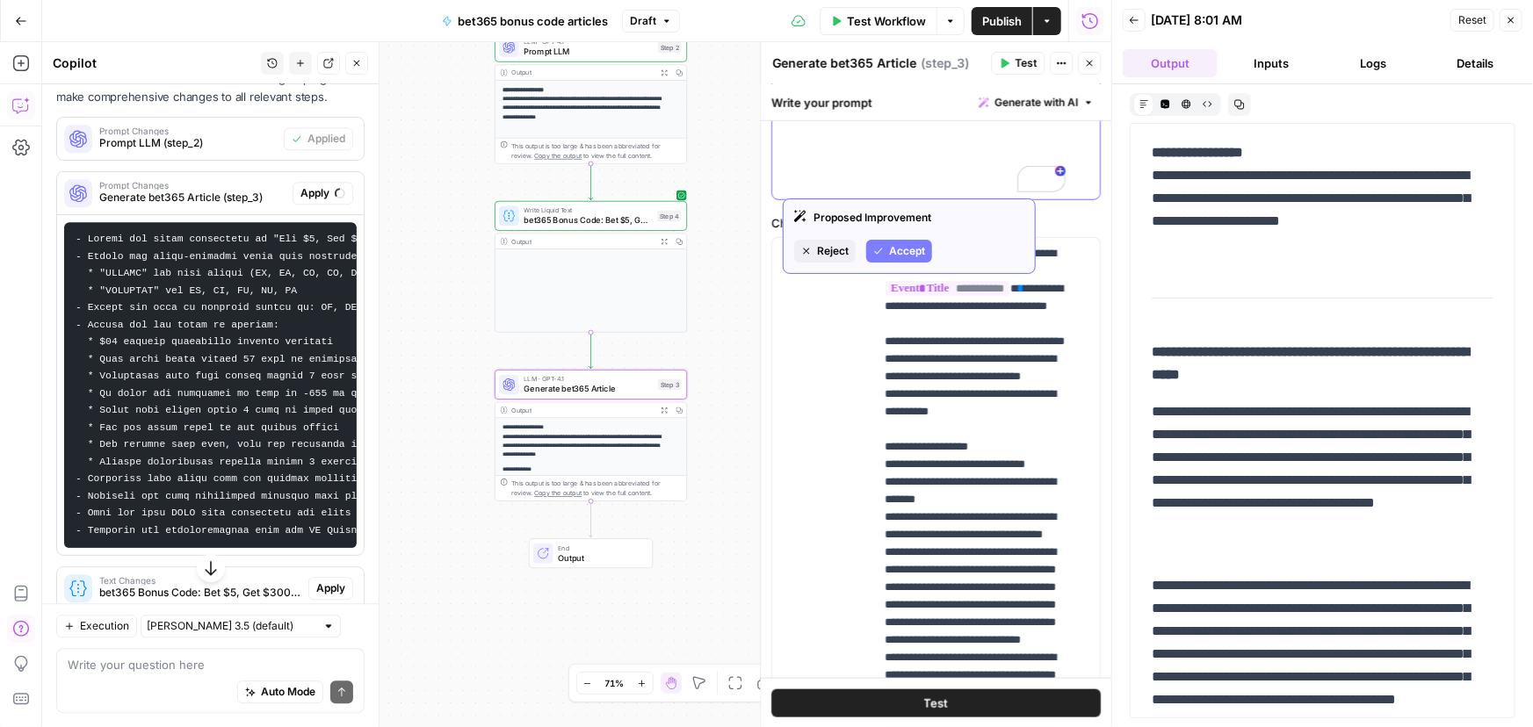
click at [899, 253] on span "Accept" at bounding box center [907, 251] width 36 height 16
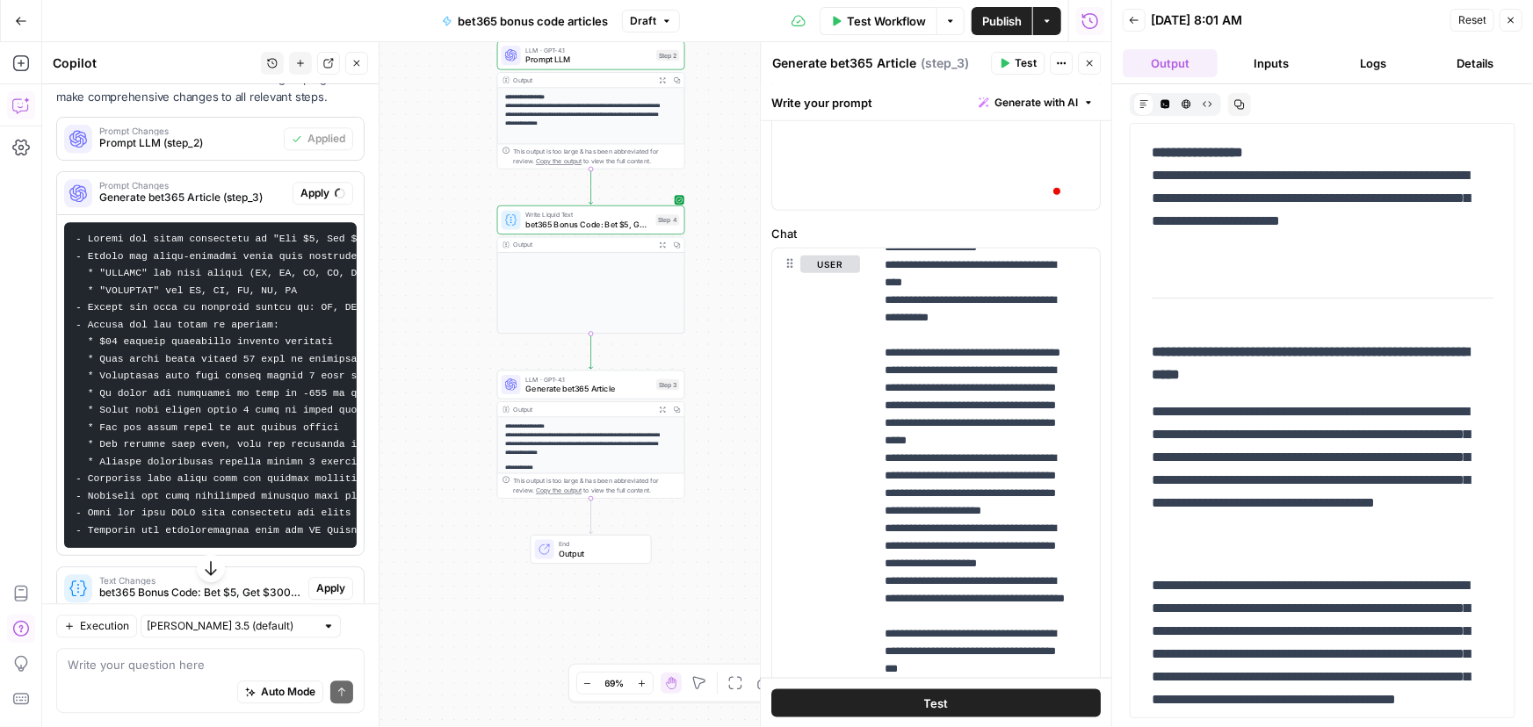
click at [208, 565] on icon "button" at bounding box center [211, 569] width 18 height 18
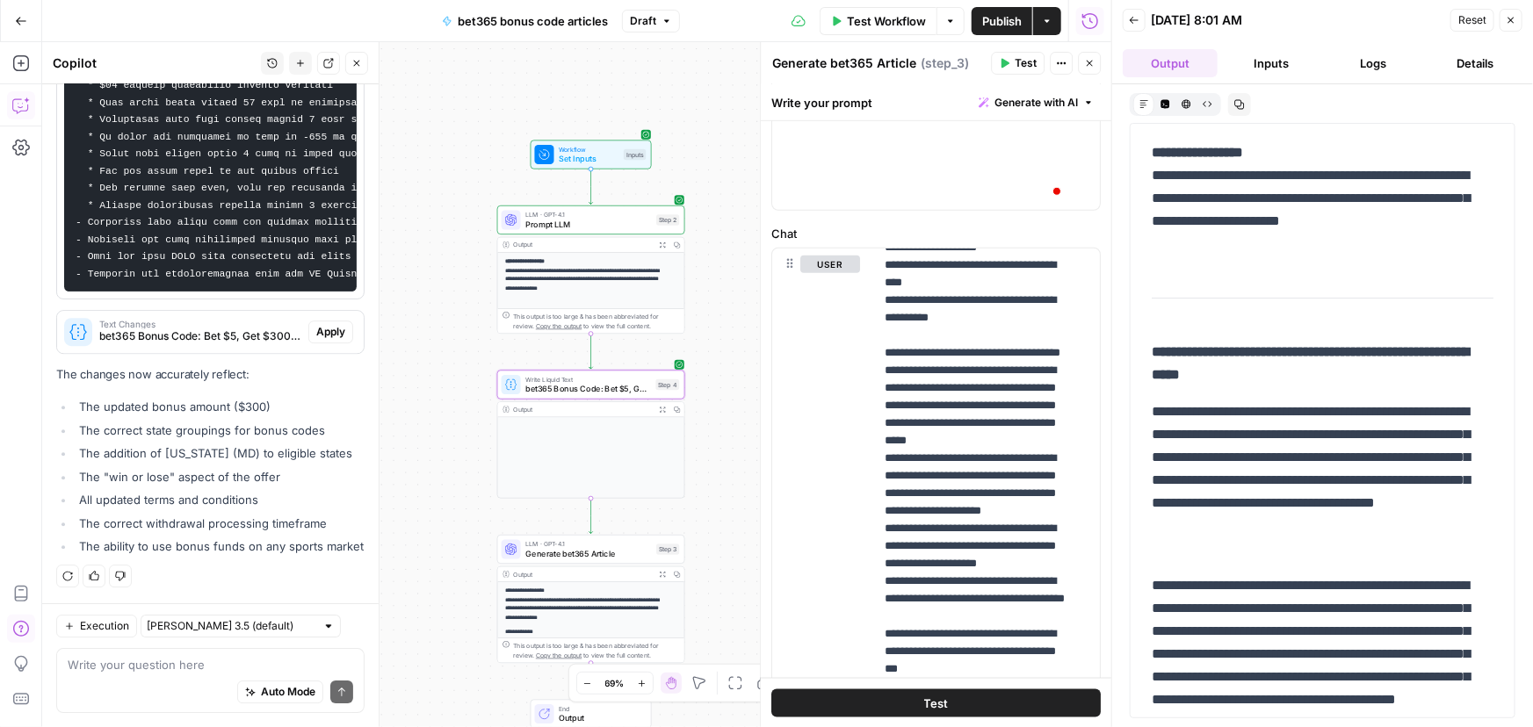
click at [322, 324] on span "Apply" at bounding box center [330, 332] width 29 height 16
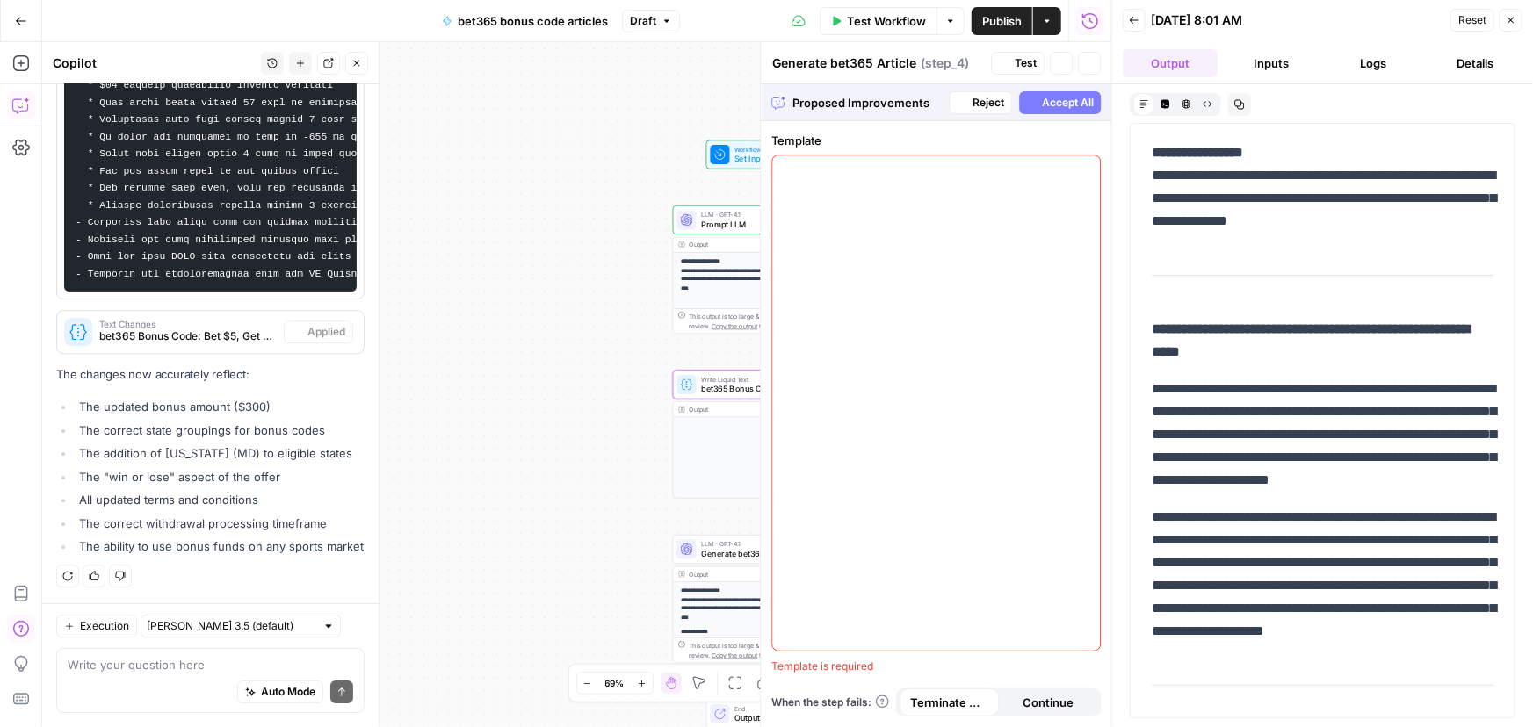
type textarea "bet365 Bonus Code: Bet $5, Get $300 for {{ event_title }}"
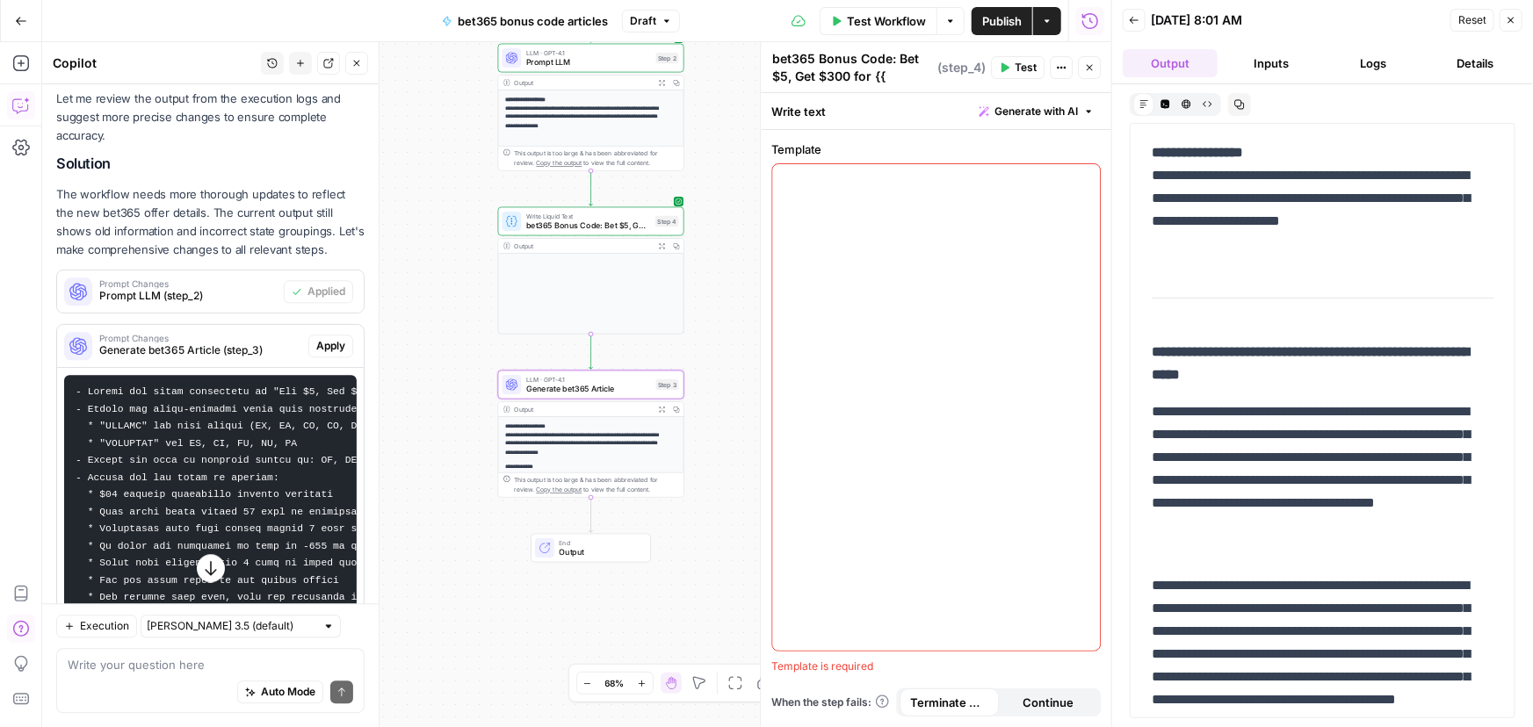
click at [316, 354] on span "Apply" at bounding box center [330, 346] width 29 height 16
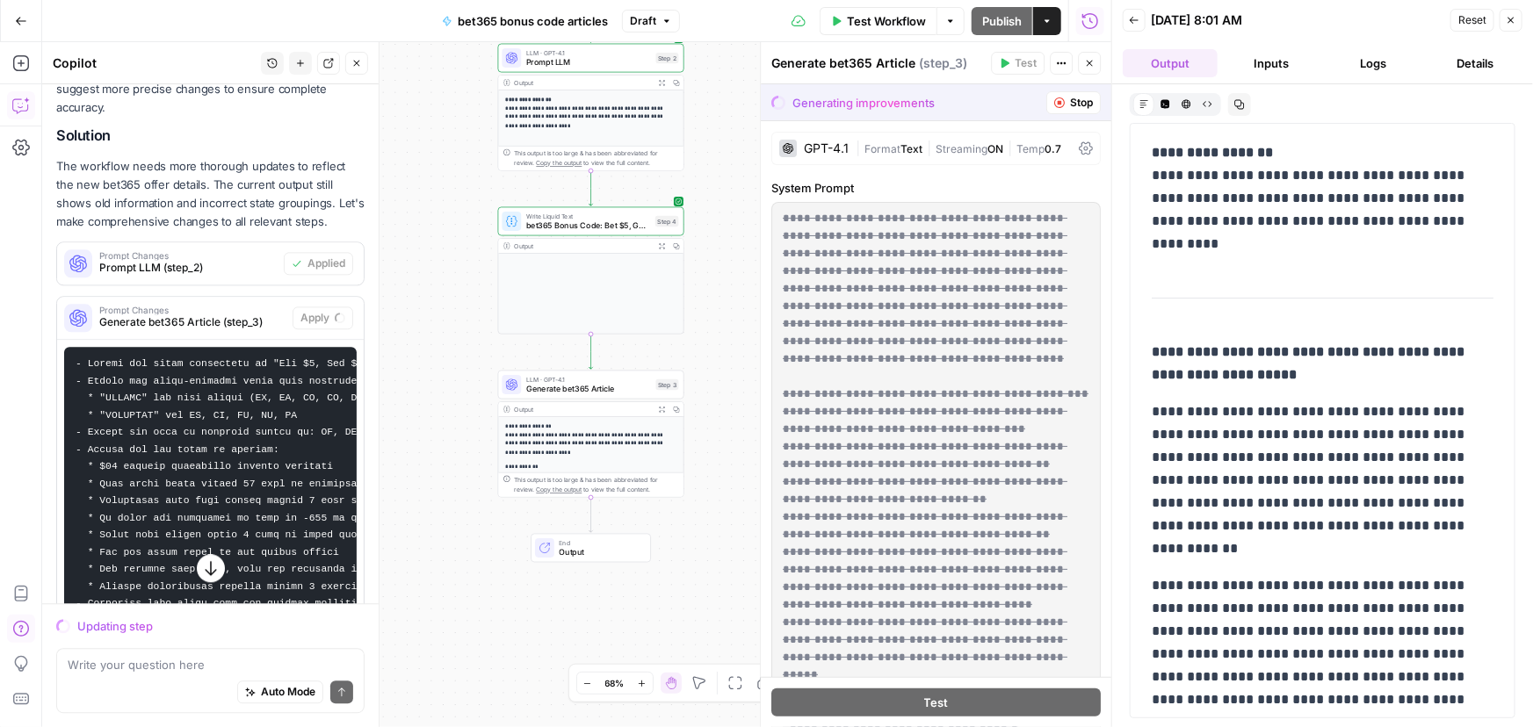
click at [1070, 98] on span "Stop" at bounding box center [1081, 103] width 23 height 16
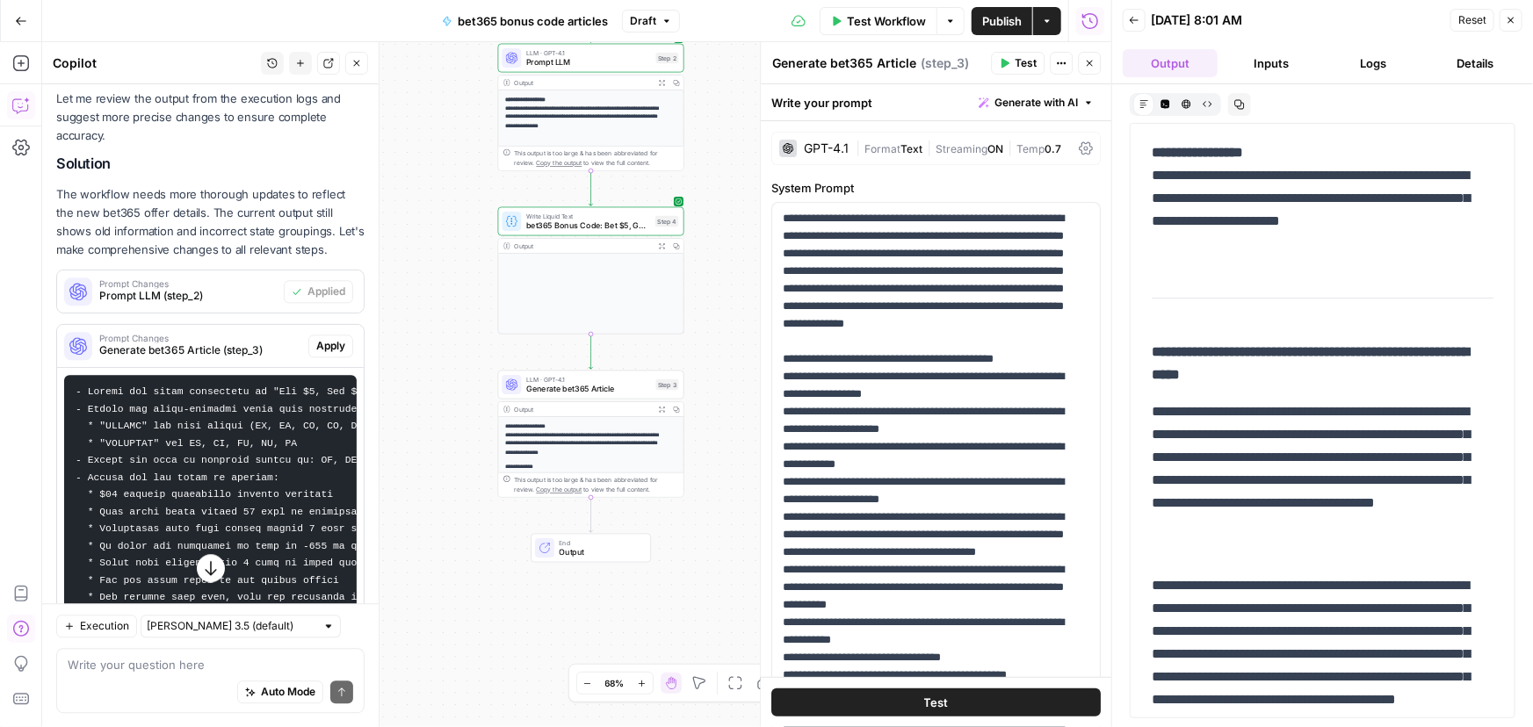
click at [888, 20] on span "Test Workflow" at bounding box center [886, 21] width 79 height 18
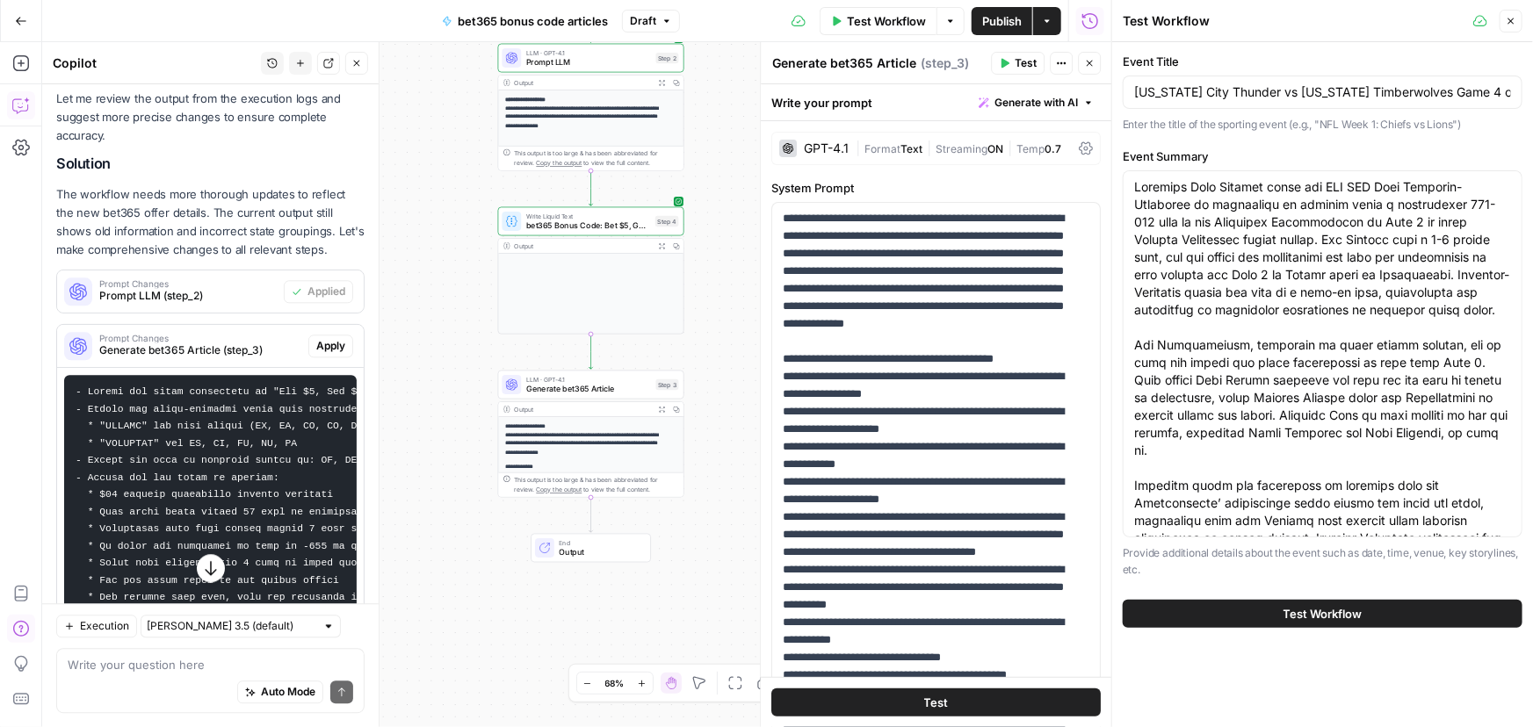
click at [1299, 607] on span "Test Workflow" at bounding box center [1323, 614] width 79 height 18
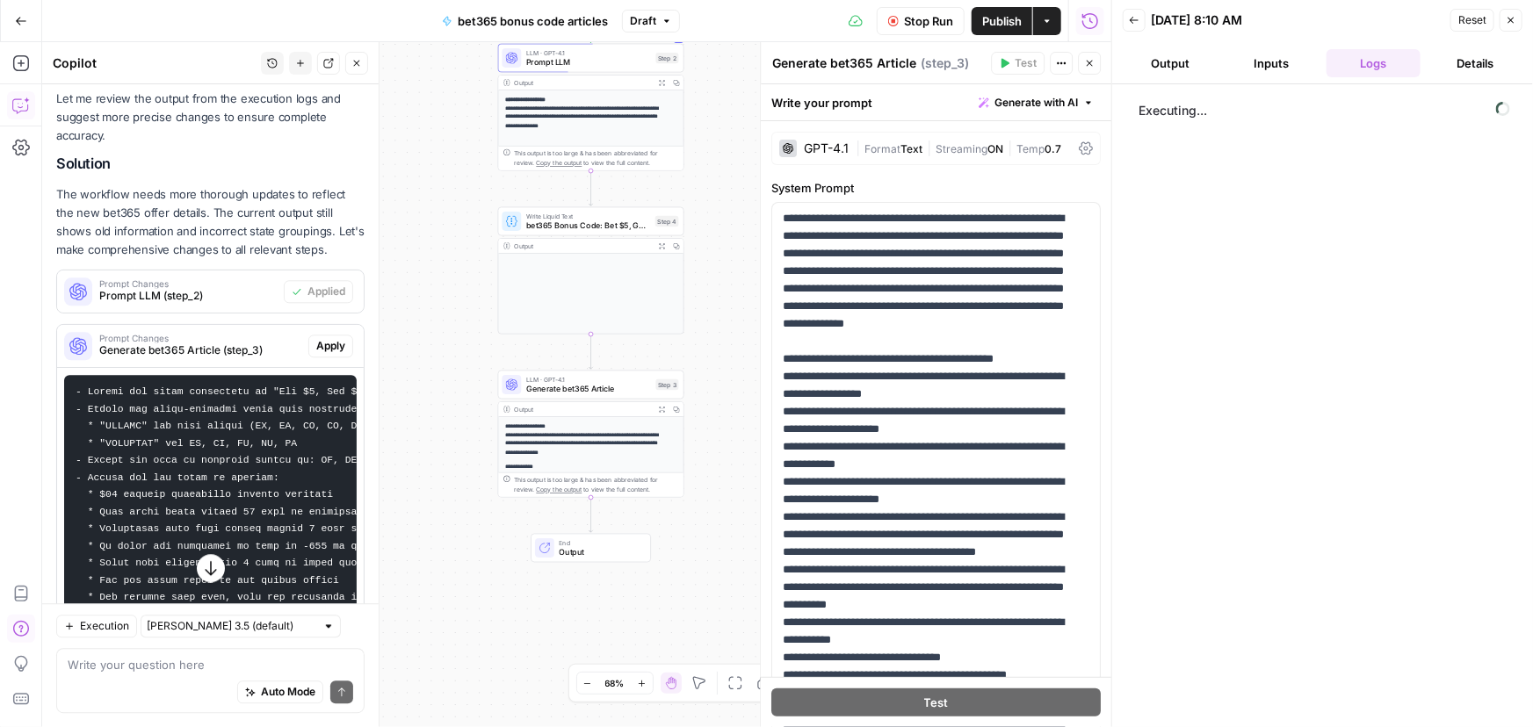
click at [1177, 54] on button "Output" at bounding box center [1170, 63] width 95 height 28
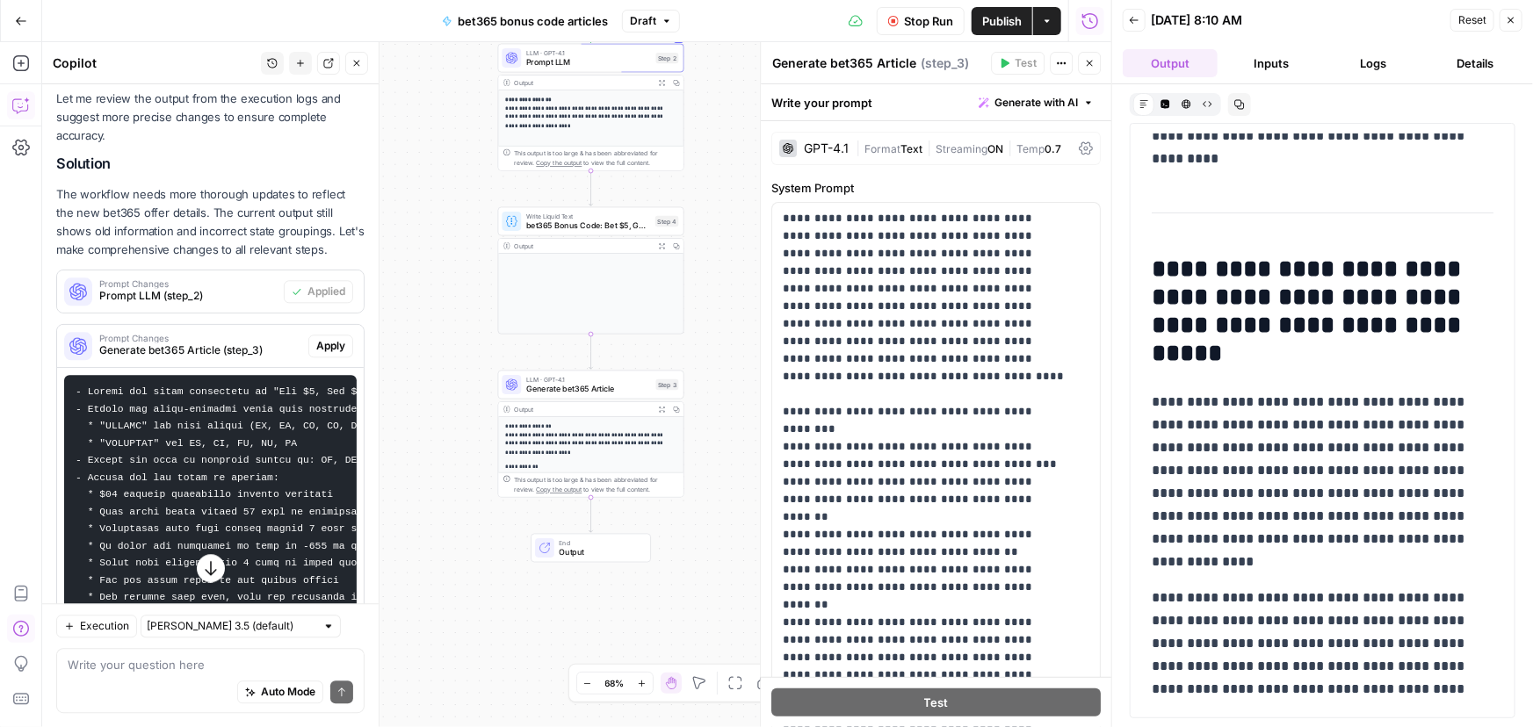
click at [409, 349] on div "**********" at bounding box center [576, 384] width 1069 height 685
click at [994, 15] on span "Publish" at bounding box center [1002, 21] width 40 height 18
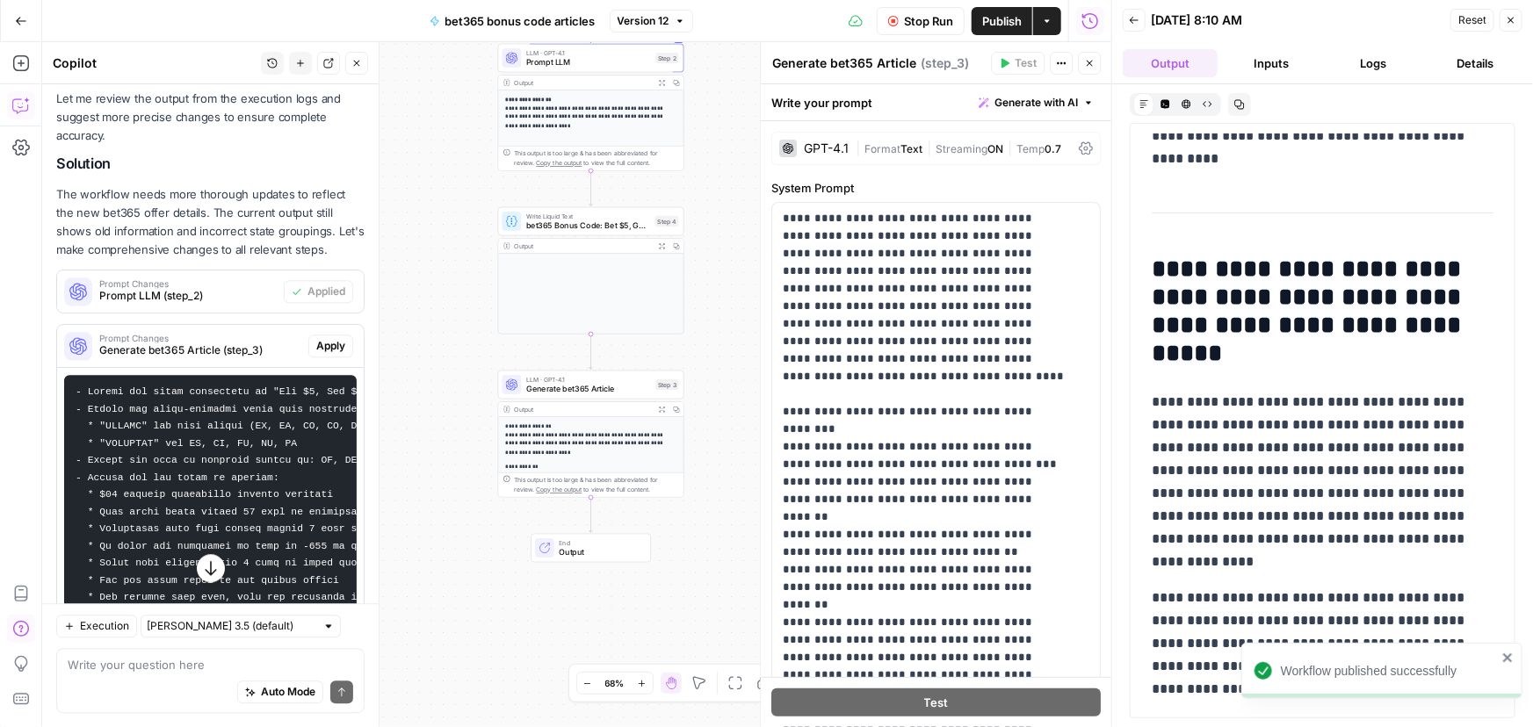
click at [23, 23] on icon "button" at bounding box center [21, 21] width 12 height 12
click at [18, 16] on icon "button" at bounding box center [21, 21] width 12 height 12
